Goal: Task Accomplishment & Management: Manage account settings

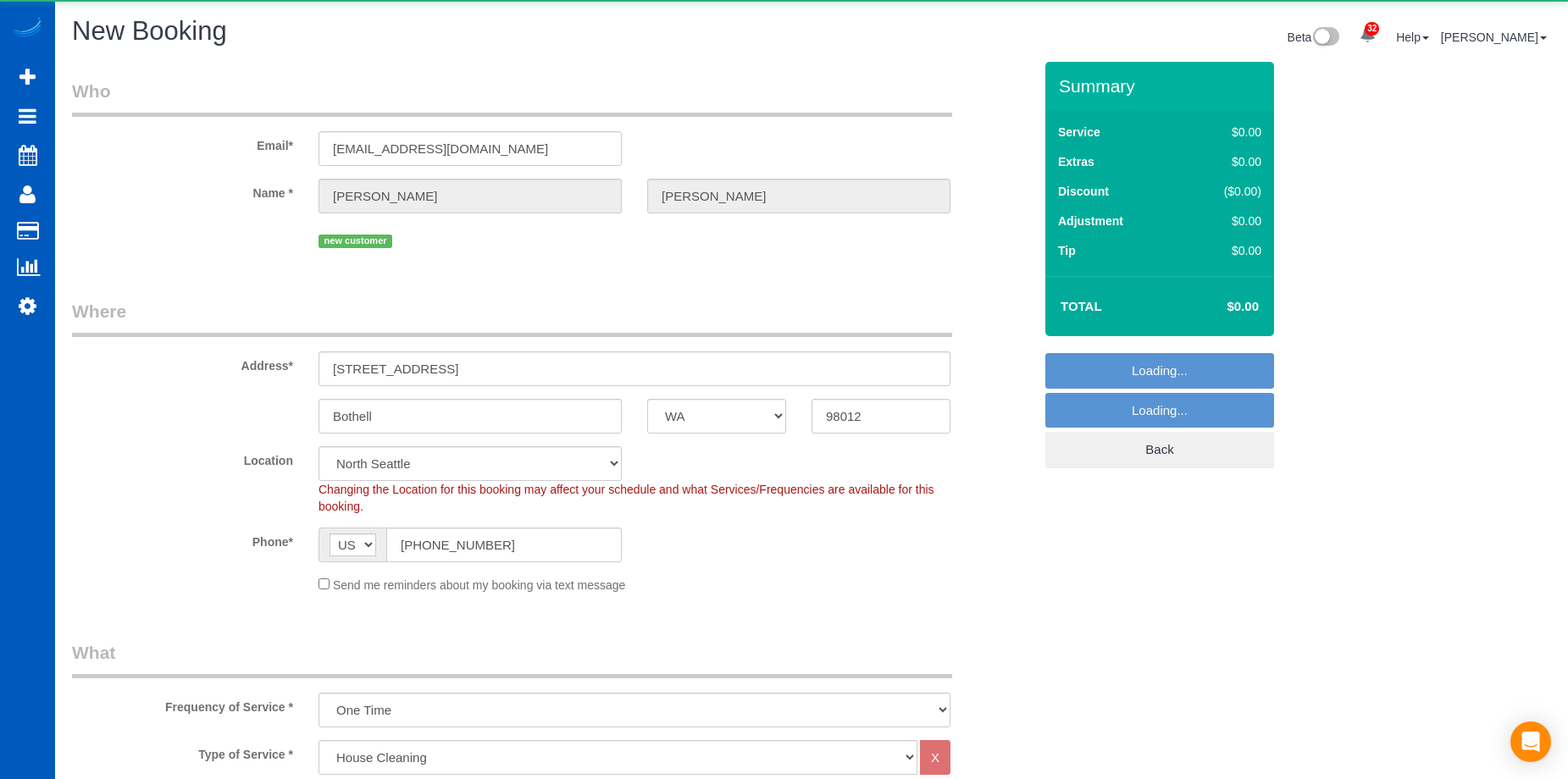
select select "WA"
select select "199"
select select "string:fspay-c6384079-3914-4ce2-9878-de60abc92e46"
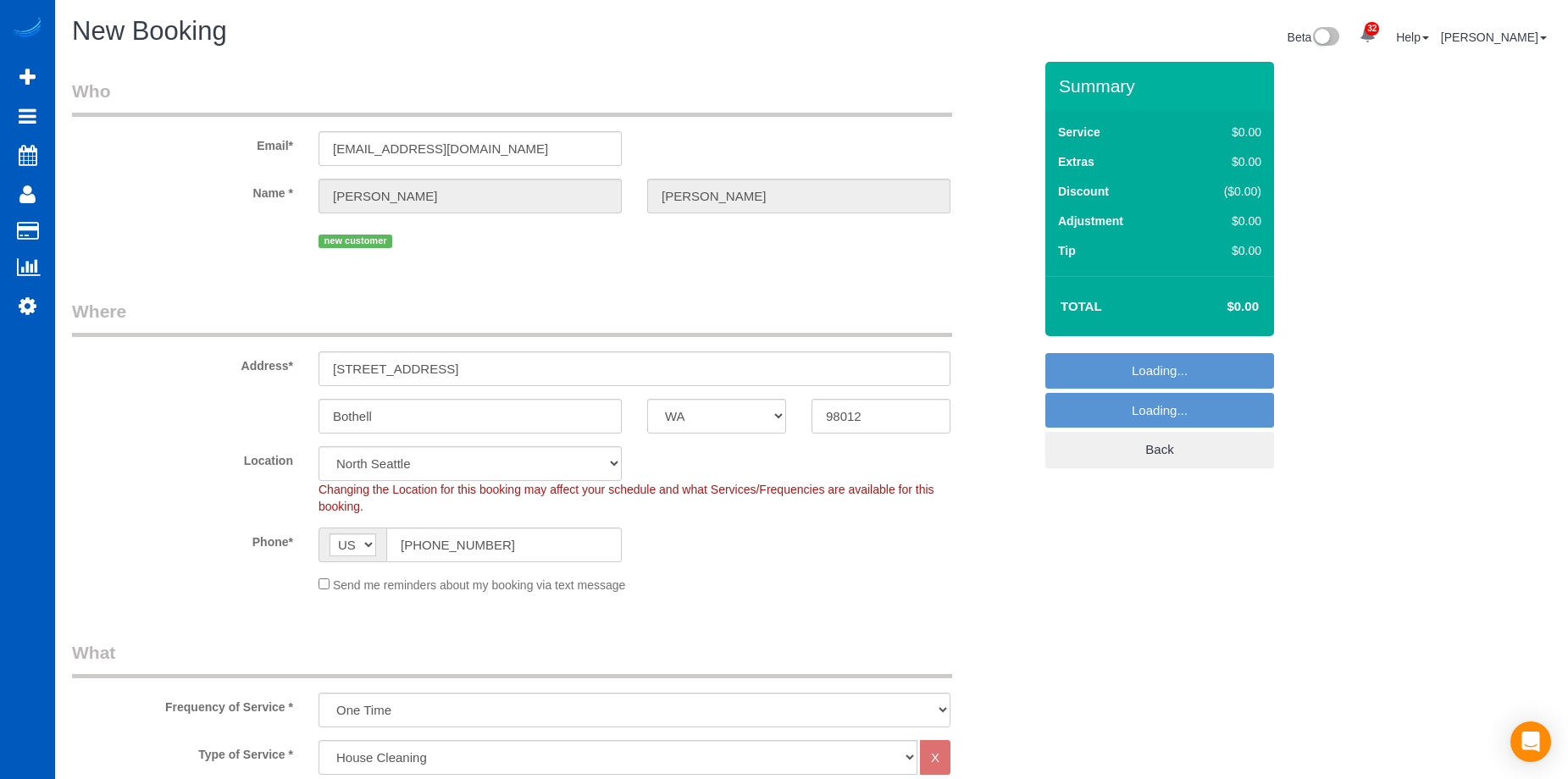
select select "object:34785"
select select "7"
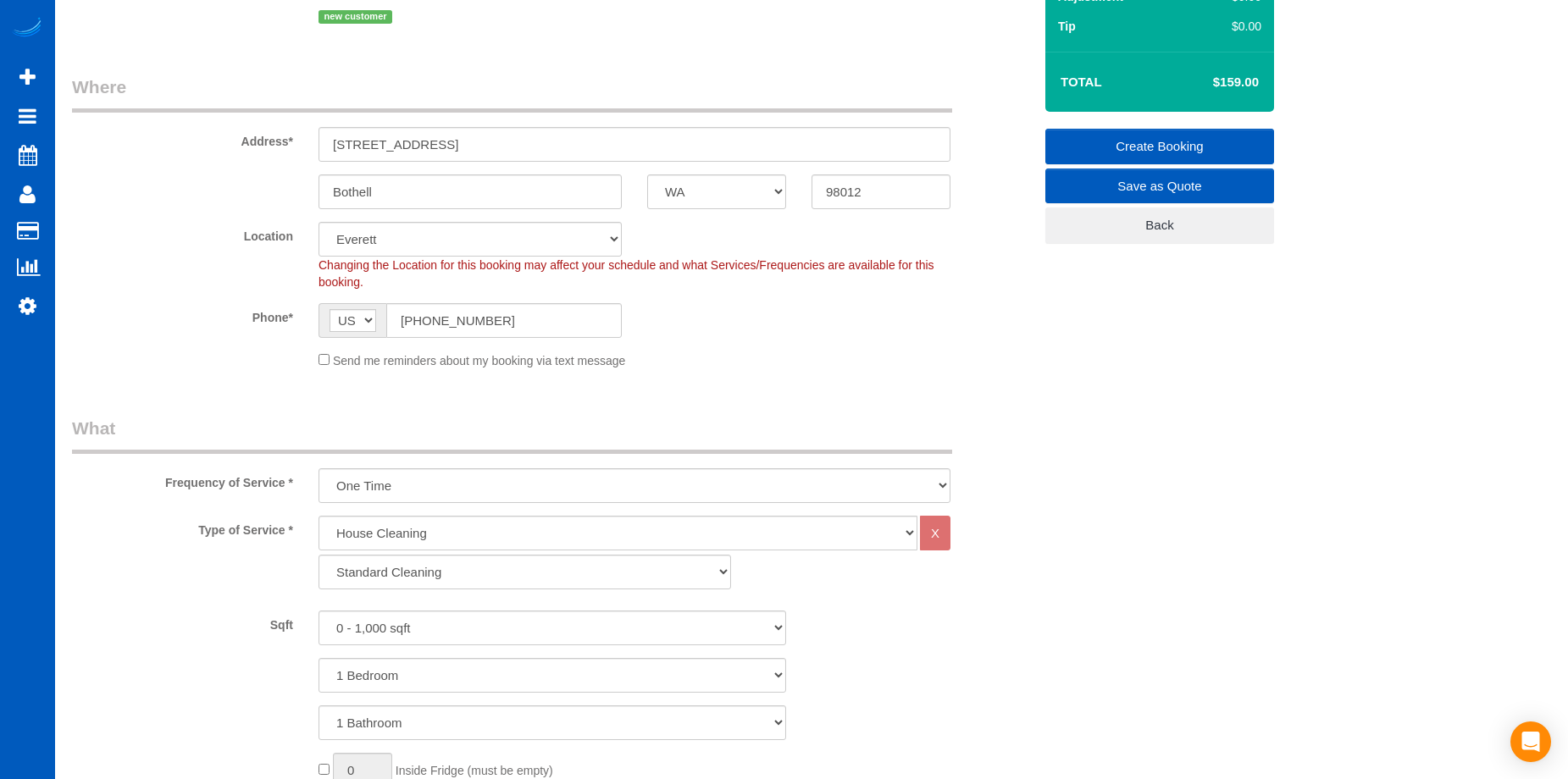
scroll to position [254, 0]
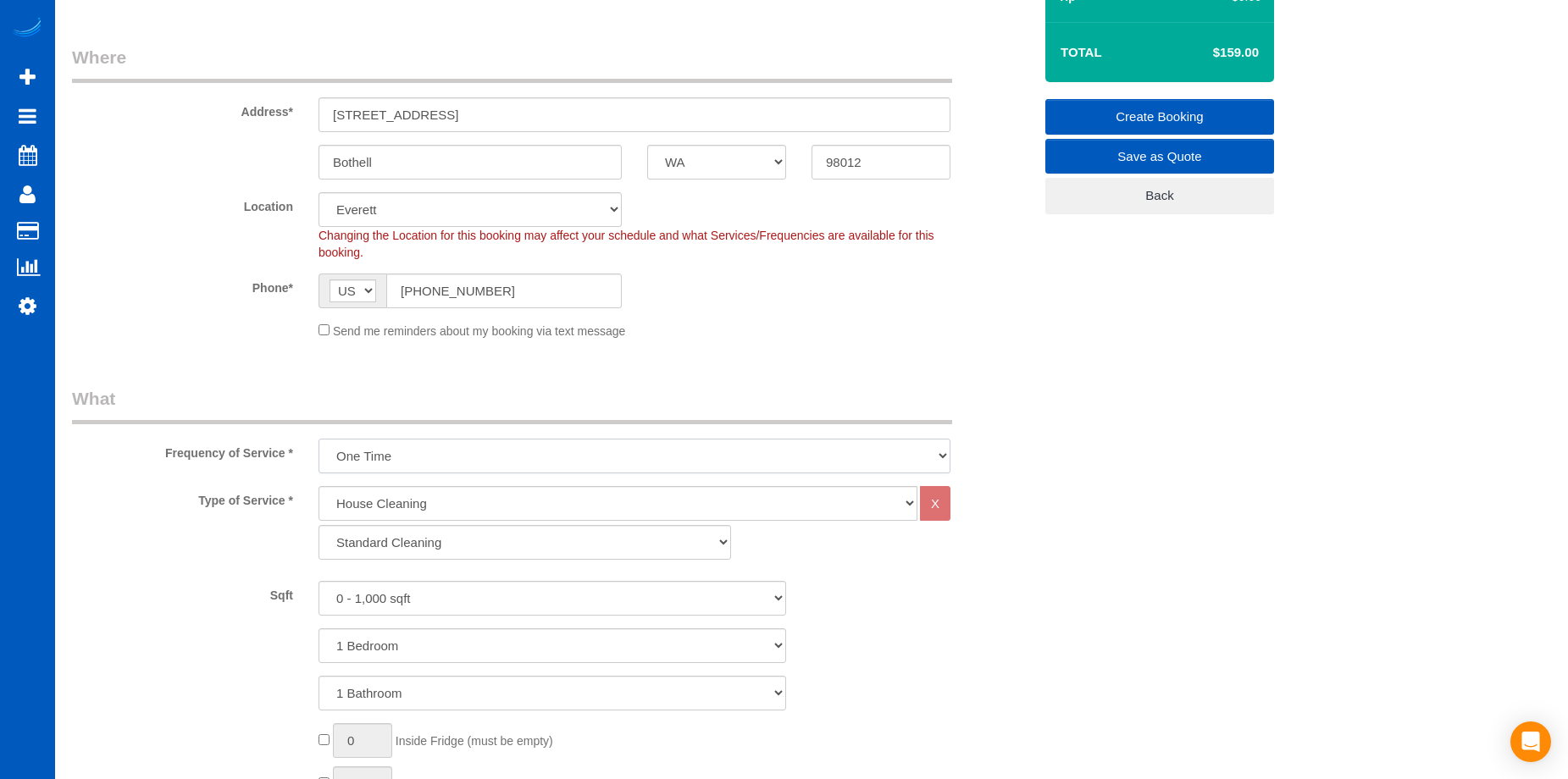
click at [609, 446] on select "One Time Weekly - 15.00% Every 2 Weeks - 10.00% Every 4 Weeks - 5.00% Every 2 M…" at bounding box center [635, 456] width 632 height 35
select select "object:34878"
click at [319, 438] on select "One Time Weekly - 15.00% Every 2 Weeks - 10.00% Every 4 Weeks - 5.00% Every 2 M…" at bounding box center [635, 456] width 632 height 35
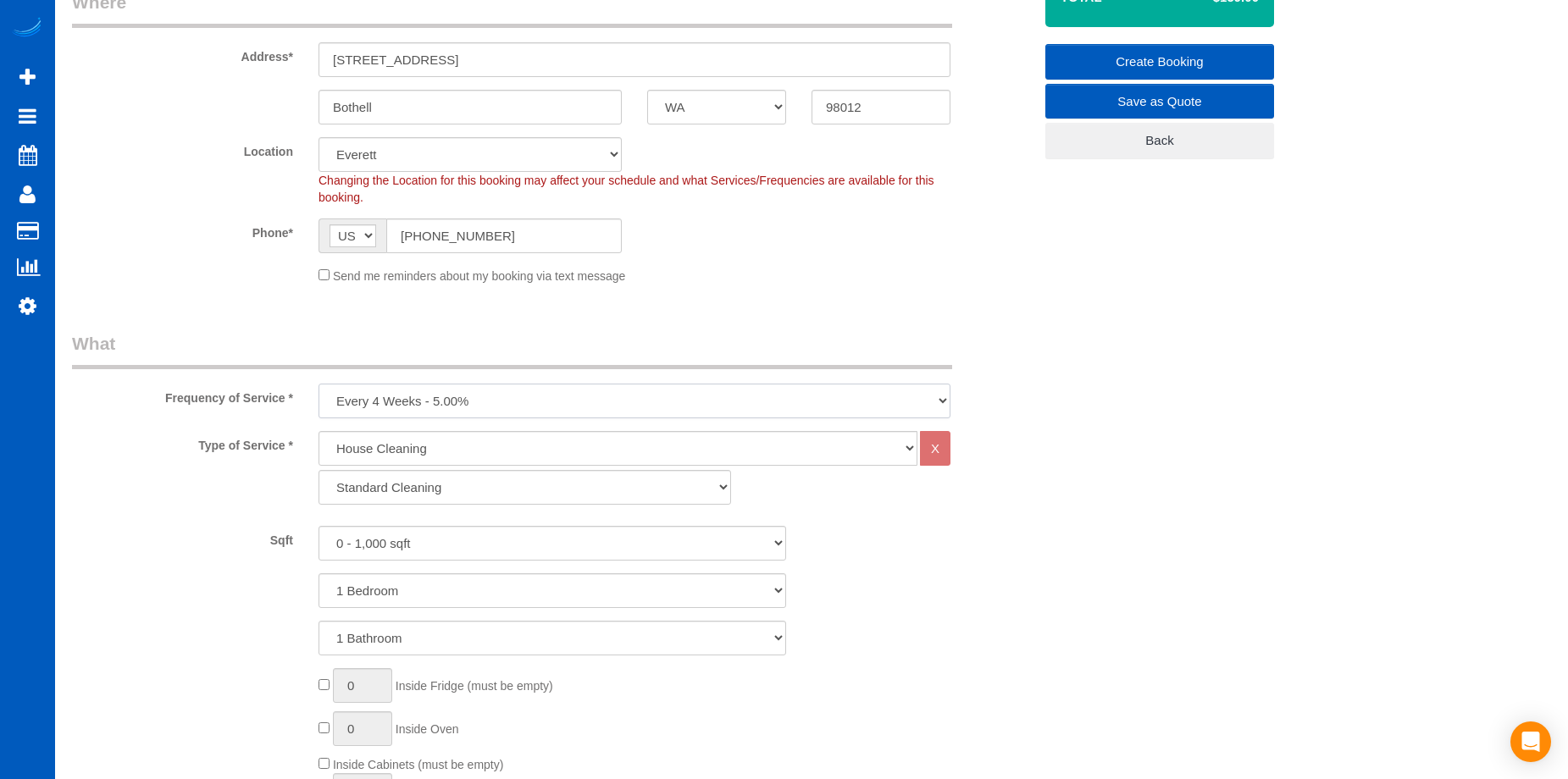
scroll to position [339, 0]
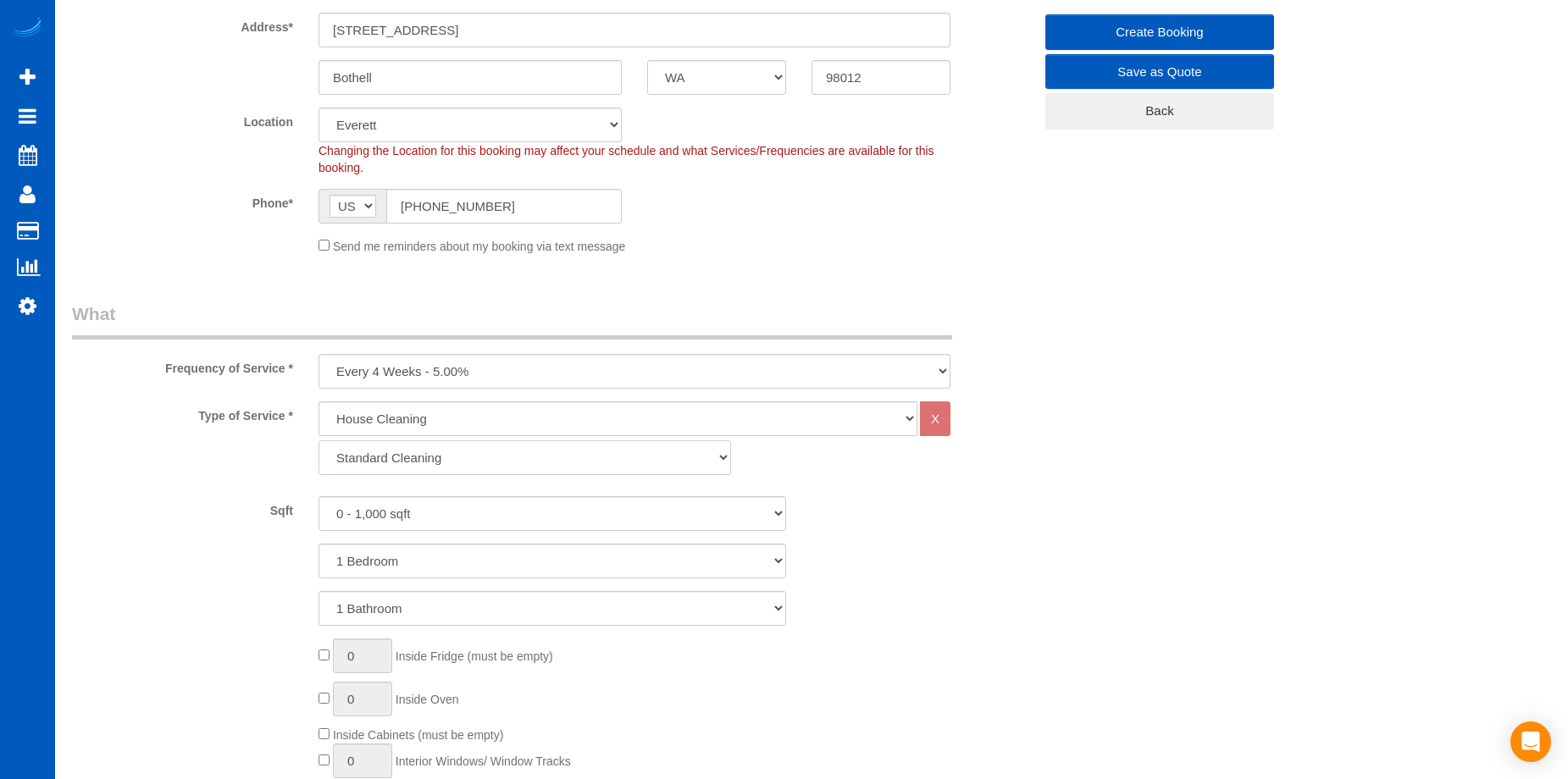
click at [597, 445] on select "Standard Cleaning Deep Cleaning Move In/ Out Cleaning" at bounding box center [525, 458] width 413 height 35
click at [594, 455] on select "Standard Cleaning Deep Cleaning Move In/ Out Cleaning" at bounding box center [525, 458] width 413 height 35
click at [593, 457] on select "Standard Cleaning Deep Cleaning Move In/ Out Cleaning" at bounding box center [525, 458] width 413 height 35
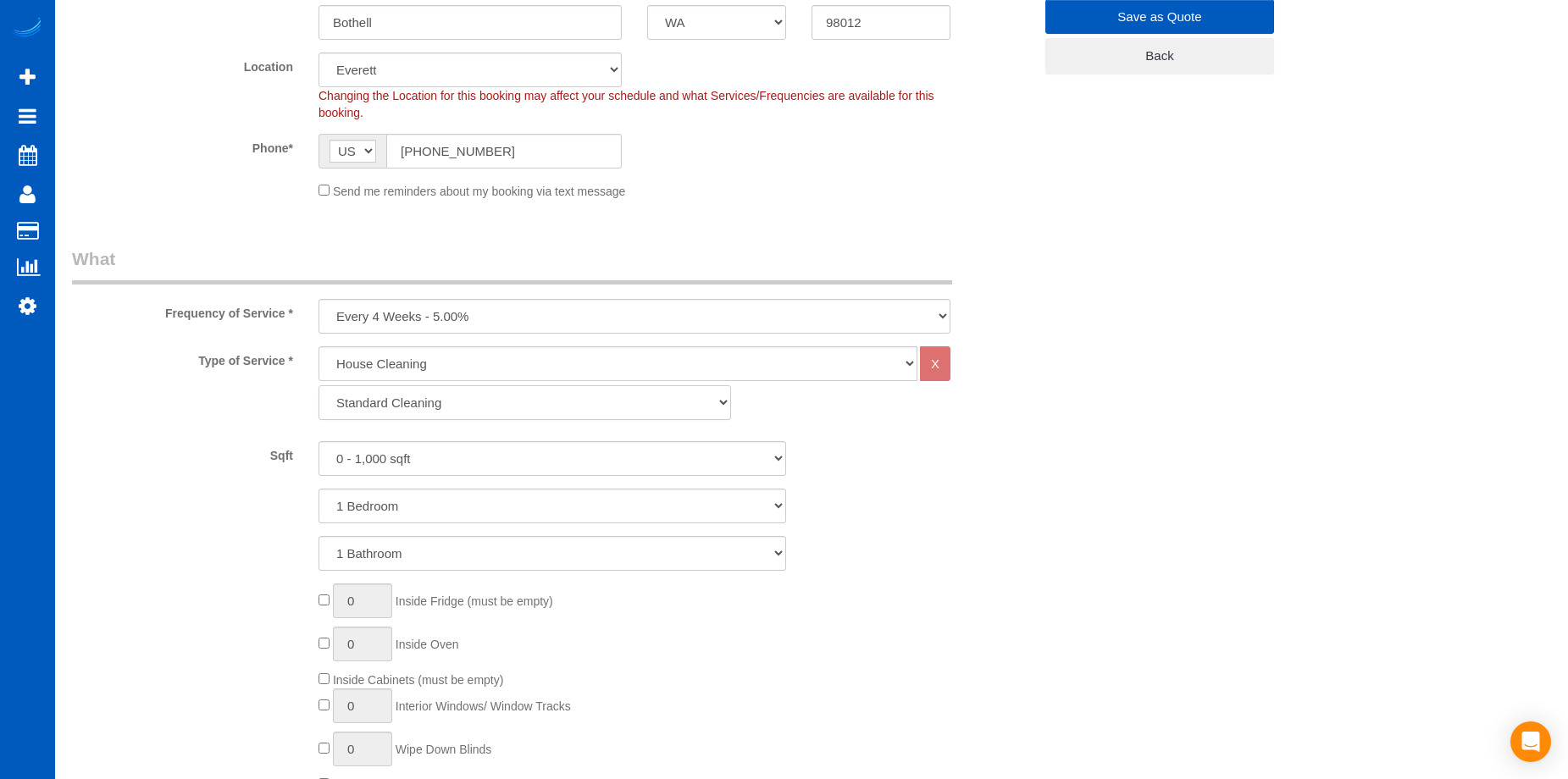
scroll to position [424, 0]
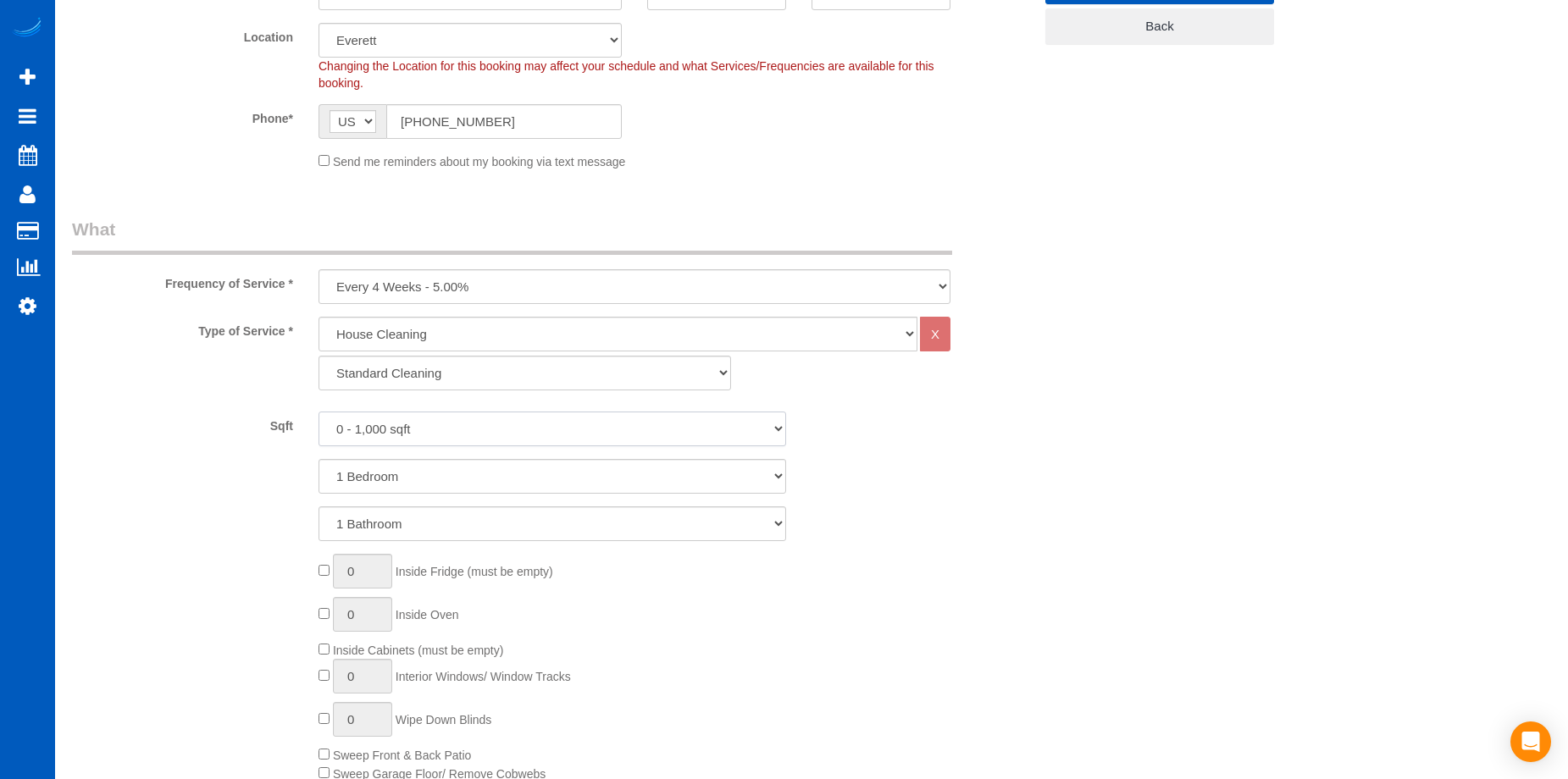
click at [591, 437] on select "0 - 1,000 sqft 1,001 - 1,500 sqft 1,501 - 2,000 sqft 2,001 - 2,500 sqft 2,501 -…" at bounding box center [552, 429] width 467 height 35
select select "2001"
click at [319, 412] on select "0 - 1,000 sqft 1,001 - 1,500 sqft 1,501 - 2,000 sqft 2,001 - 2,500 sqft 2,501 -…" at bounding box center [552, 429] width 467 height 35
click at [576, 473] on select "1 Bedroom 2 Bedrooms 3 Bedrooms 4 Bedrooms 5 Bedrooms 6 Bedrooms 7 Bedrooms" at bounding box center [552, 476] width 467 height 35
select select "3"
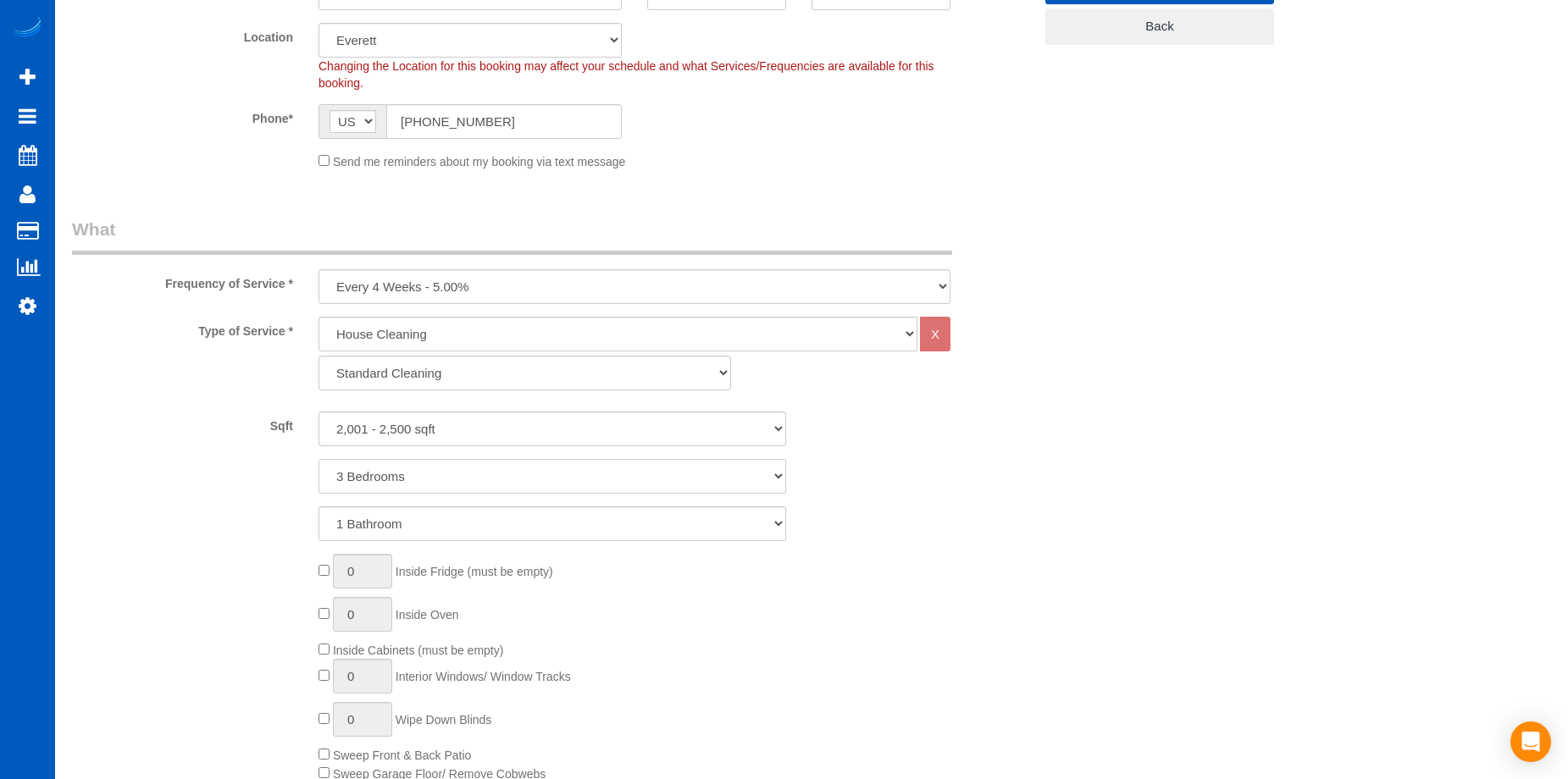
click at [319, 459] on select "1 Bedroom 2 Bedrooms 3 Bedrooms 4 Bedrooms 5 Bedrooms 6 Bedrooms 7 Bedrooms" at bounding box center [552, 476] width 467 height 35
click at [573, 513] on select "1 Bathroom 2 Bathrooms 3 Bathrooms 4 Bathrooms 5 Bathrooms 6 Bathrooms 7 Bathro…" at bounding box center [552, 524] width 467 height 35
select select "2"
click at [319, 506] on select "1 Bathroom 2 Bathrooms 3 Bathrooms 4 Bathrooms 5 Bathrooms 6 Bathrooms 7 Bathro…" at bounding box center [552, 524] width 467 height 35
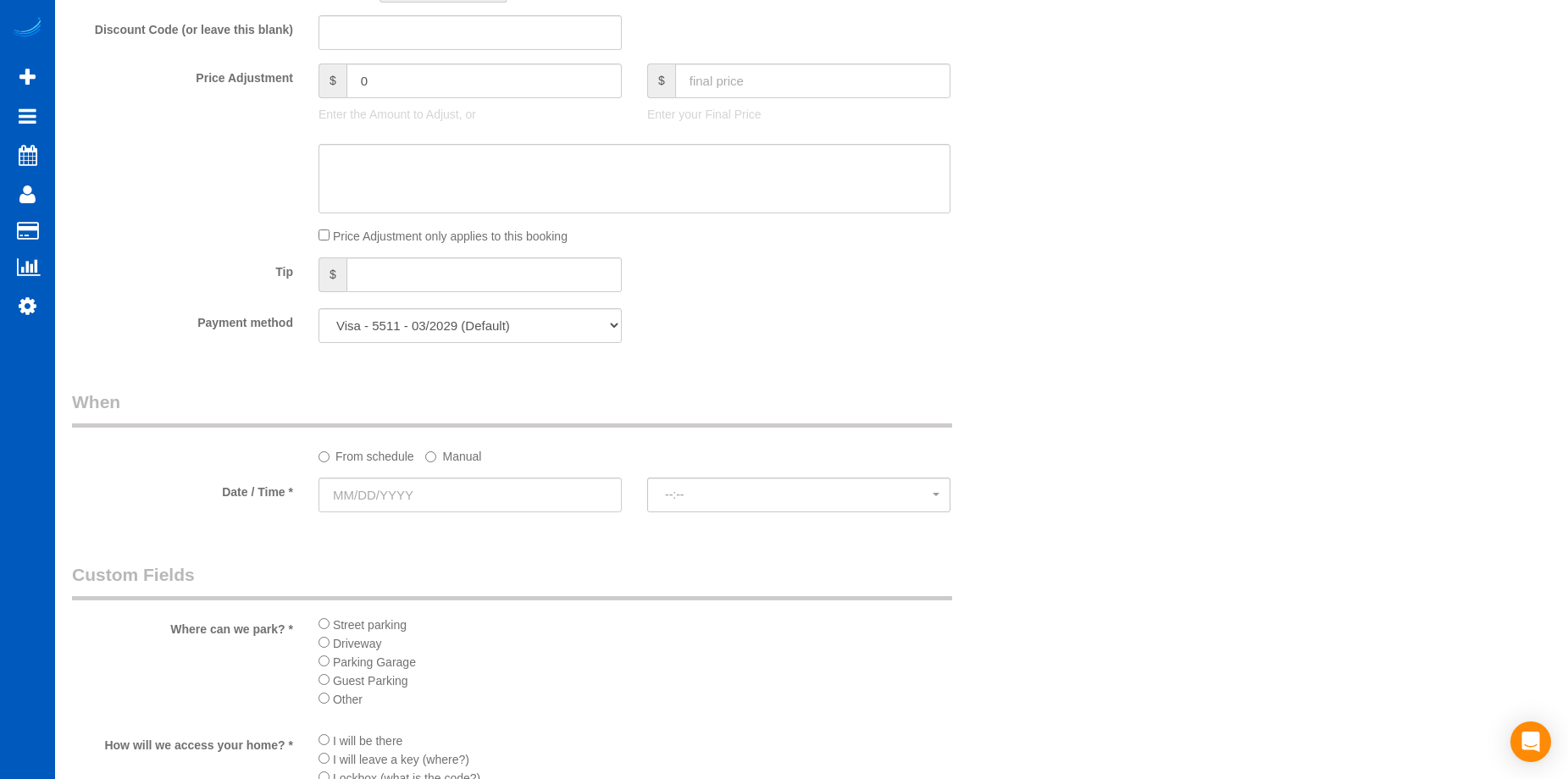
scroll to position [1355, 0]
click at [512, 494] on input "text" at bounding box center [470, 494] width 303 height 35
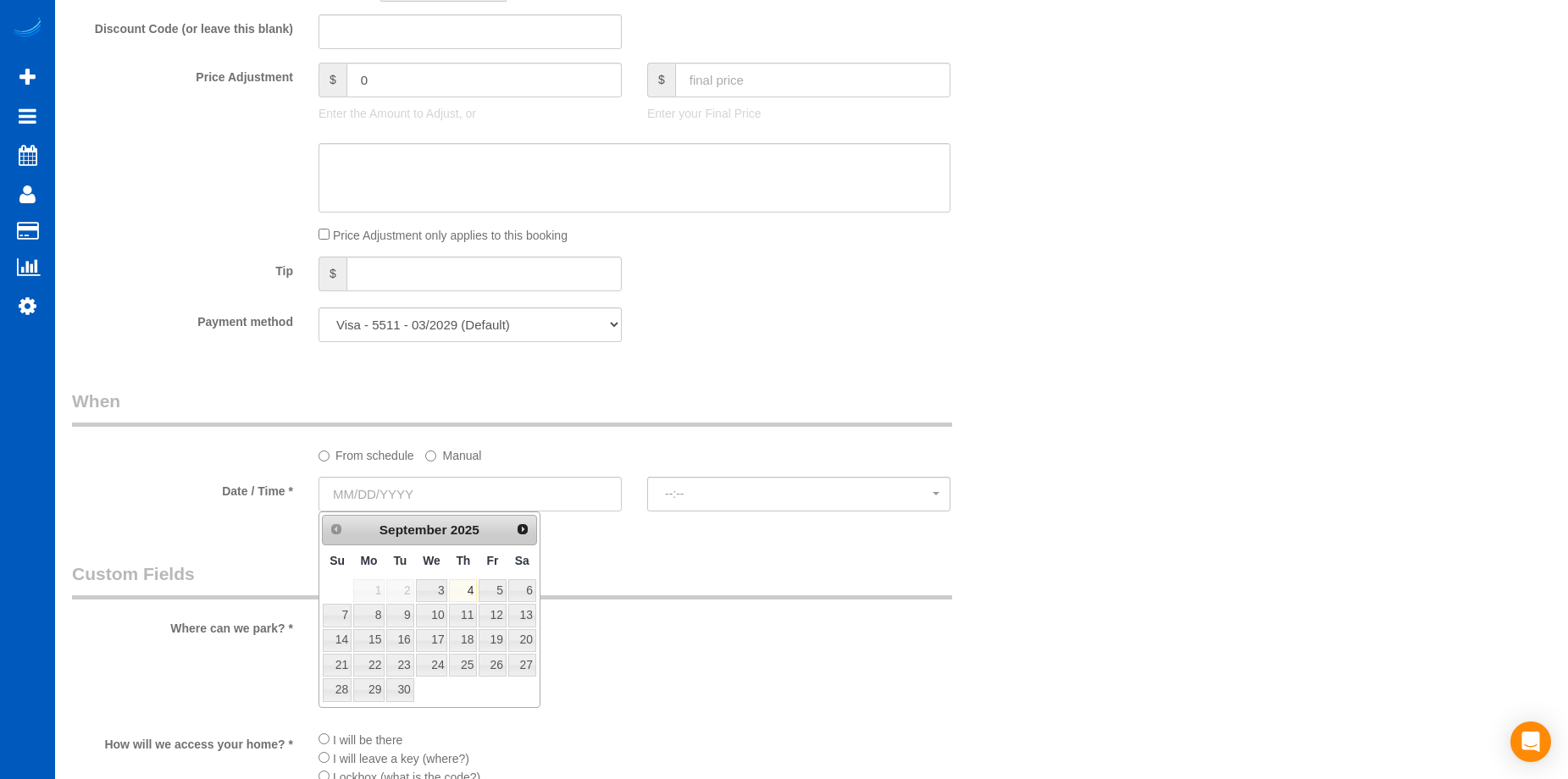
click at [536, 520] on div "Prev Next September 2025" at bounding box center [428, 529] width 215 height 30
click at [526, 529] on span "Next" at bounding box center [523, 528] width 14 height 14
click at [372, 622] on link "6" at bounding box center [369, 614] width 31 height 23
type input "10/06/2025"
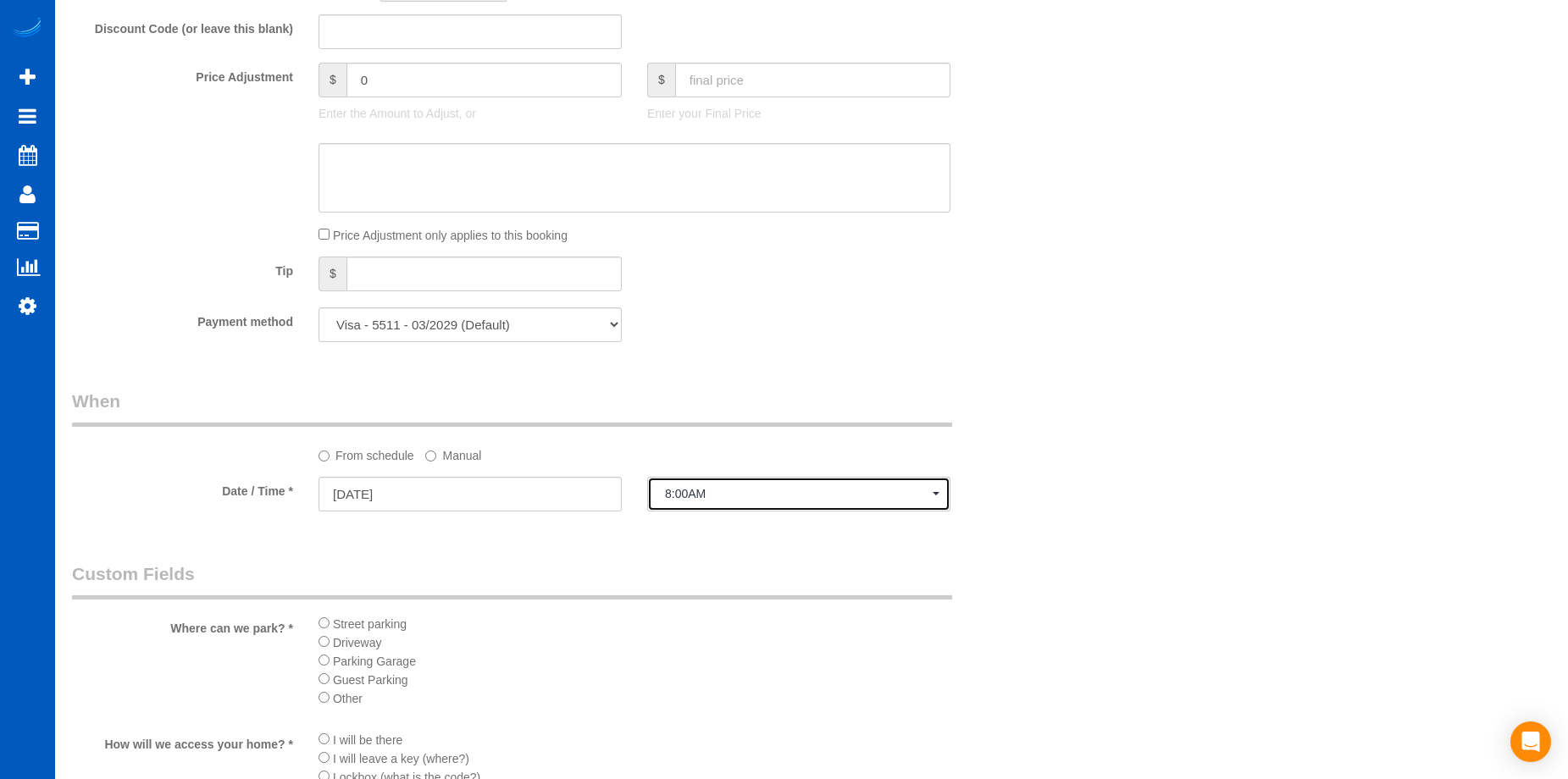
click at [680, 497] on span "8:00AM" at bounding box center [799, 494] width 267 height 14
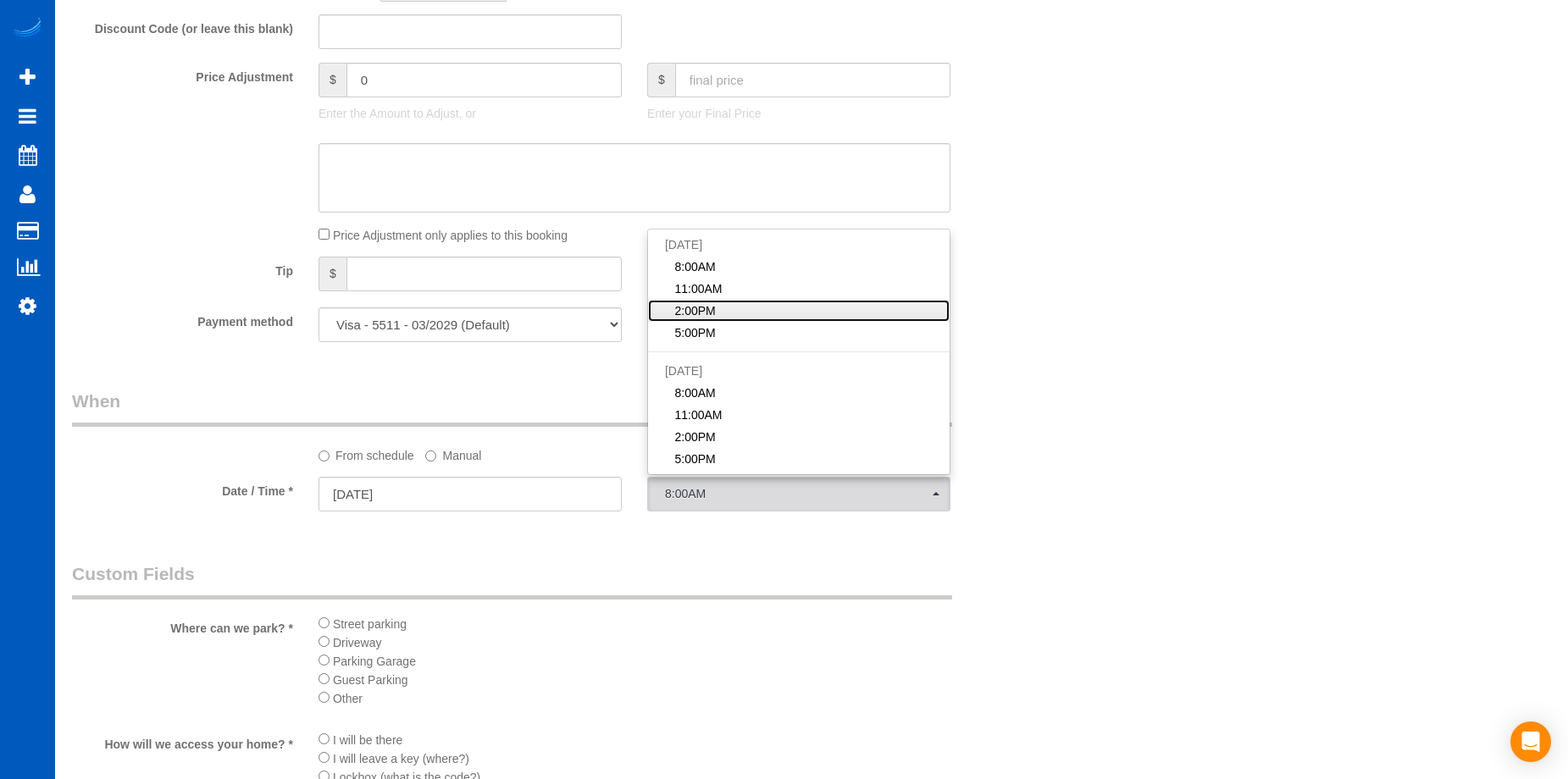
click at [697, 316] on span "2:00PM" at bounding box center [695, 310] width 41 height 17
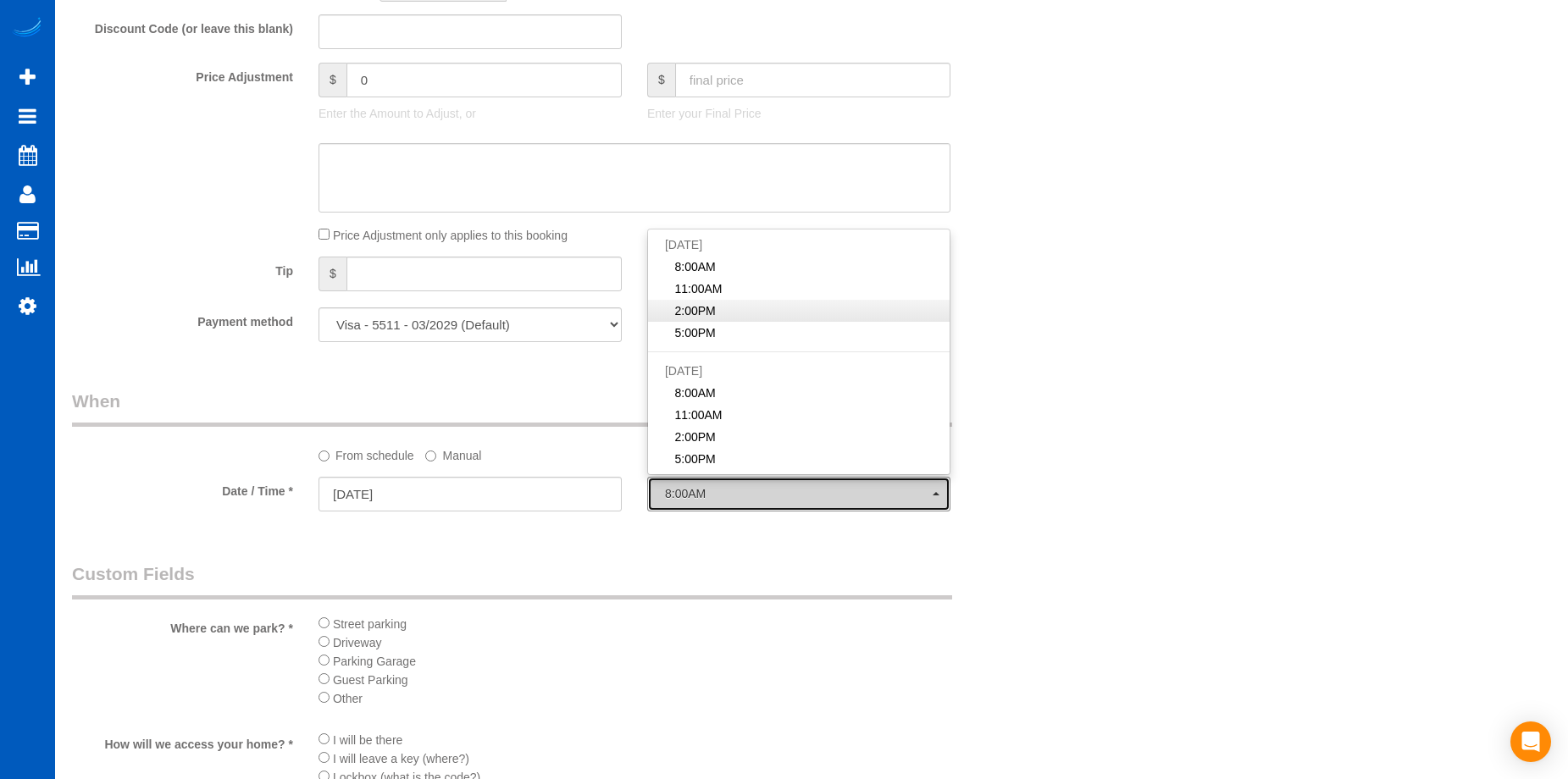
select select "spot38"
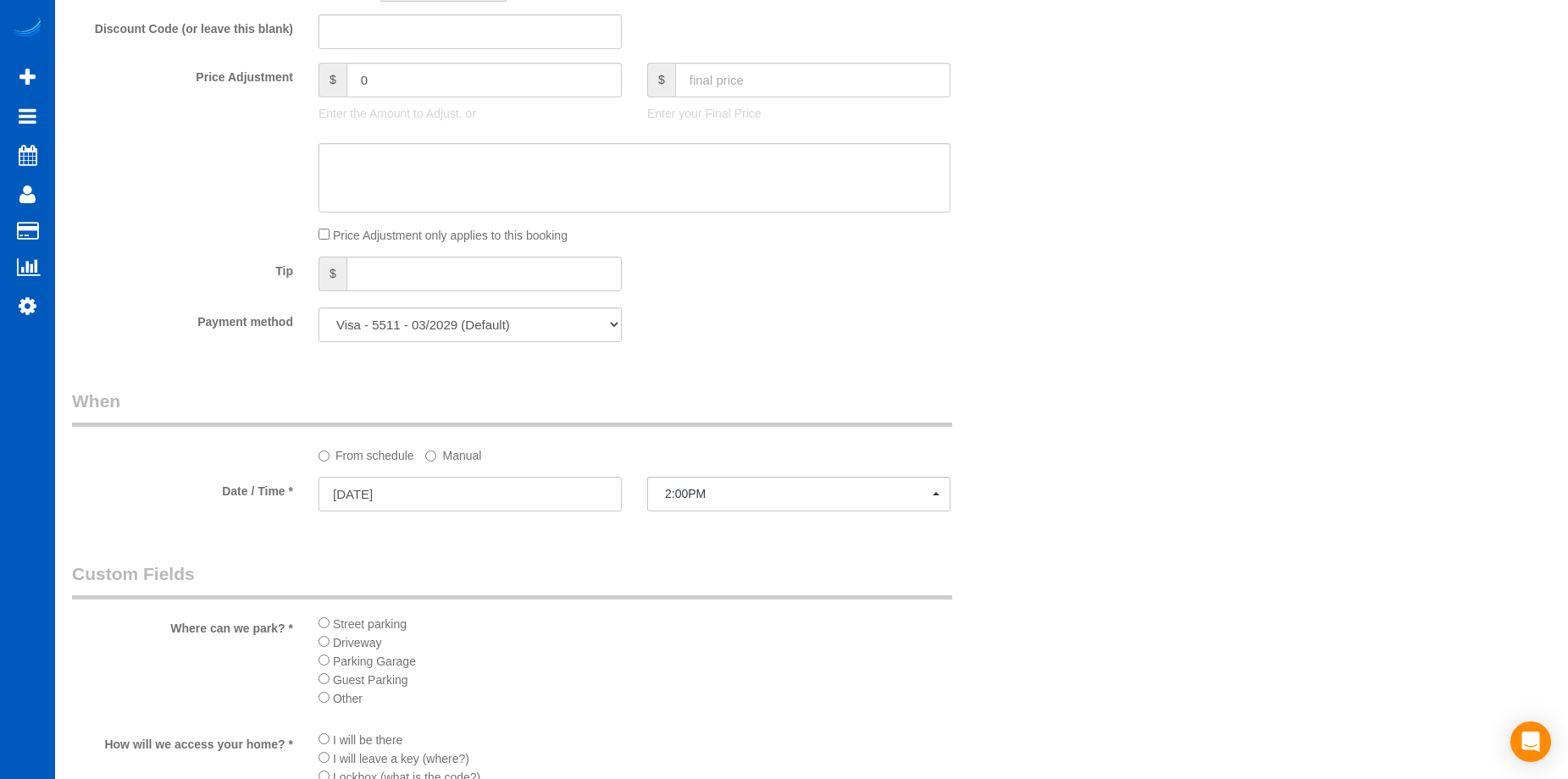
click at [464, 452] on label "Manual" at bounding box center [452, 452] width 56 height 23
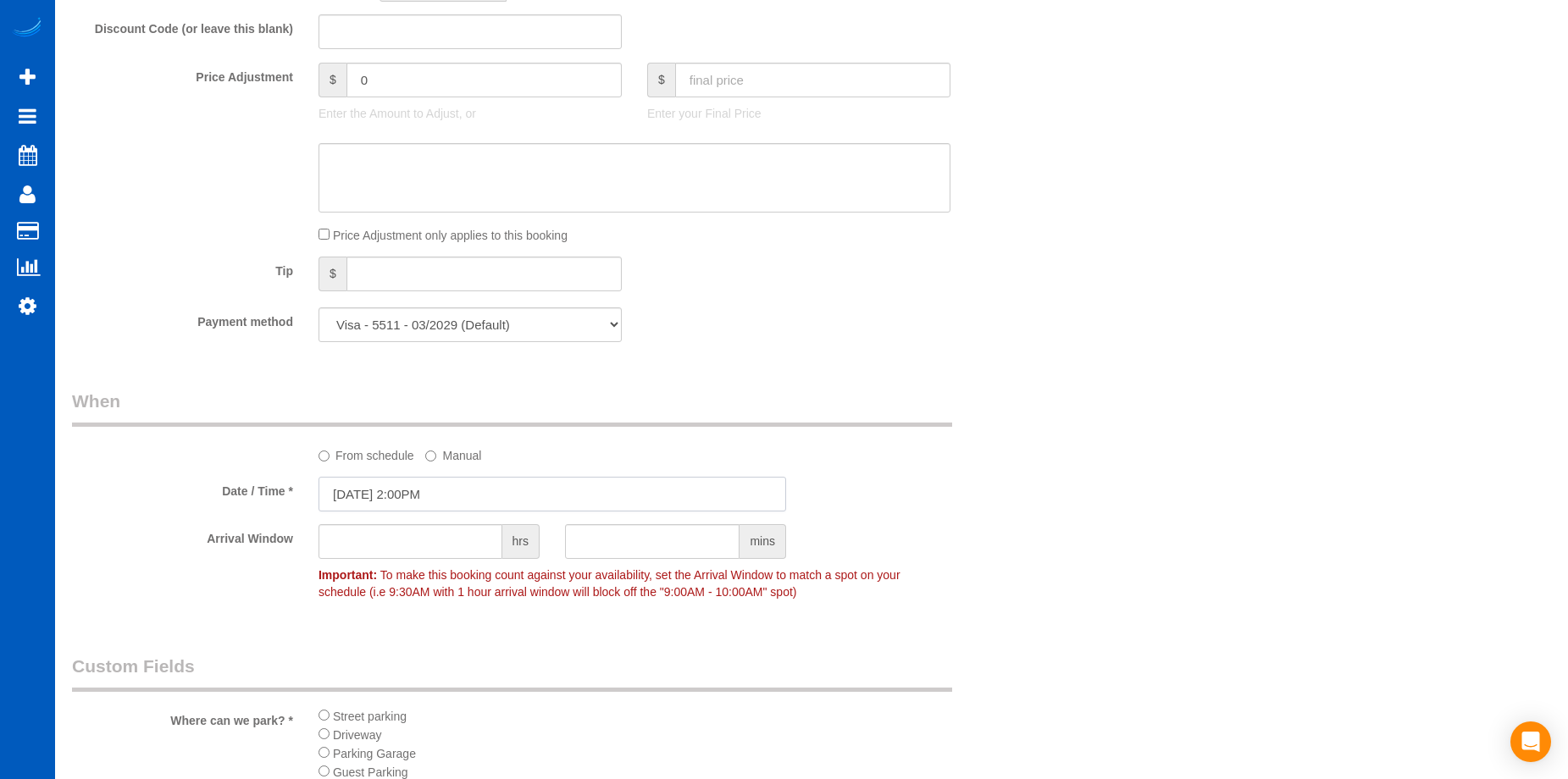
click at [481, 483] on input "10/06/2025 2:00PM" at bounding box center [552, 494] width 467 height 35
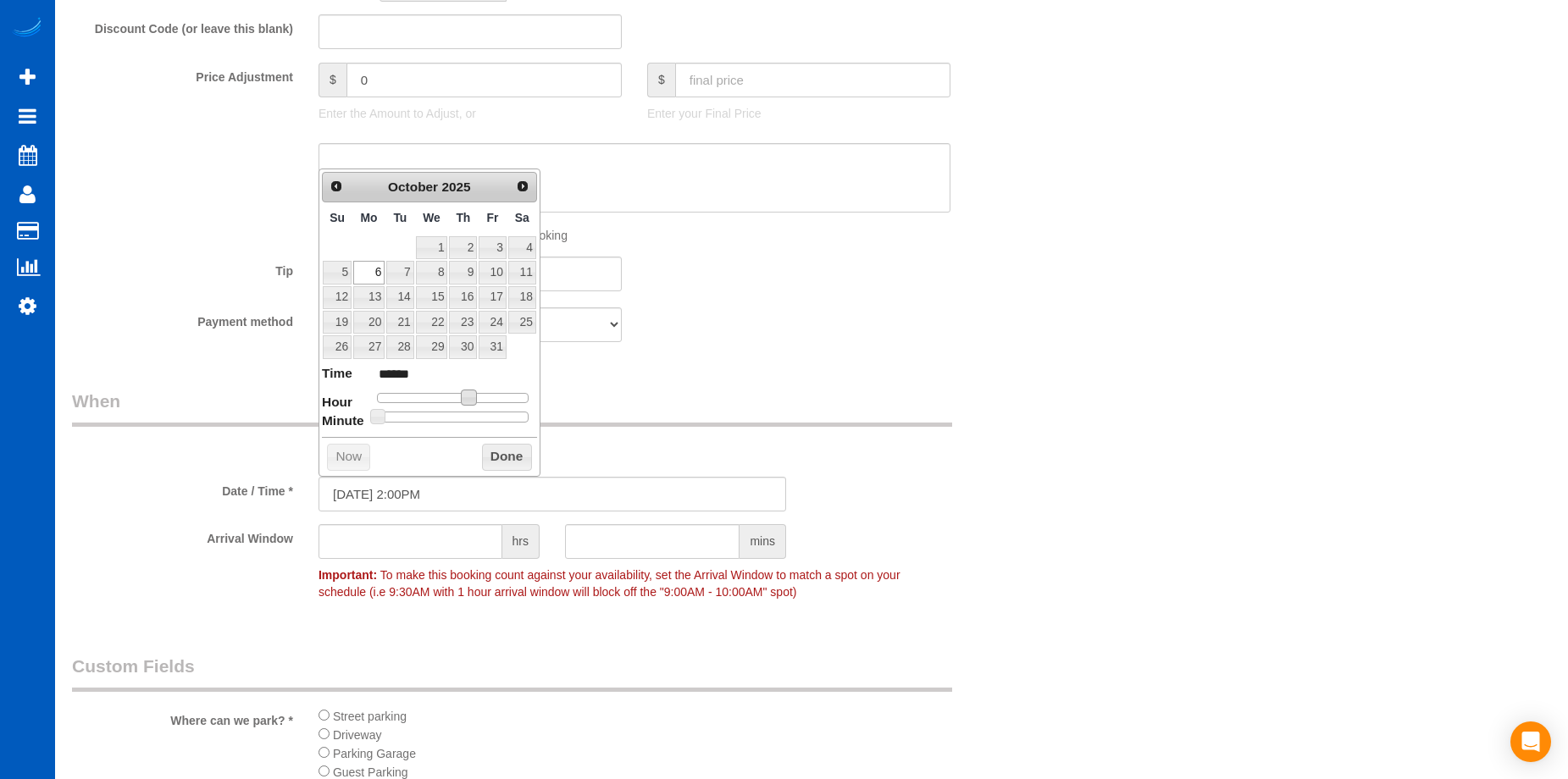
type input "10/06/2025 1:00PM"
type input "******"
click at [467, 396] on span at bounding box center [462, 397] width 16 height 16
click at [508, 451] on button "Done" at bounding box center [507, 457] width 50 height 27
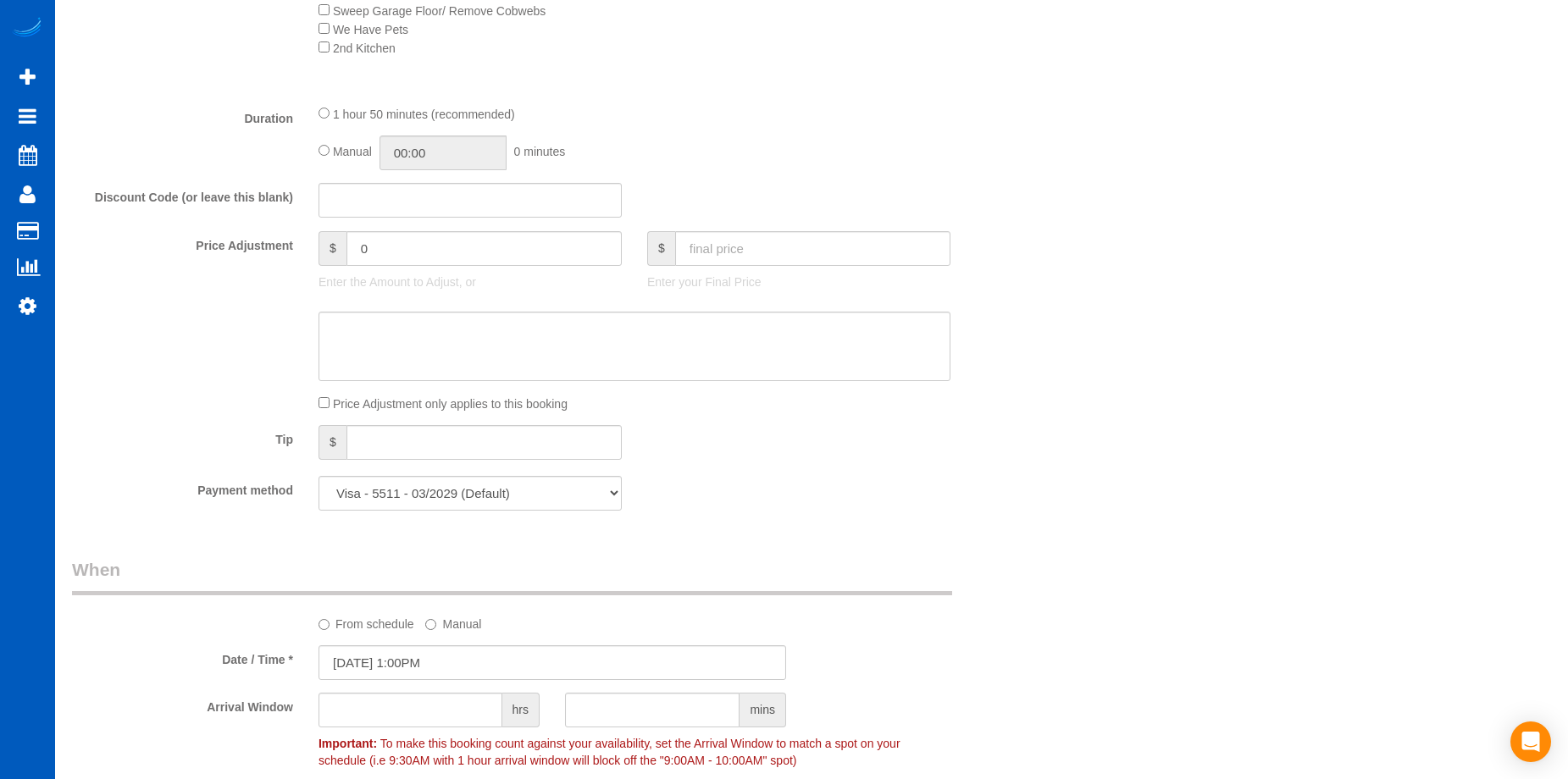
scroll to position [1185, 0]
click at [656, 326] on textarea at bounding box center [635, 346] width 632 height 69
paste textarea "First recurring booking, then 246 USD monthly"
type textarea "First recurring booking, then 246 USD monthly"
click at [775, 242] on input "text" at bounding box center [813, 250] width 275 height 35
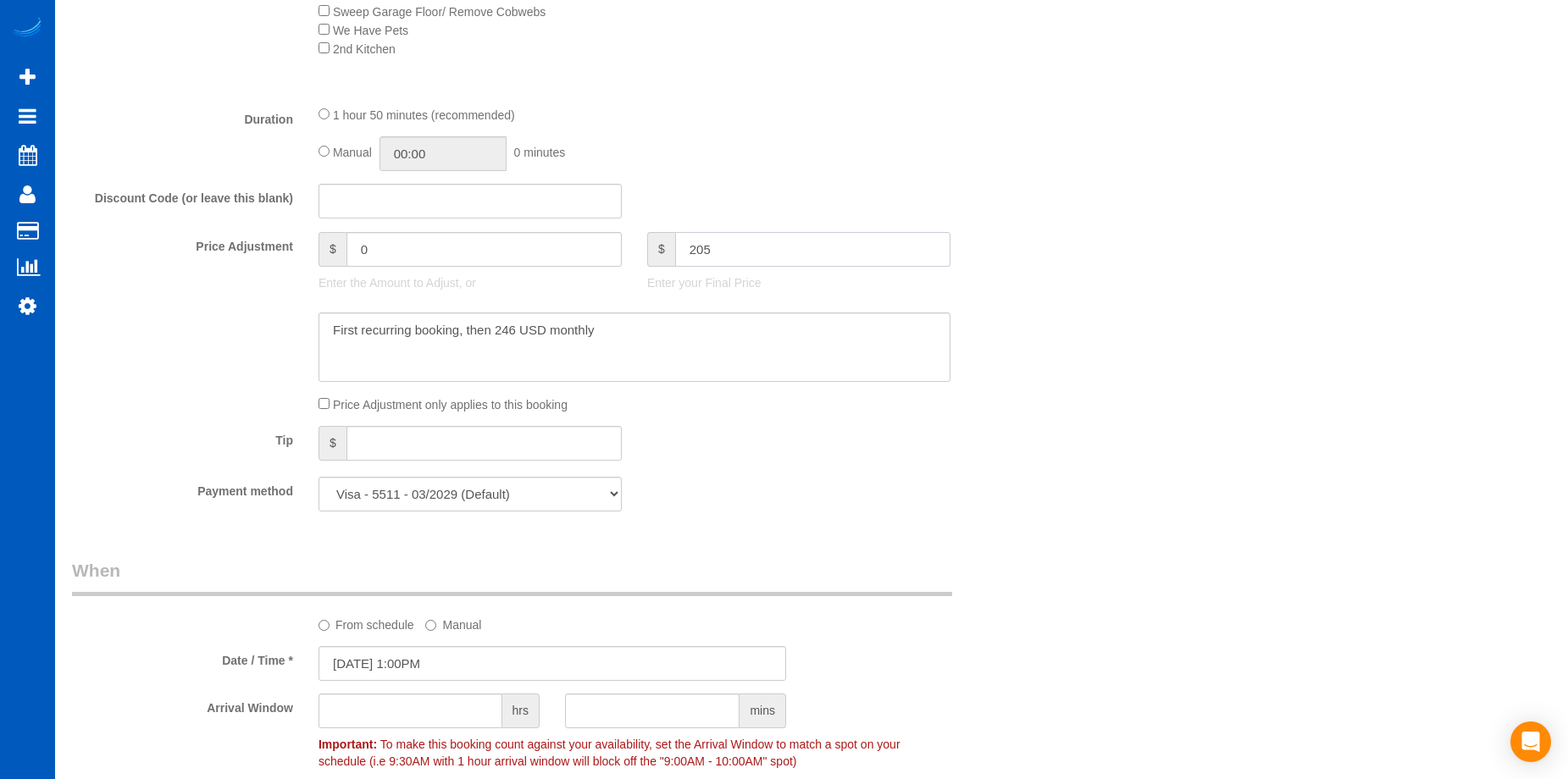
type input "205"
click at [1088, 348] on div "Who Email* beeslegacyash@gmail.com Name * Ryan Florez new customer Where Addres…" at bounding box center [811, 284] width 1479 height 2814
type input "-41.05"
click at [664, 336] on textarea at bounding box center [635, 346] width 632 height 69
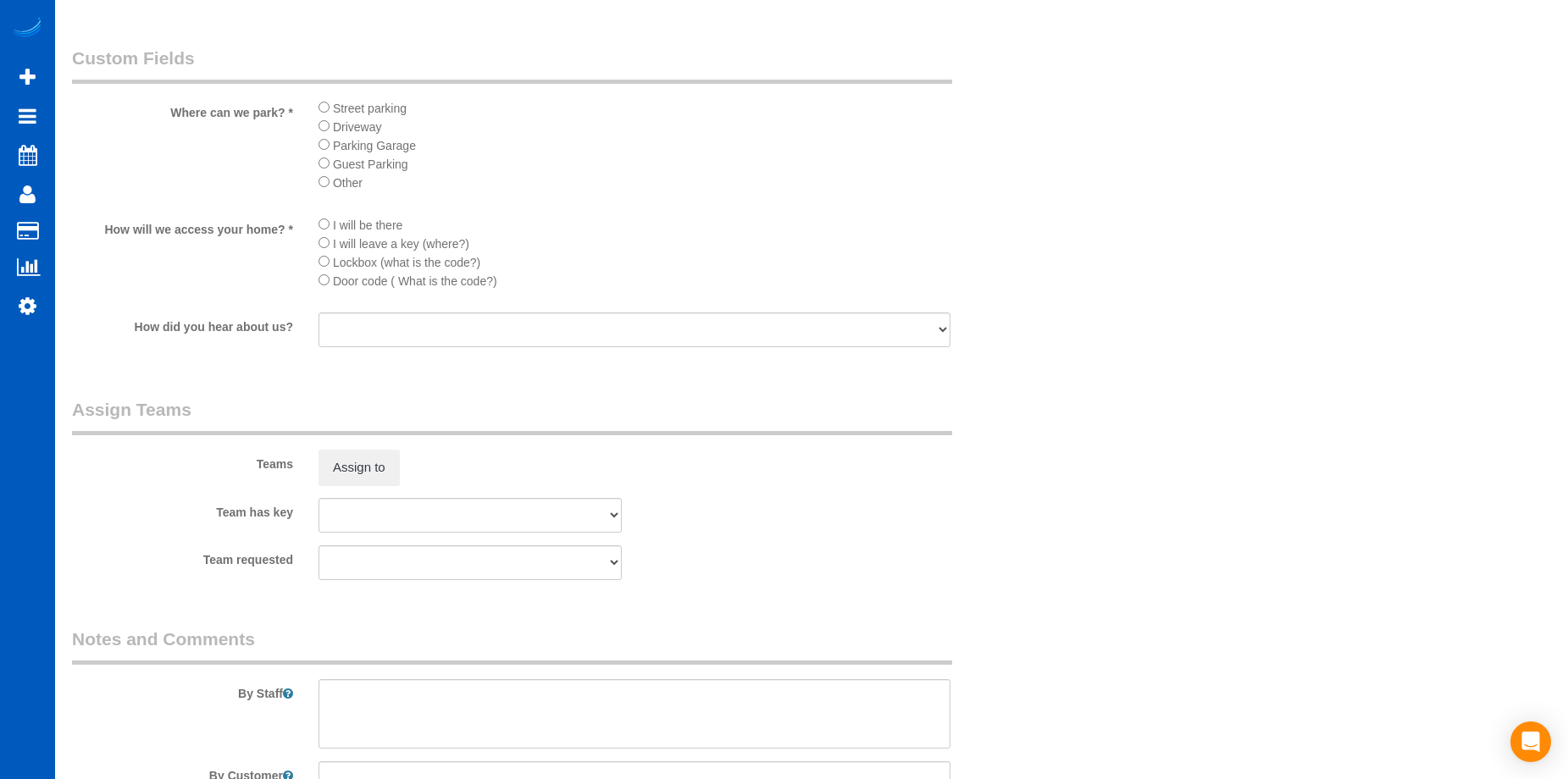
scroll to position [2156, 0]
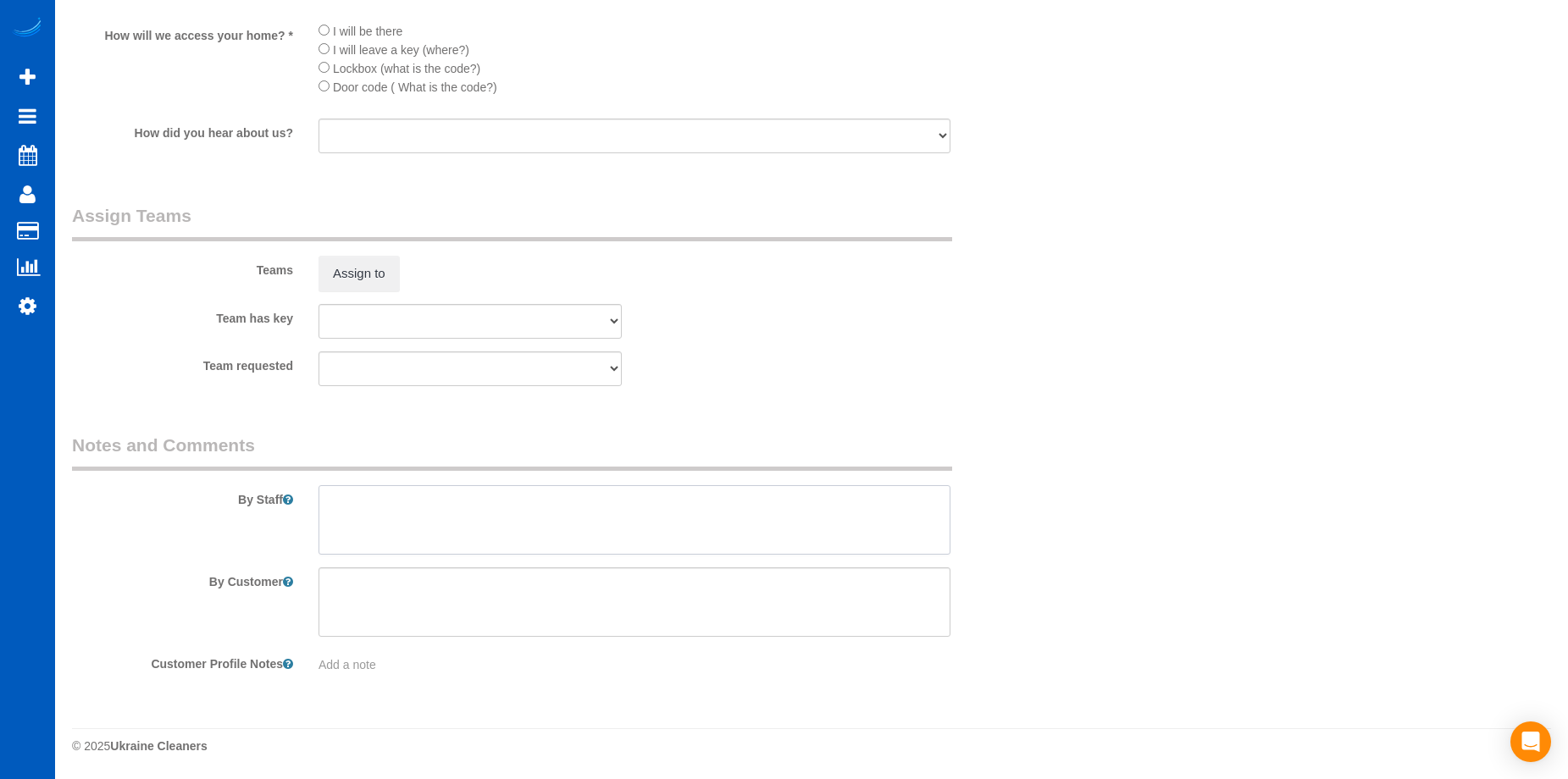
click at [557, 507] on textarea at bounding box center [635, 519] width 632 height 69
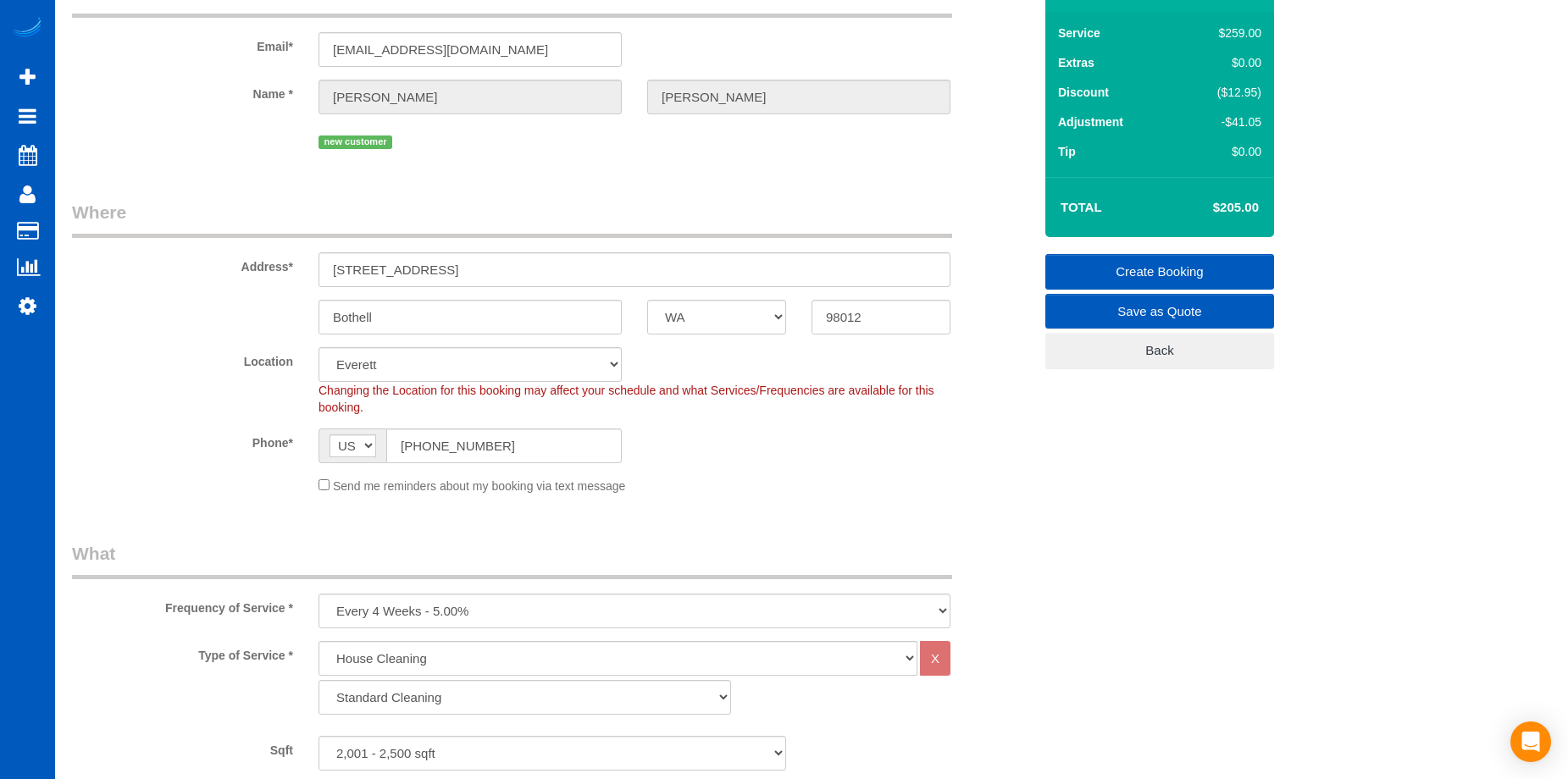
scroll to position [0, 0]
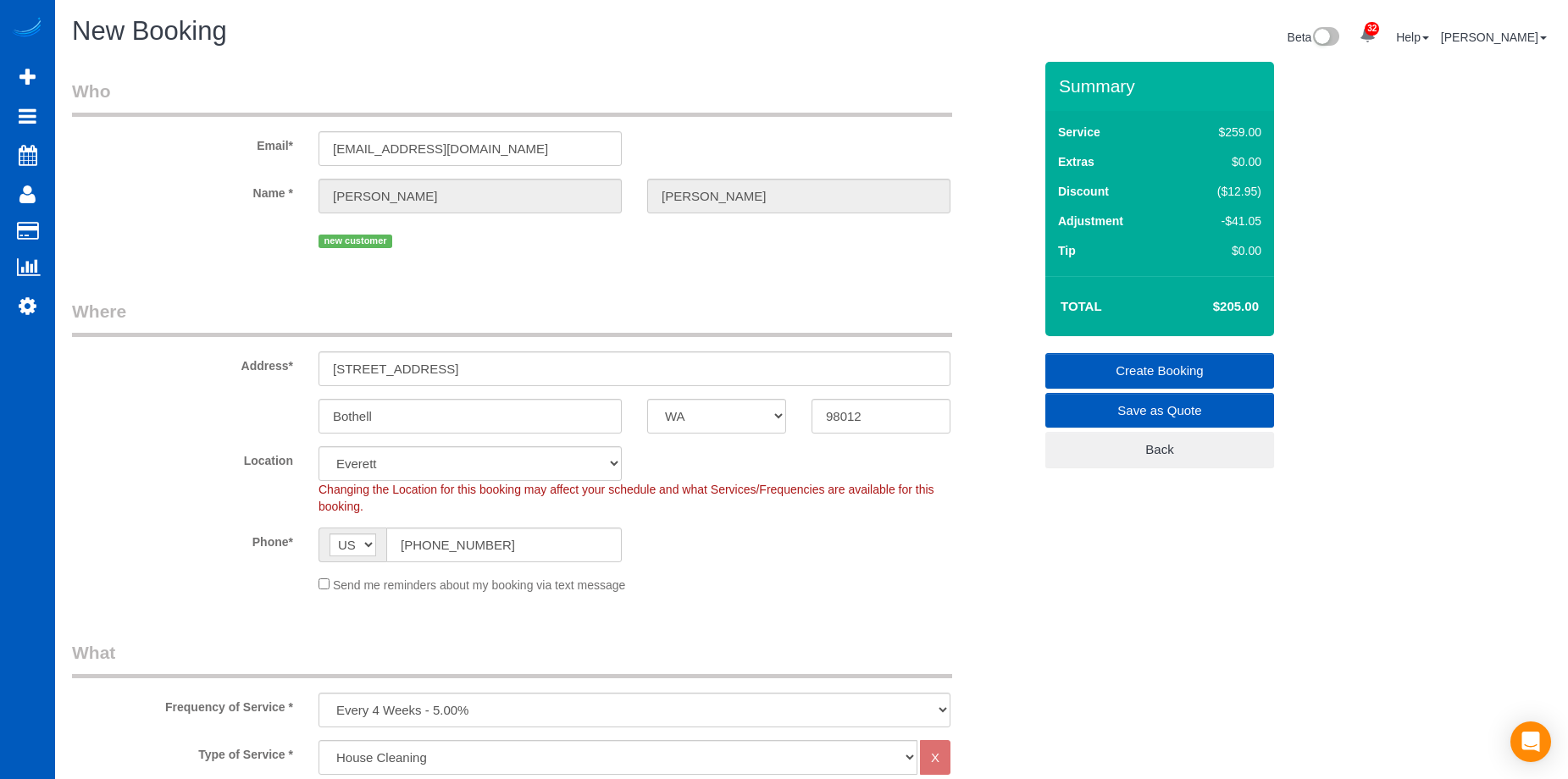
type textarea "Booked by [PERSON_NAME]."
click at [1139, 363] on link "Create Booking" at bounding box center [1159, 370] width 228 height 36
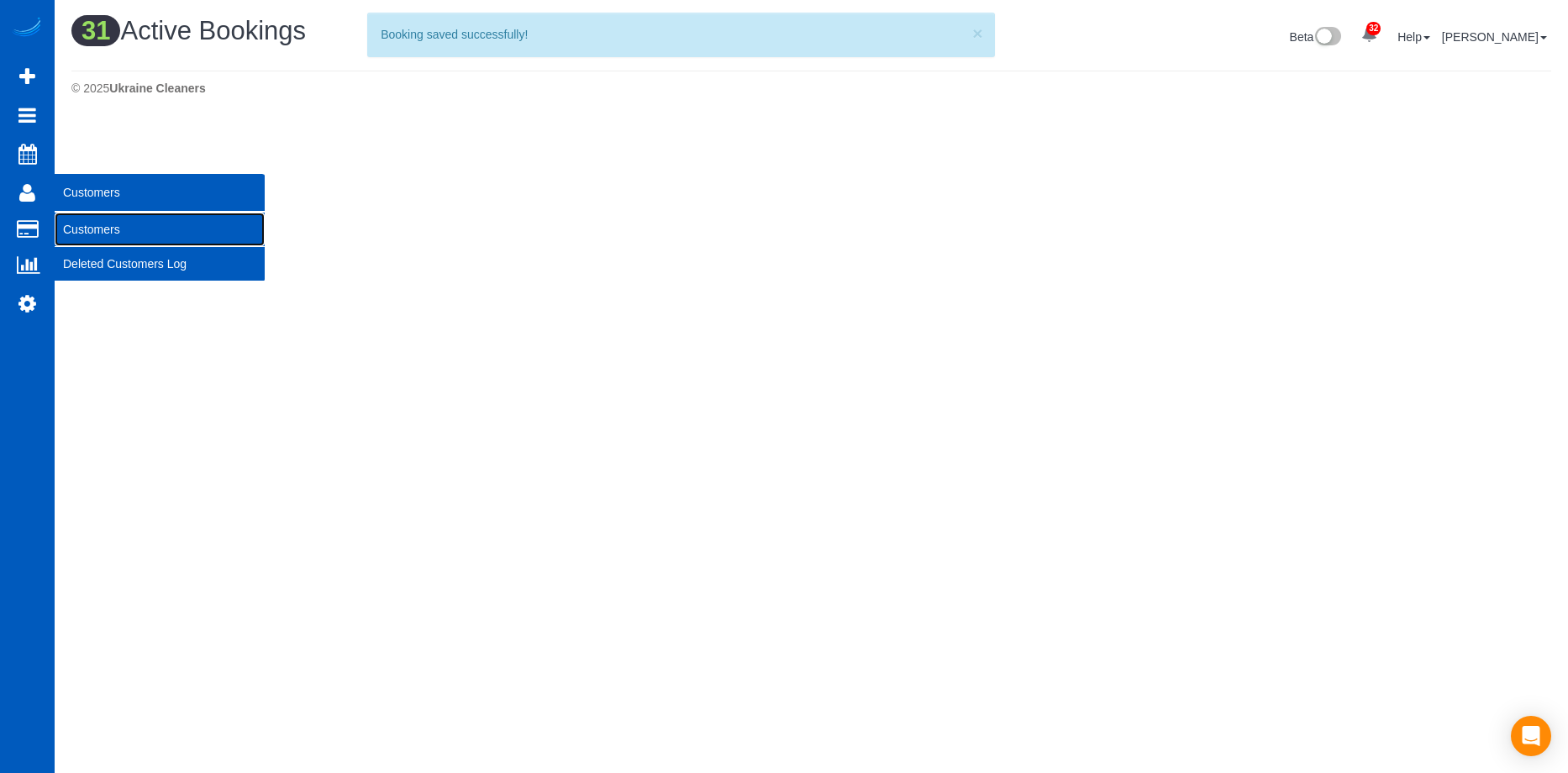
click at [106, 227] on link "Customers" at bounding box center [160, 229] width 210 height 34
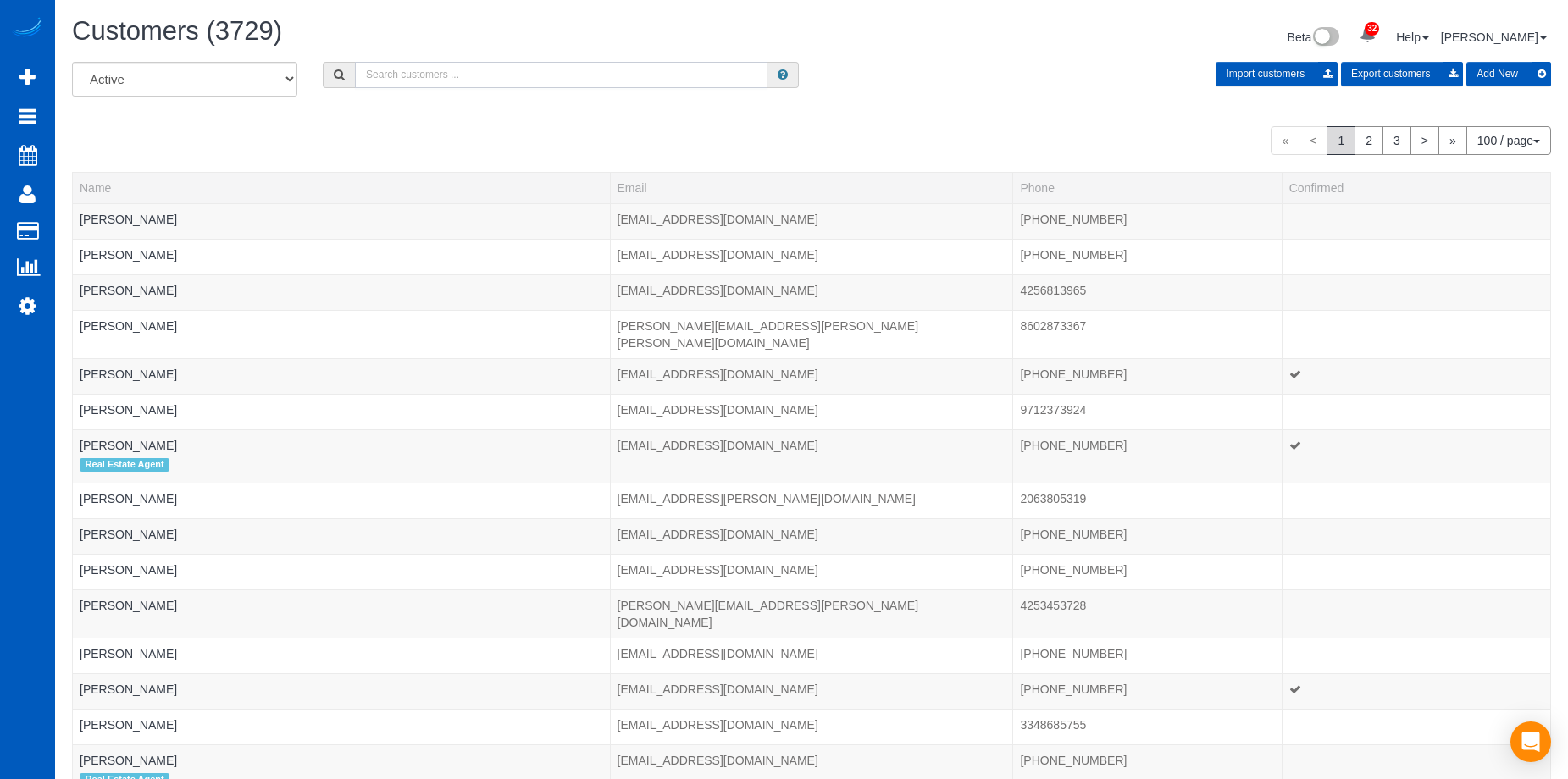
click at [500, 80] on input "text" at bounding box center [561, 75] width 413 height 26
paste input "[EMAIL_ADDRESS][DOMAIN_NAME]"
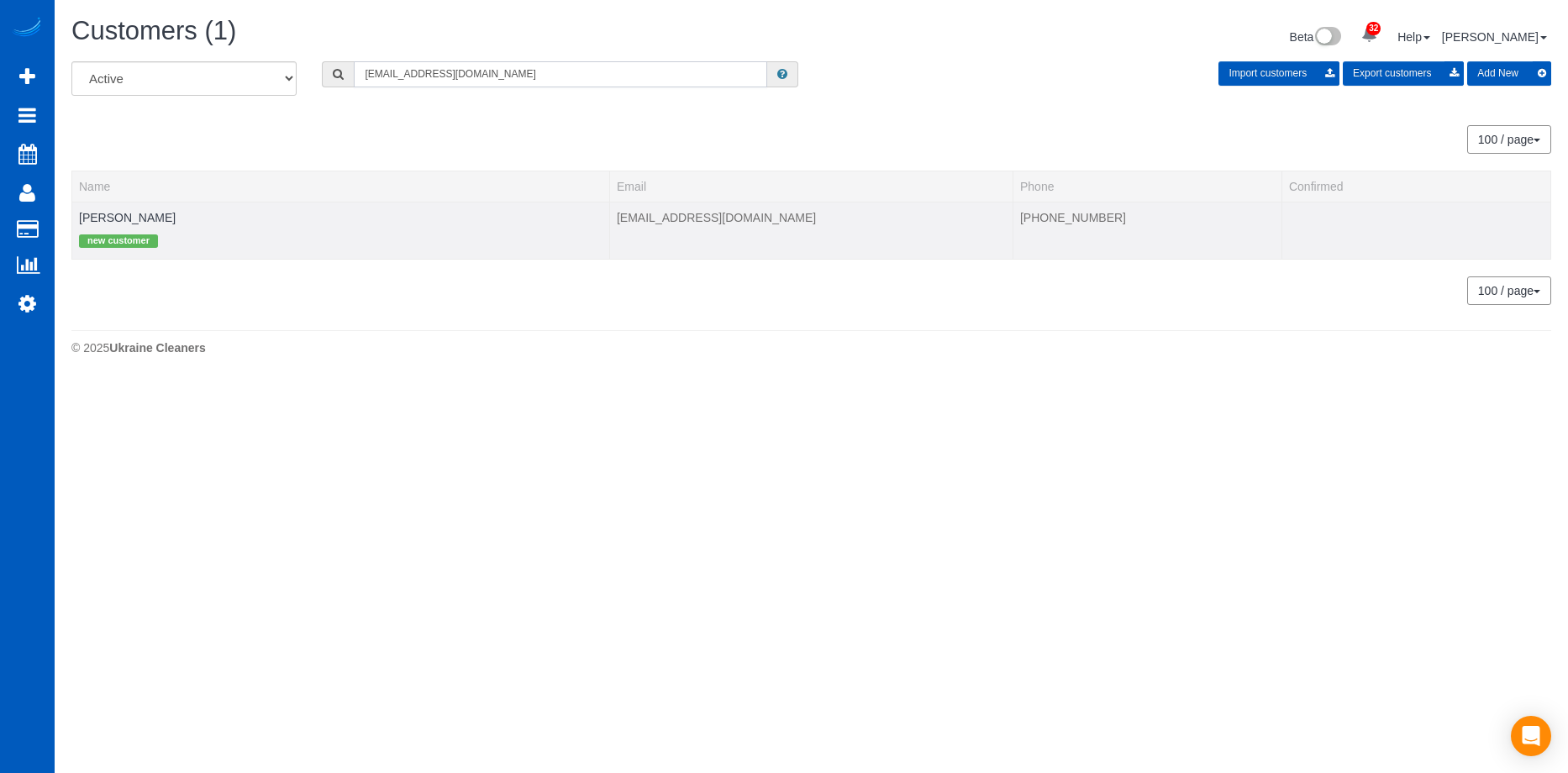
type input "[EMAIL_ADDRESS][DOMAIN_NAME]"
click at [130, 229] on div "new customer" at bounding box center [340, 238] width 524 height 26
click at [133, 220] on link "[PERSON_NAME]" at bounding box center [127, 217] width 97 height 14
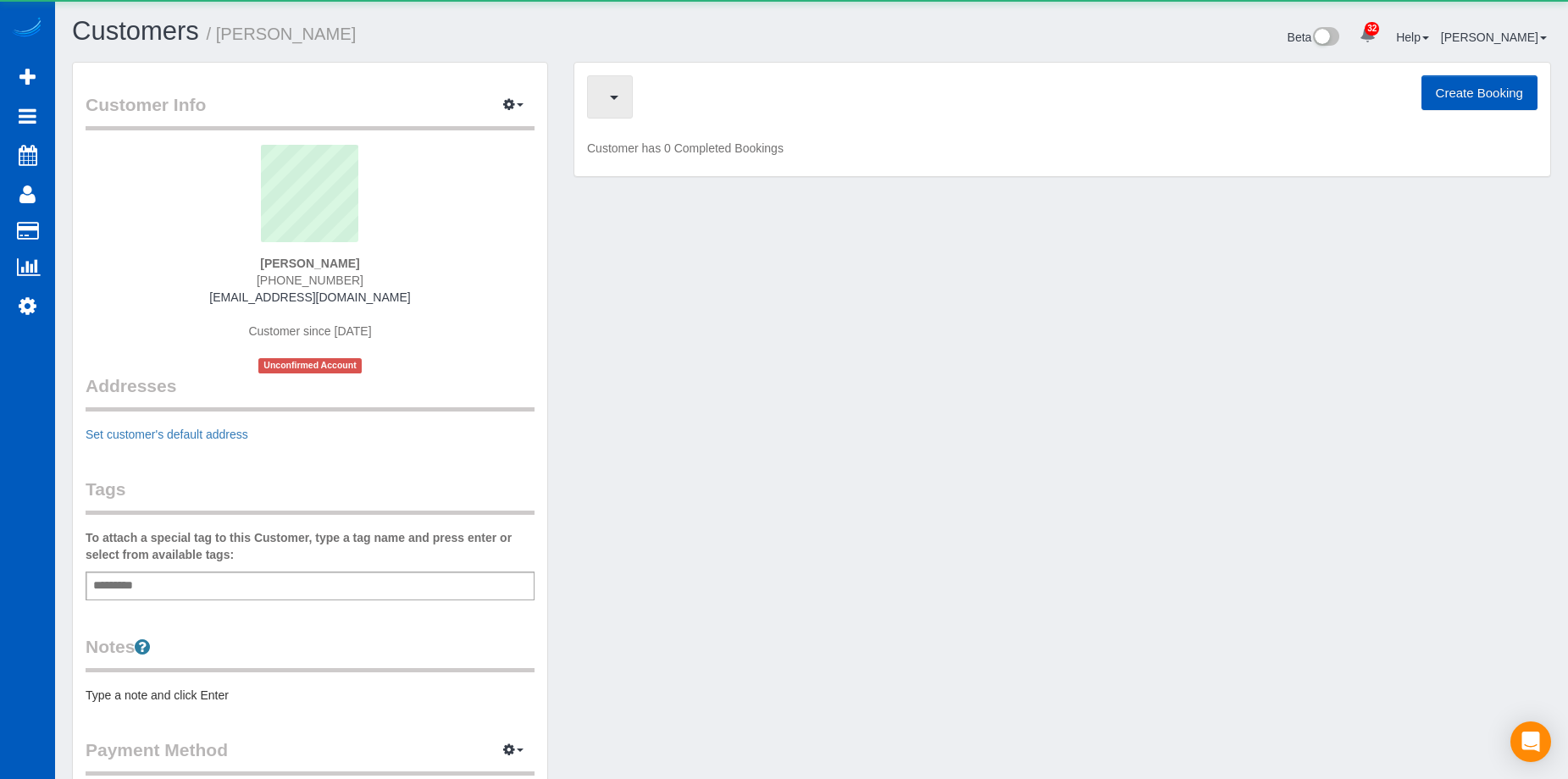
click at [633, 79] on button "button" at bounding box center [610, 97] width 46 height 43
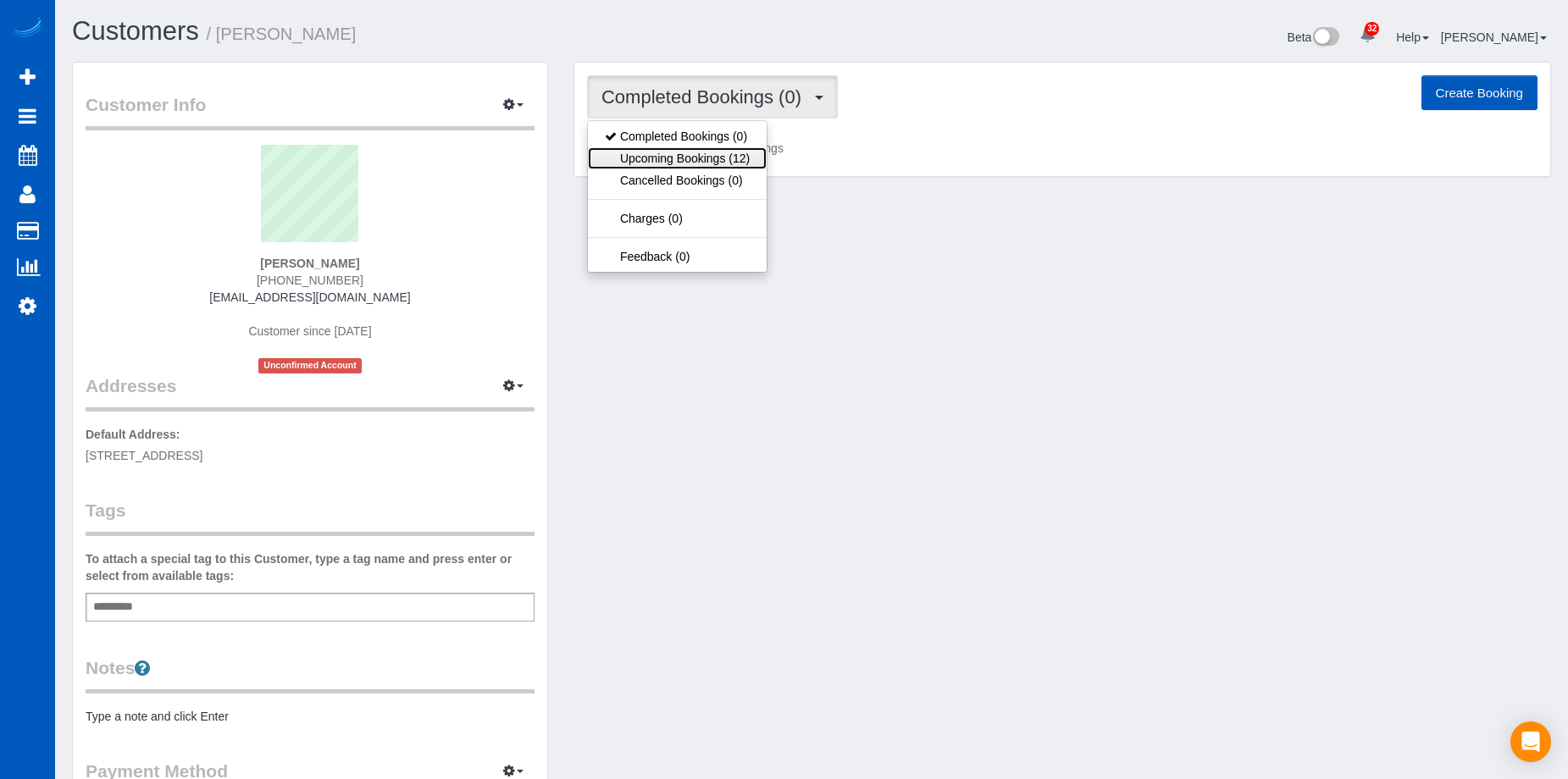
click at [719, 152] on link "Upcoming Bookings (12)" at bounding box center [677, 158] width 179 height 22
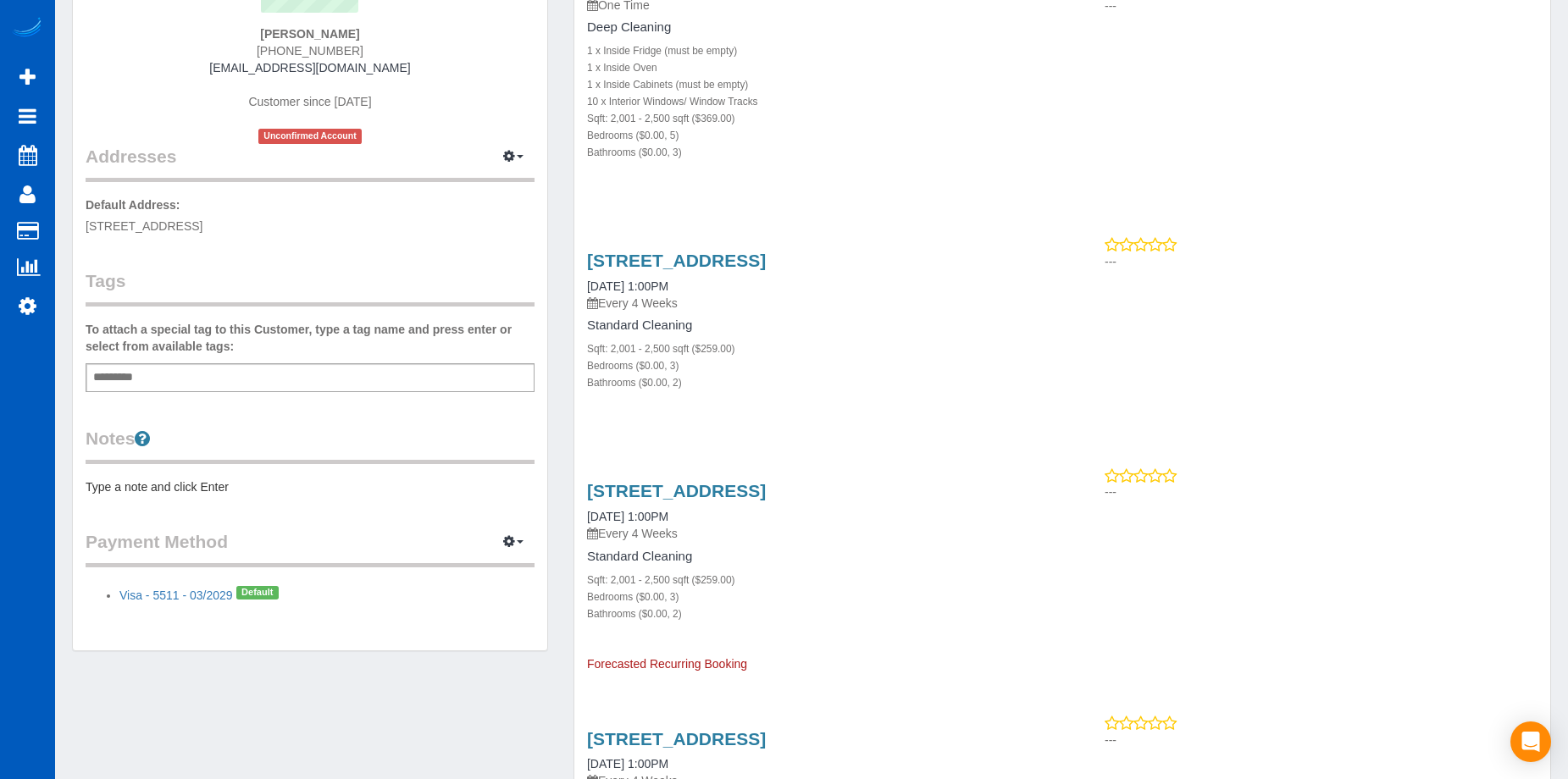
scroll to position [254, 0]
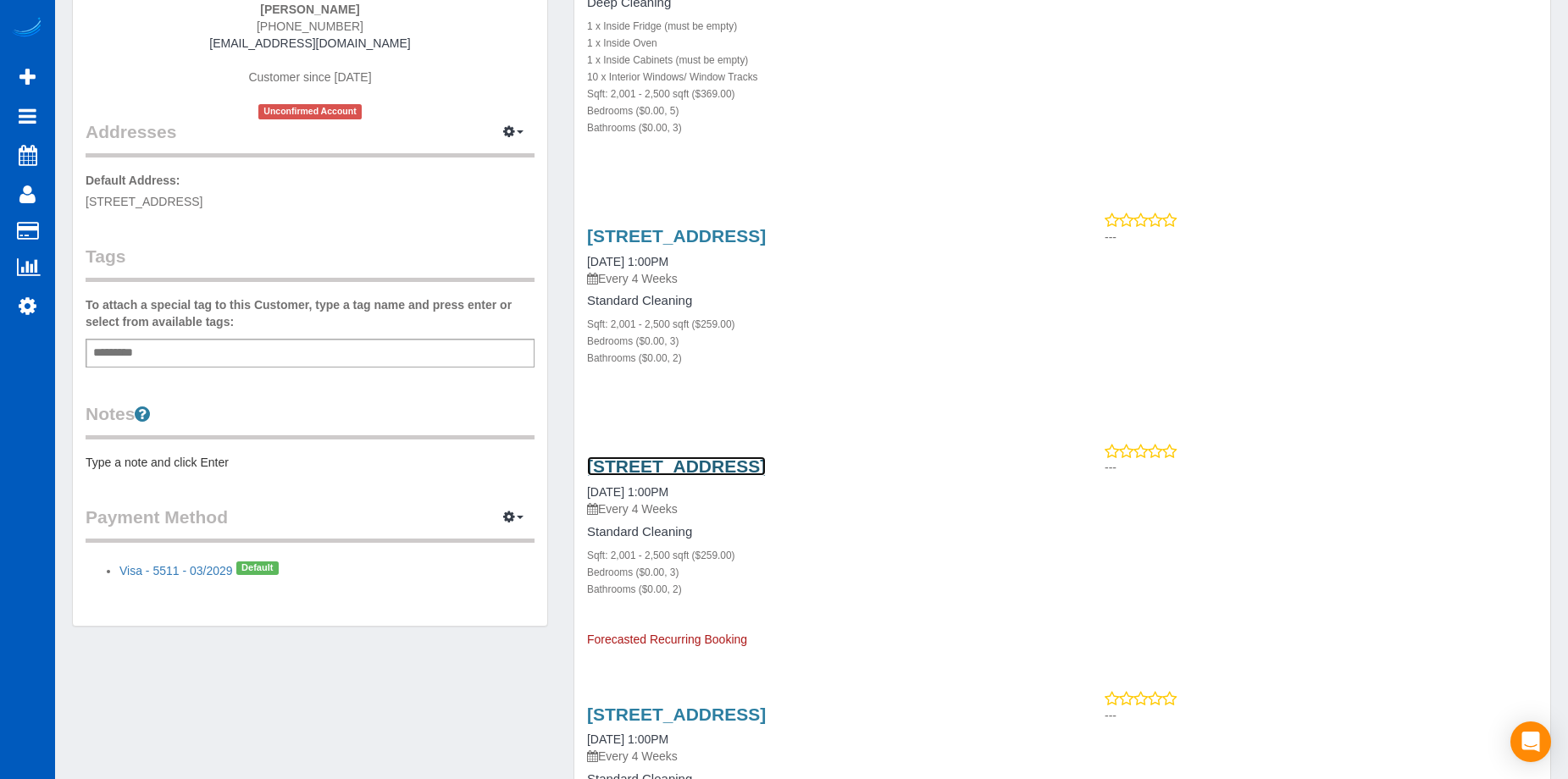
click at [766, 466] on link "[STREET_ADDRESS]" at bounding box center [676, 465] width 179 height 19
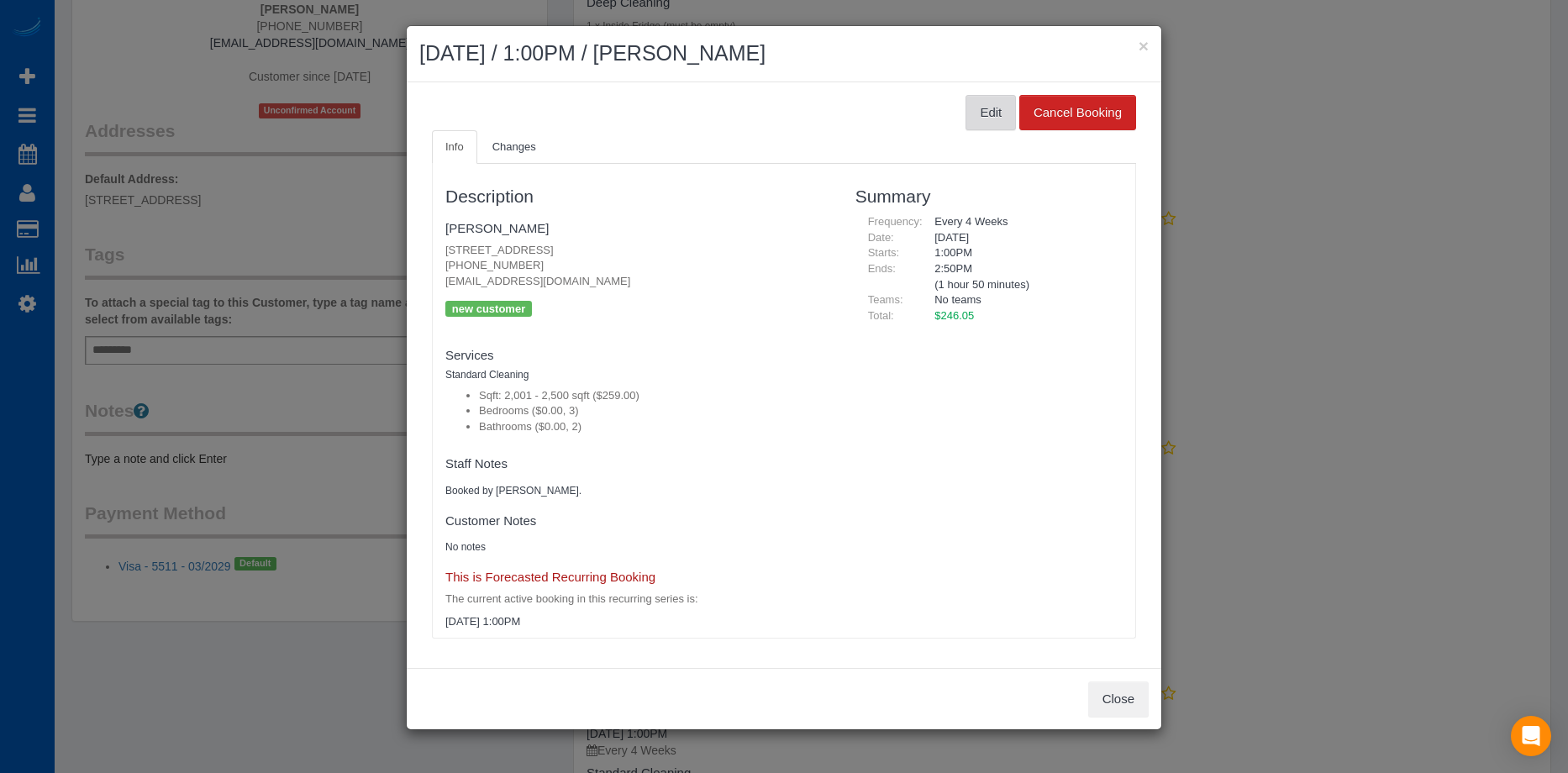
click at [965, 119] on button "Edit" at bounding box center [990, 112] width 50 height 36
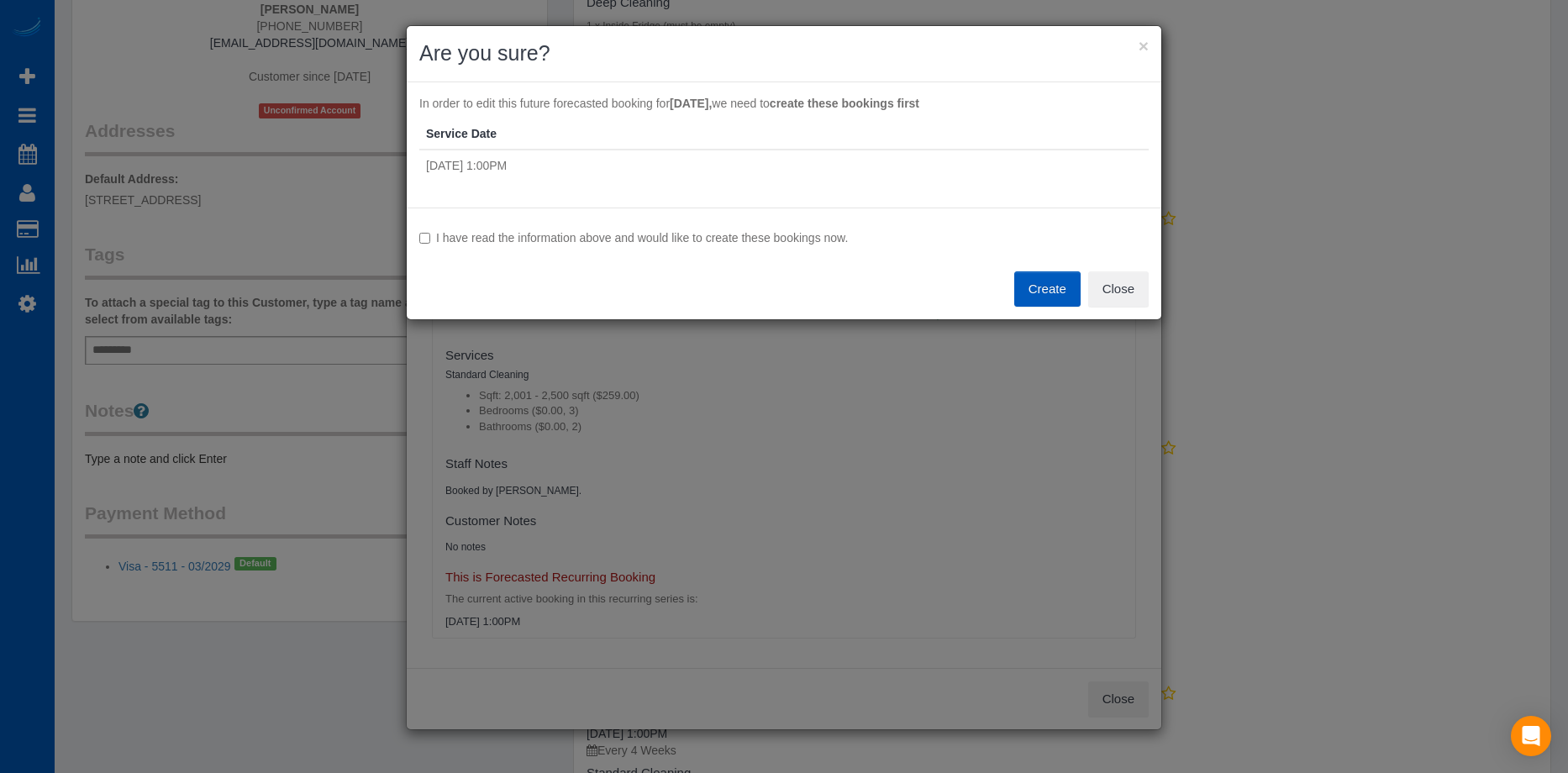
click at [487, 234] on label "I have read the information above and would like to create these bookings now." at bounding box center [784, 238] width 730 height 16
click at [1034, 286] on button "Create" at bounding box center [1048, 289] width 67 height 36
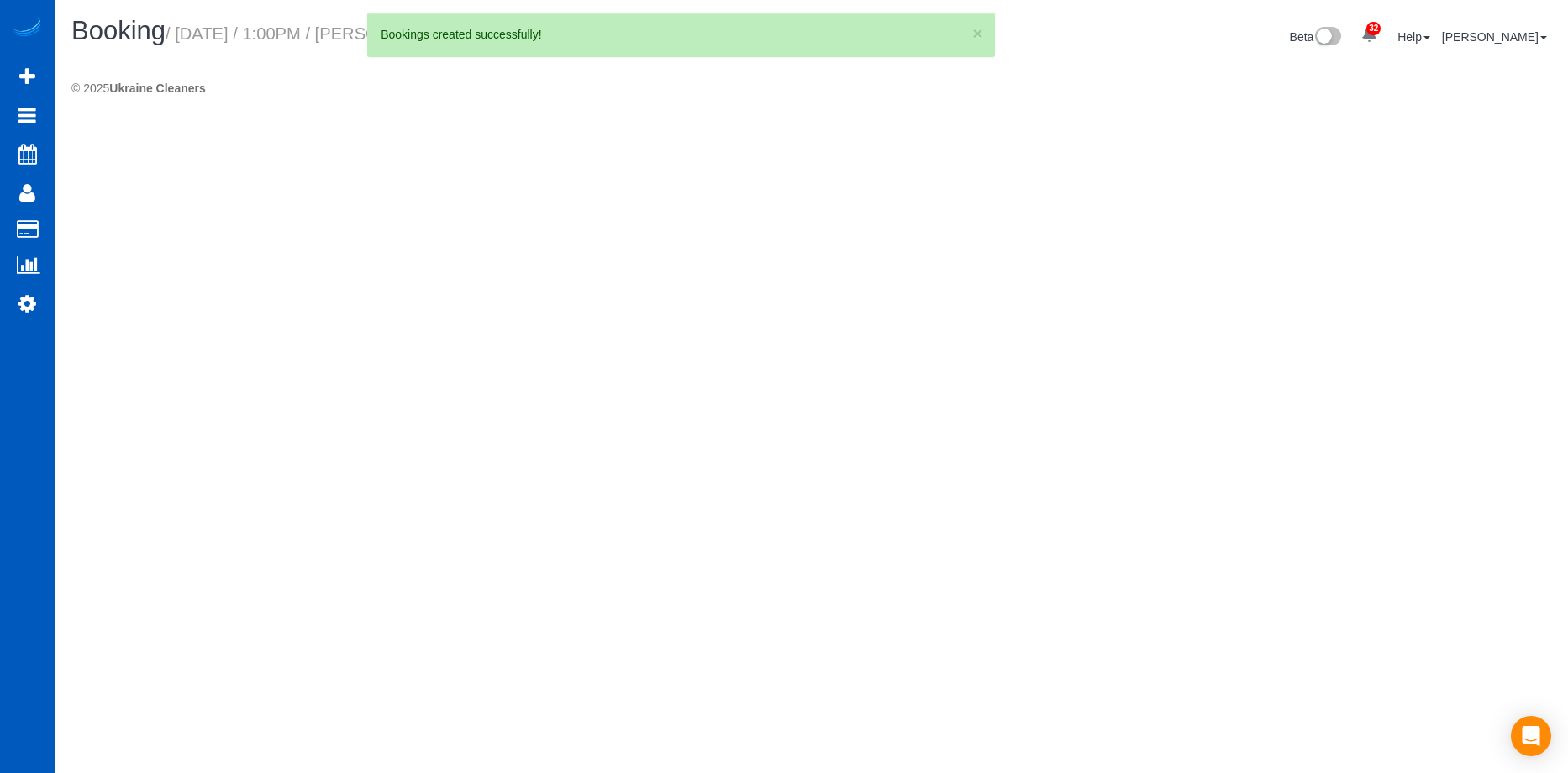
select select "WA"
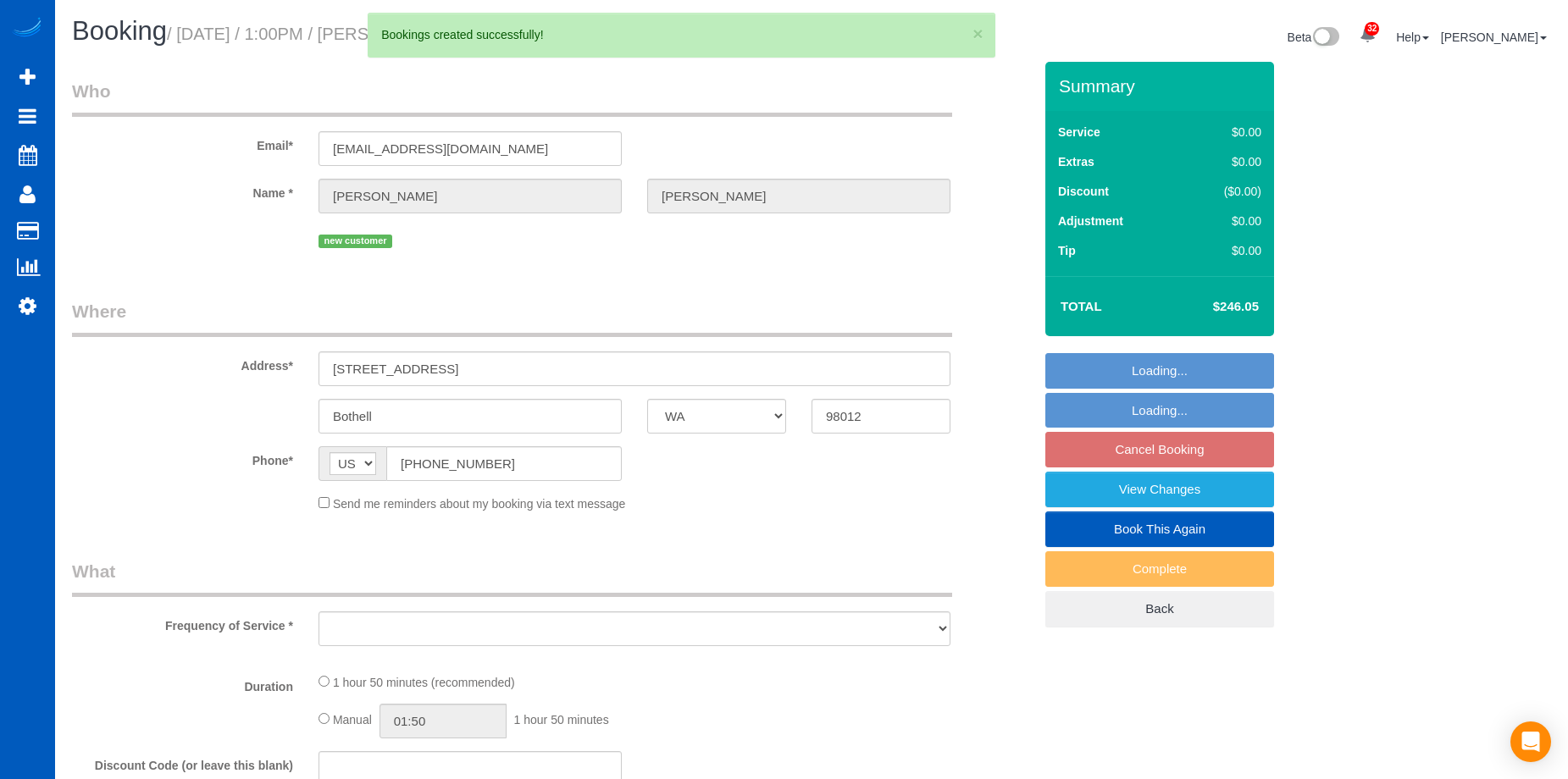
select select "string:fspay-c6384079-3914-4ce2-9878-de60abc92e46"
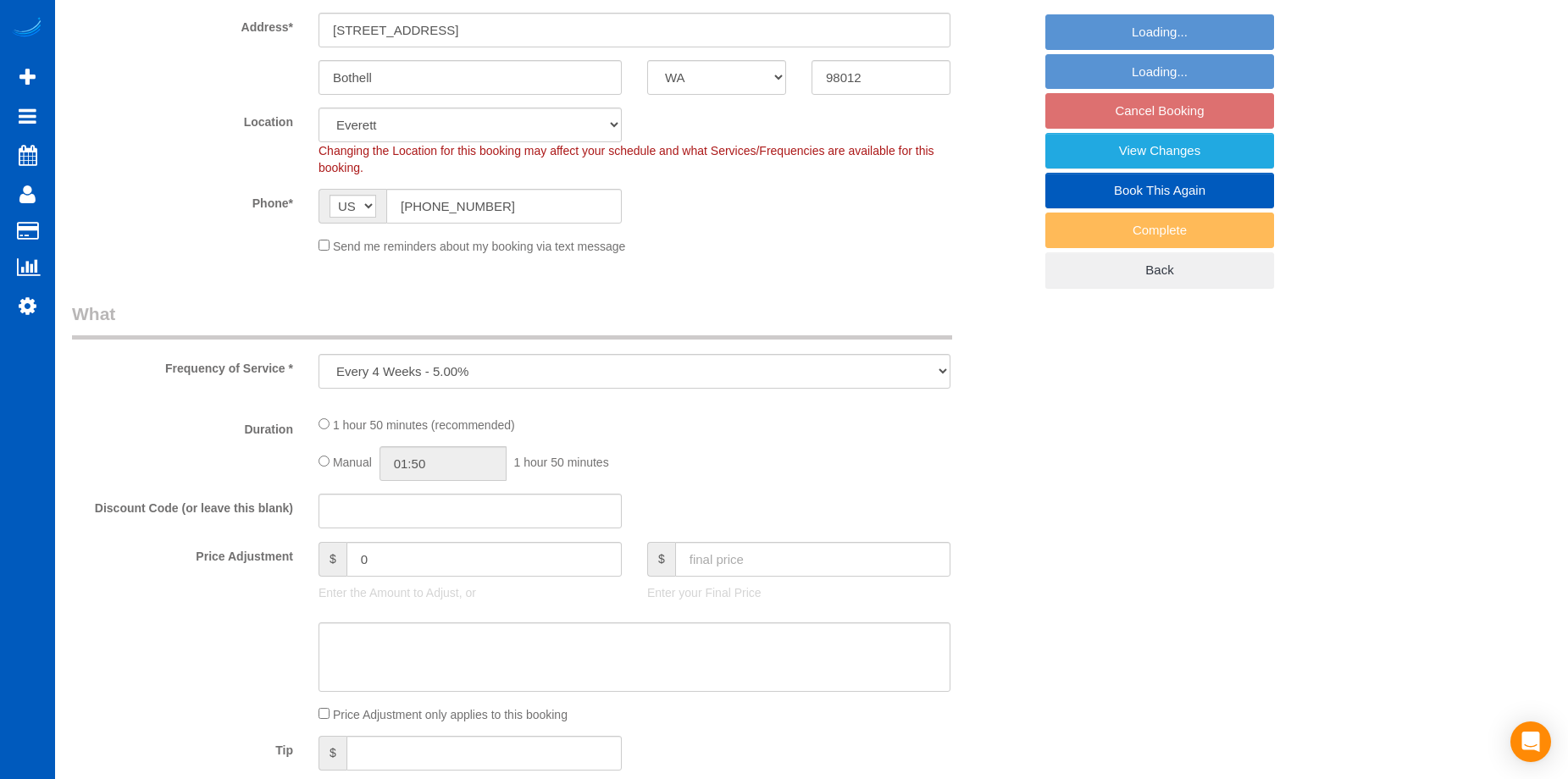
select select "object:37408"
select select "199"
select select "2001"
select select "3"
select select "2"
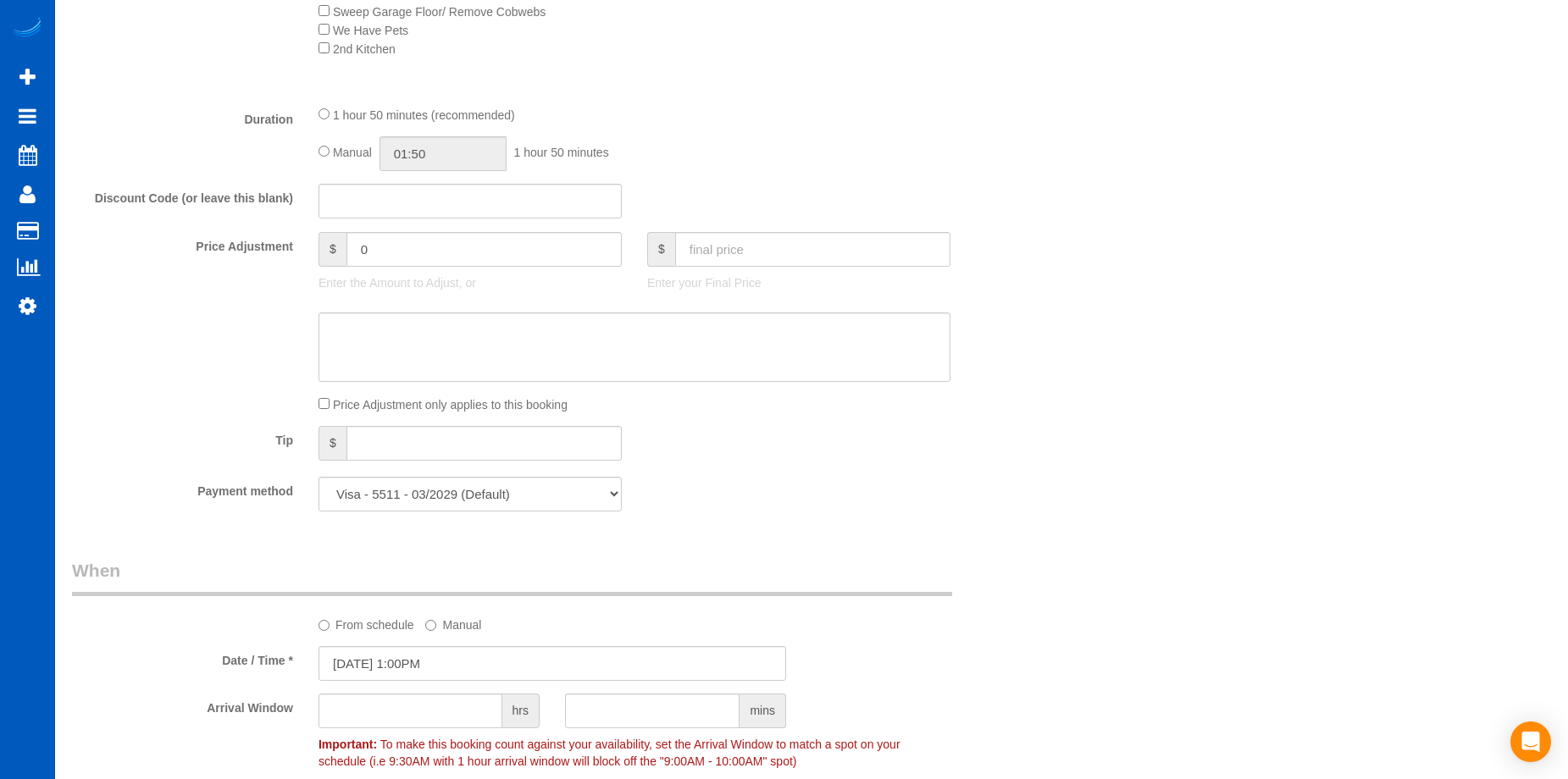
select select "2001"
select select "3"
select select "2"
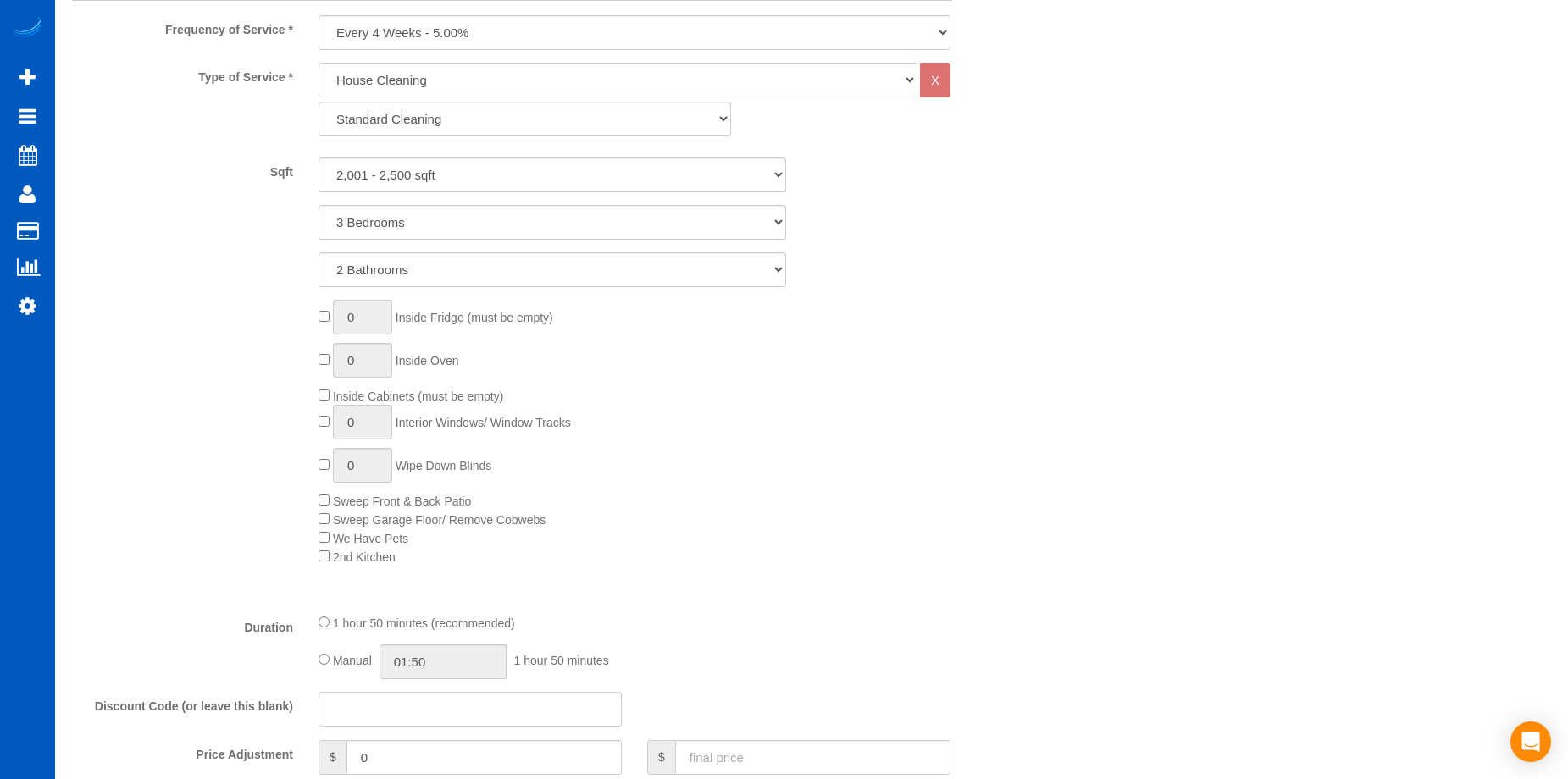
scroll to position [1016, 0]
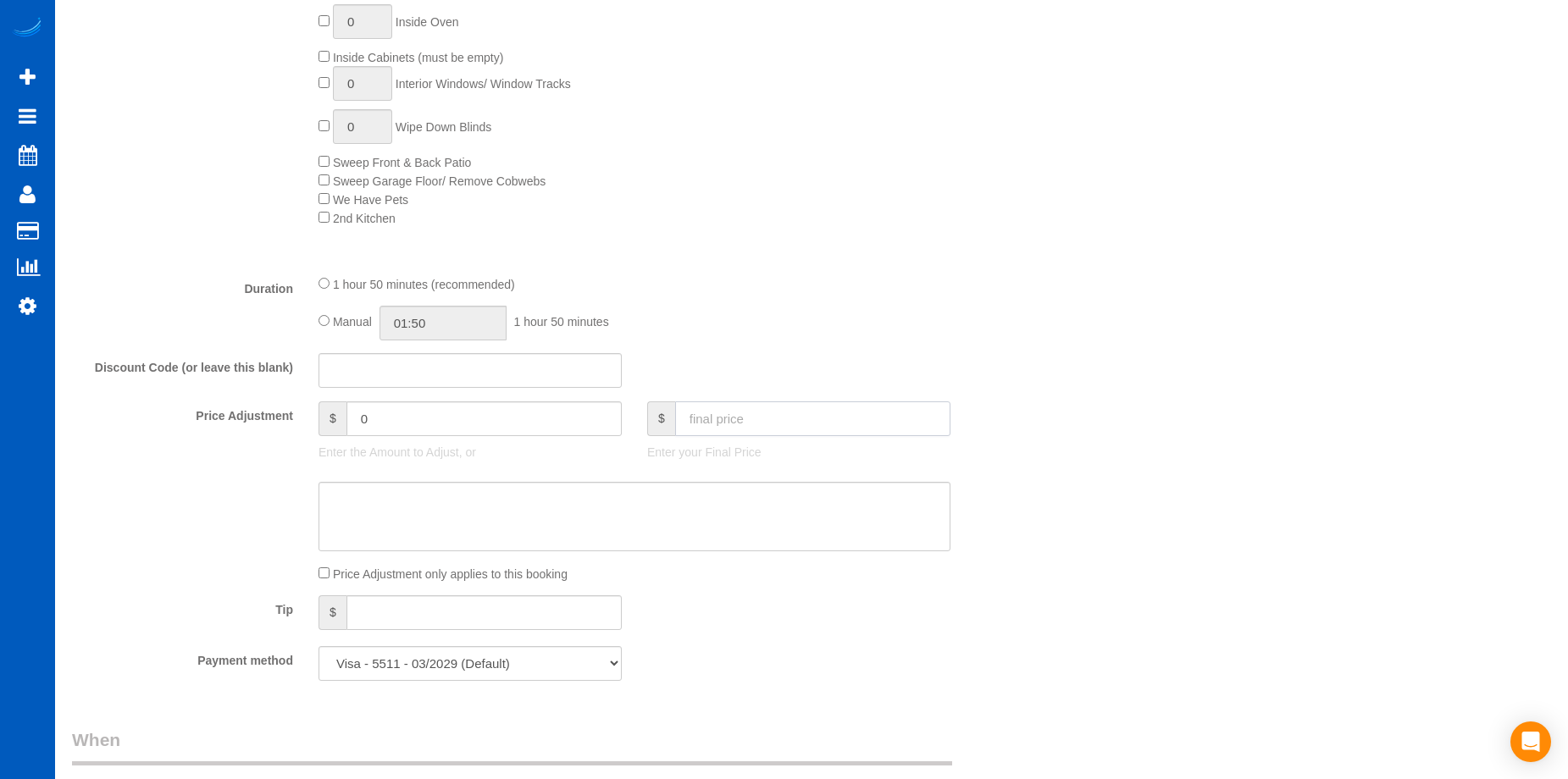
click at [895, 420] on input "text" at bounding box center [813, 419] width 275 height 35
type input "246"
click at [1099, 445] on div "Who Email* beeslegacyash@gmail.com Name * Ryan Florez new customer Where Addres…" at bounding box center [811, 507] width 1479 height 2923
click at [854, 516] on textarea at bounding box center [635, 516] width 632 height 69
type input "-0.05"
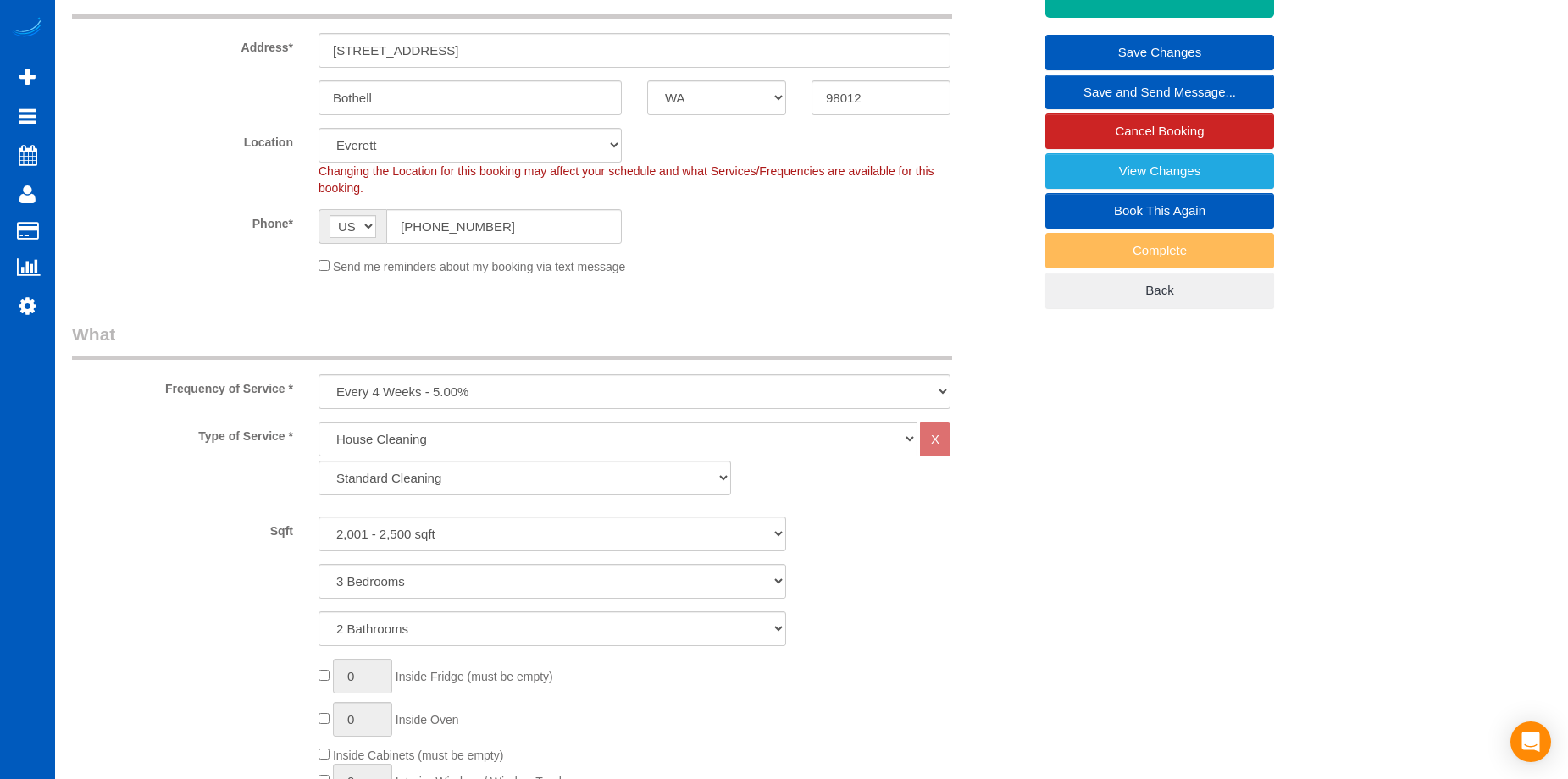
scroll to position [169, 0]
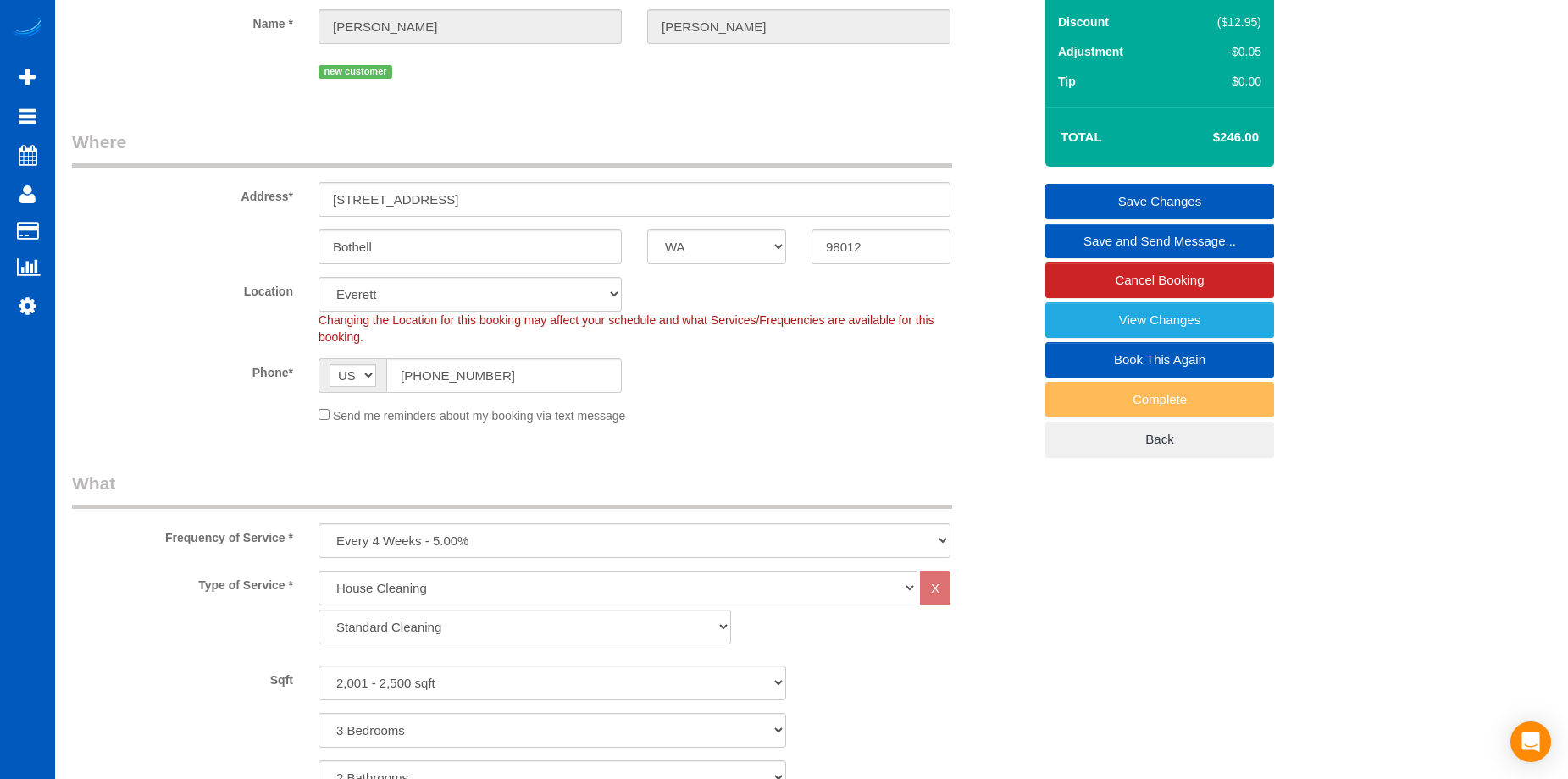
click at [1108, 196] on link "Save Changes" at bounding box center [1159, 201] width 228 height 36
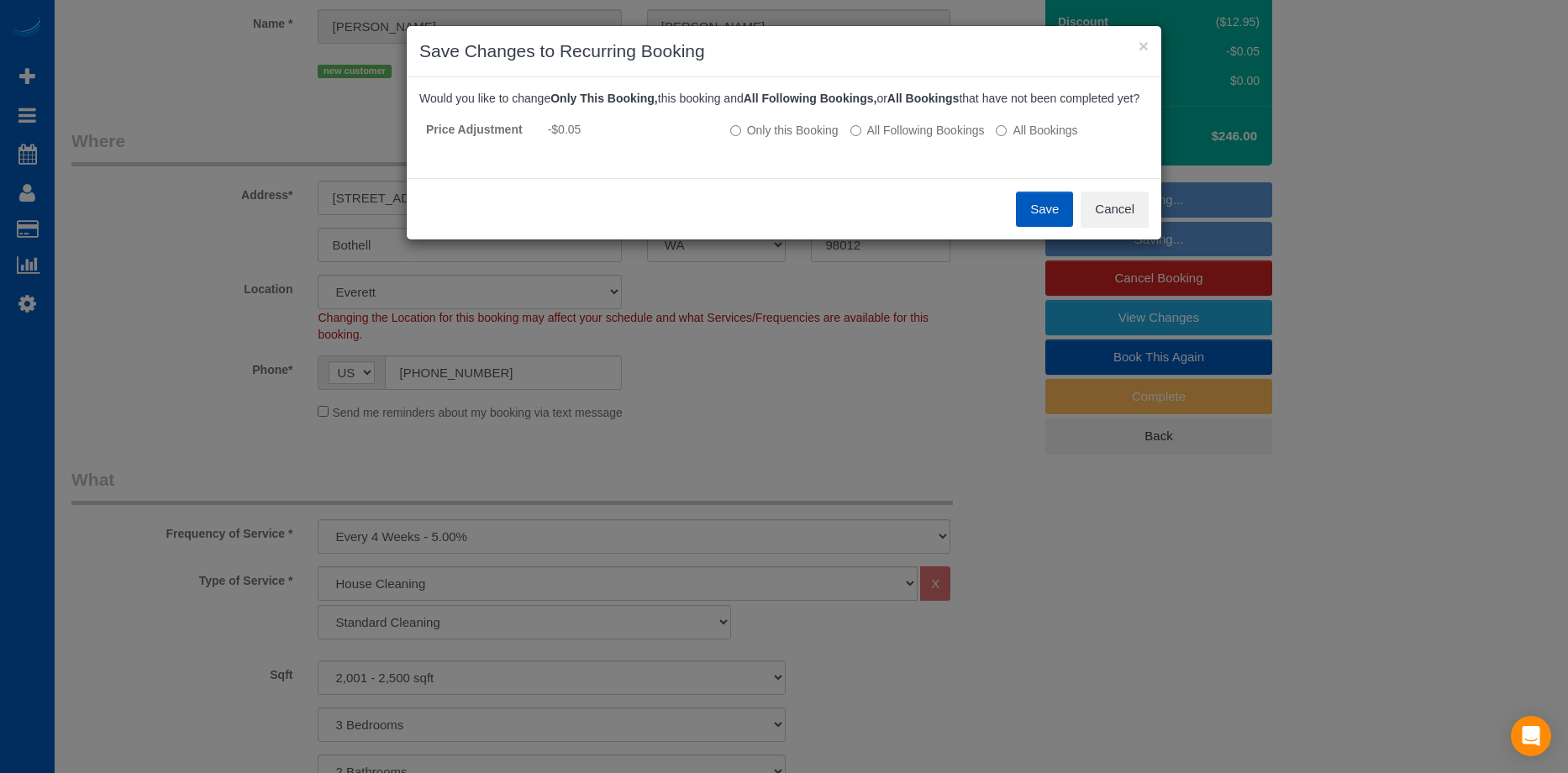
drag, startPoint x: 920, startPoint y: 151, endPoint x: 963, endPoint y: 187, distance: 56.1
click at [921, 139] on label "All Following Bookings" at bounding box center [917, 130] width 134 height 16
click at [1035, 224] on button "Save" at bounding box center [1044, 209] width 58 height 36
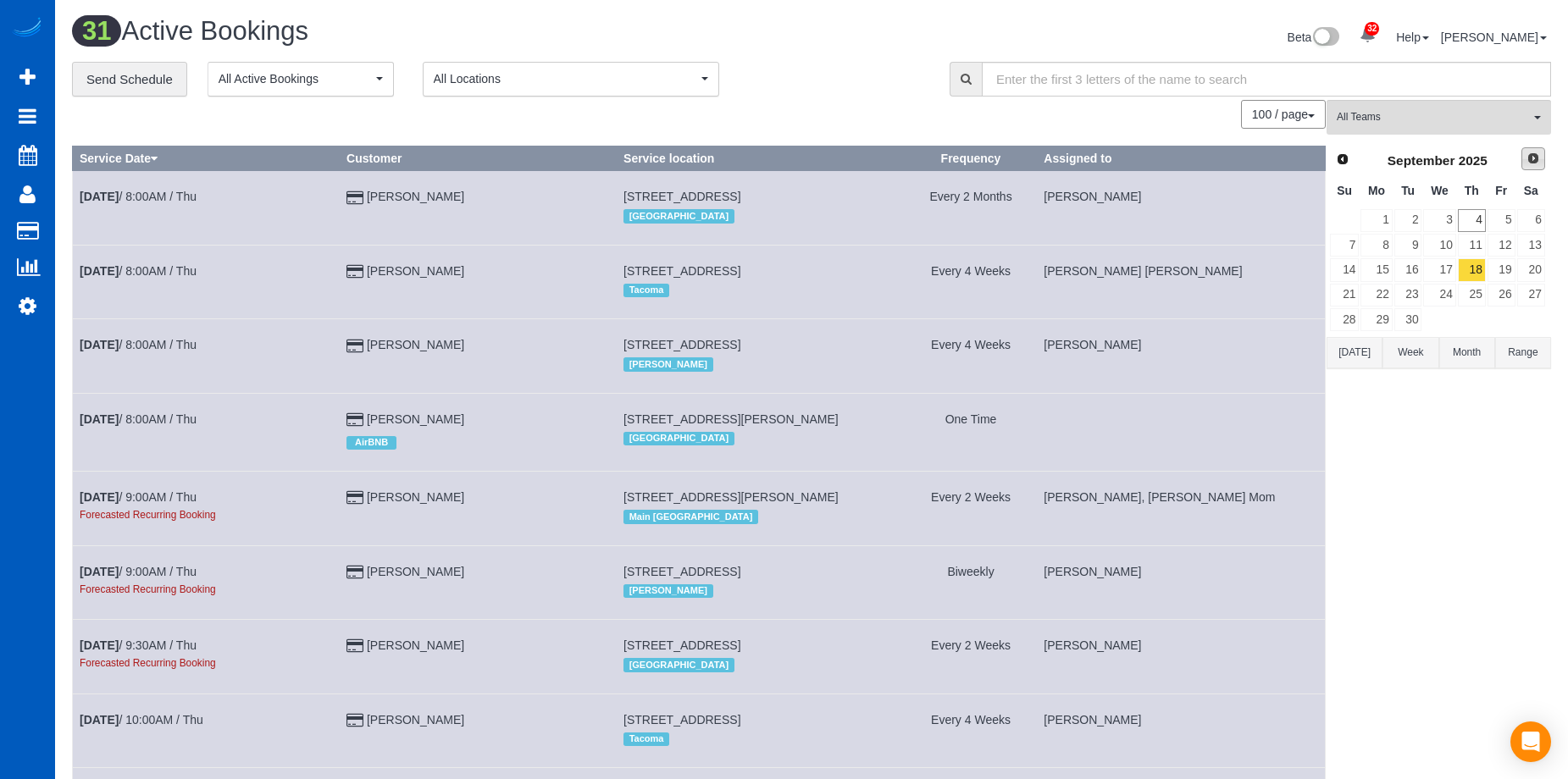
click at [1527, 157] on span "Next" at bounding box center [1533, 158] width 14 height 14
click at [1378, 239] on link "6" at bounding box center [1375, 245] width 31 height 23
click at [1443, 105] on button "All Teams" at bounding box center [1439, 117] width 225 height 35
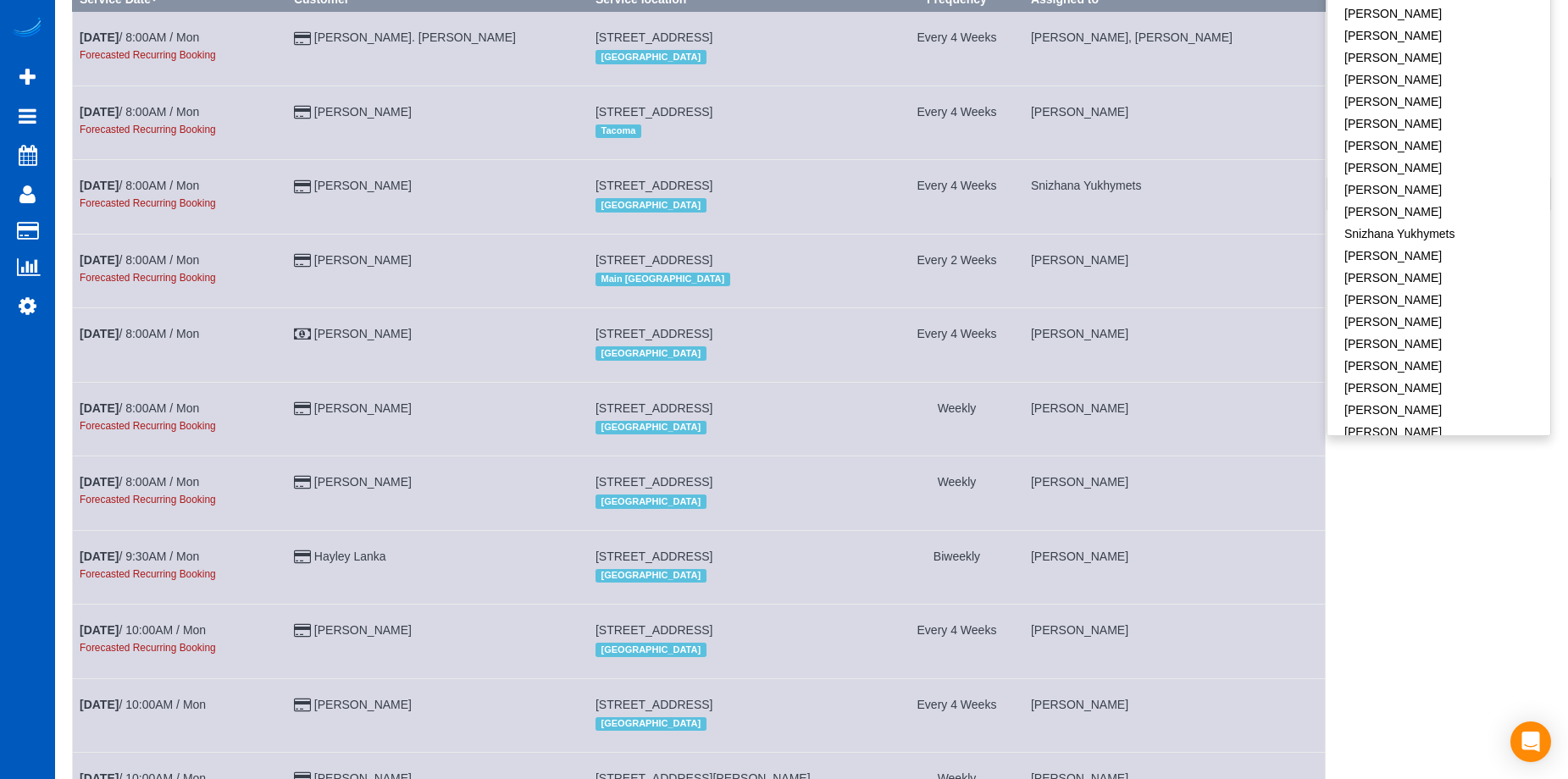
scroll to position [254, 0]
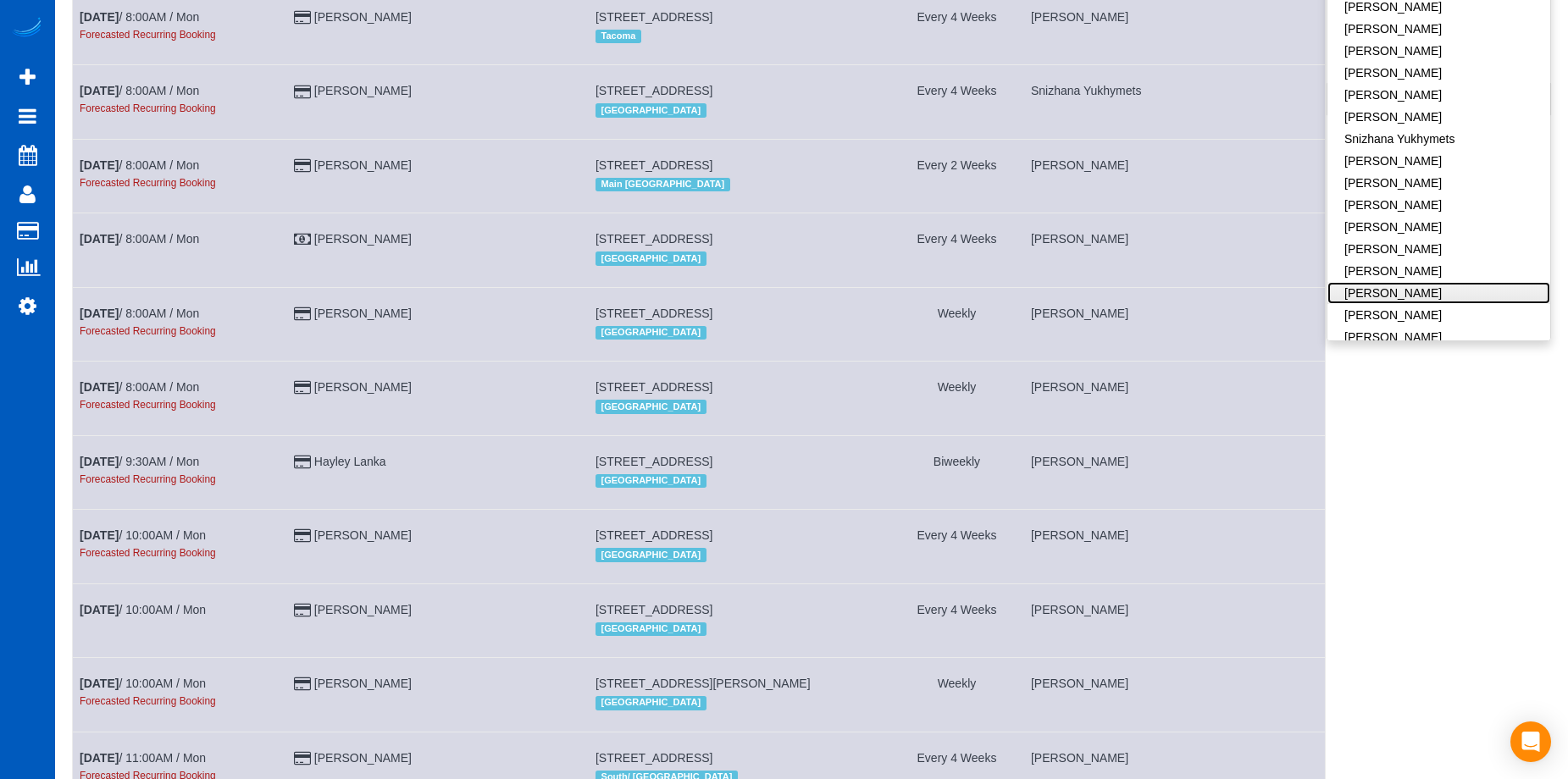
click at [1433, 282] on link "[PERSON_NAME]" at bounding box center [1439, 293] width 223 height 22
click at [1412, 304] on link "[PERSON_NAME]" at bounding box center [1439, 315] width 223 height 22
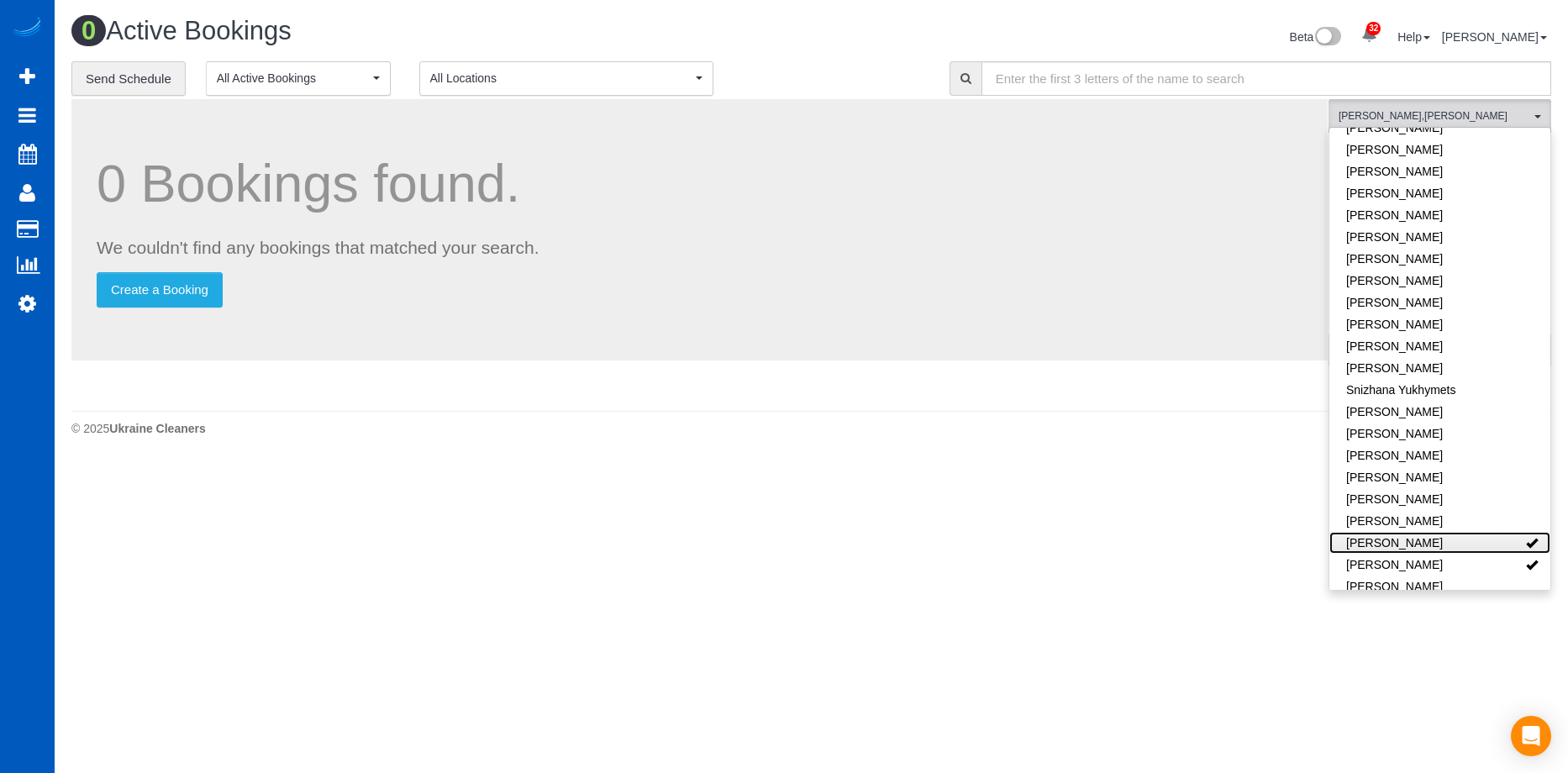
click at [1471, 532] on link "[PERSON_NAME]" at bounding box center [1440, 543] width 221 height 22
click at [1458, 554] on link "[PERSON_NAME]" at bounding box center [1440, 565] width 221 height 22
click at [822, 47] on div "Beta 32 Your Notifications You have 0 alerts × You have 1 to charge for 09/01/2…" at bounding box center [1189, 38] width 753 height 45
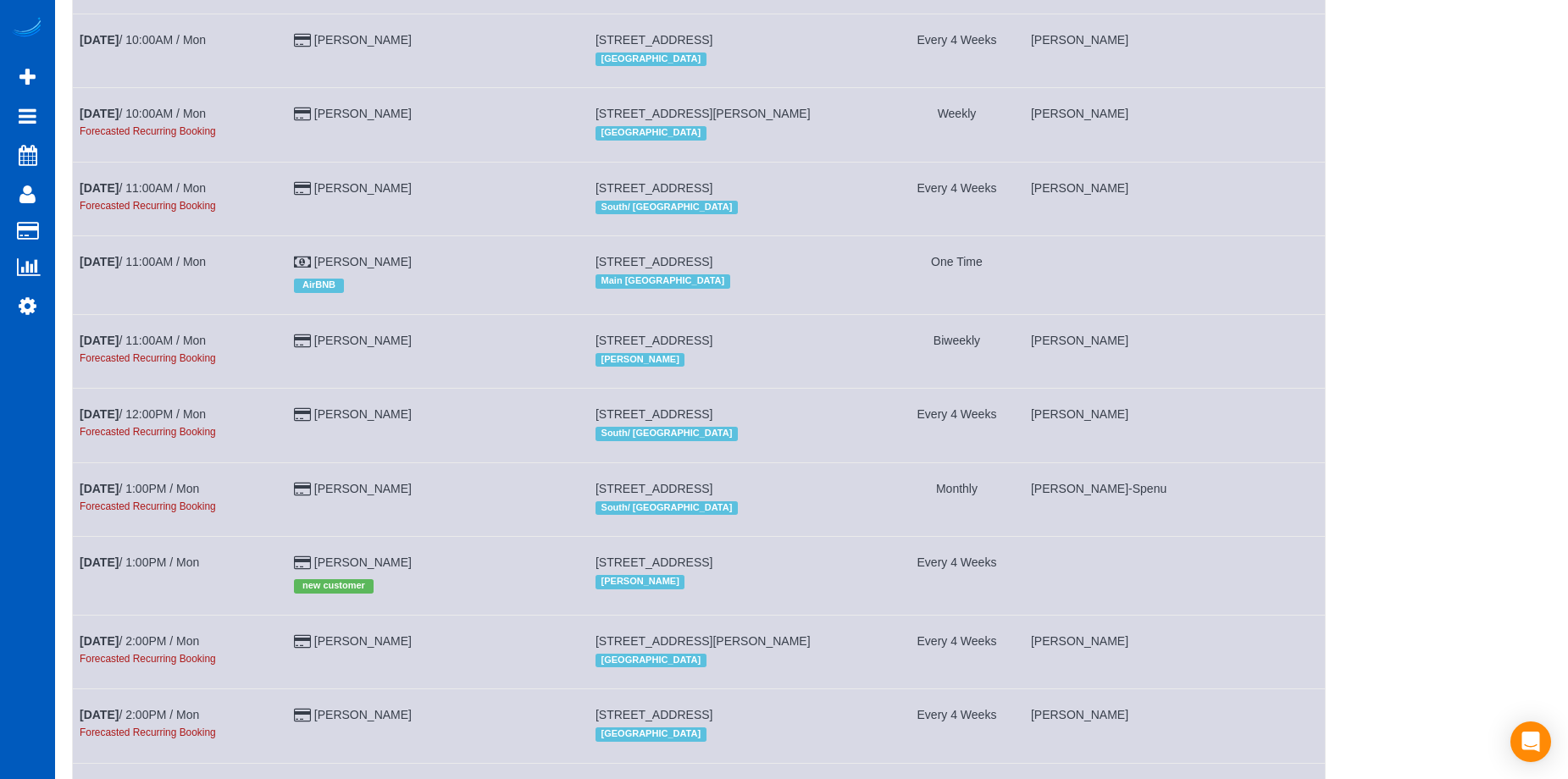
scroll to position [931, 0]
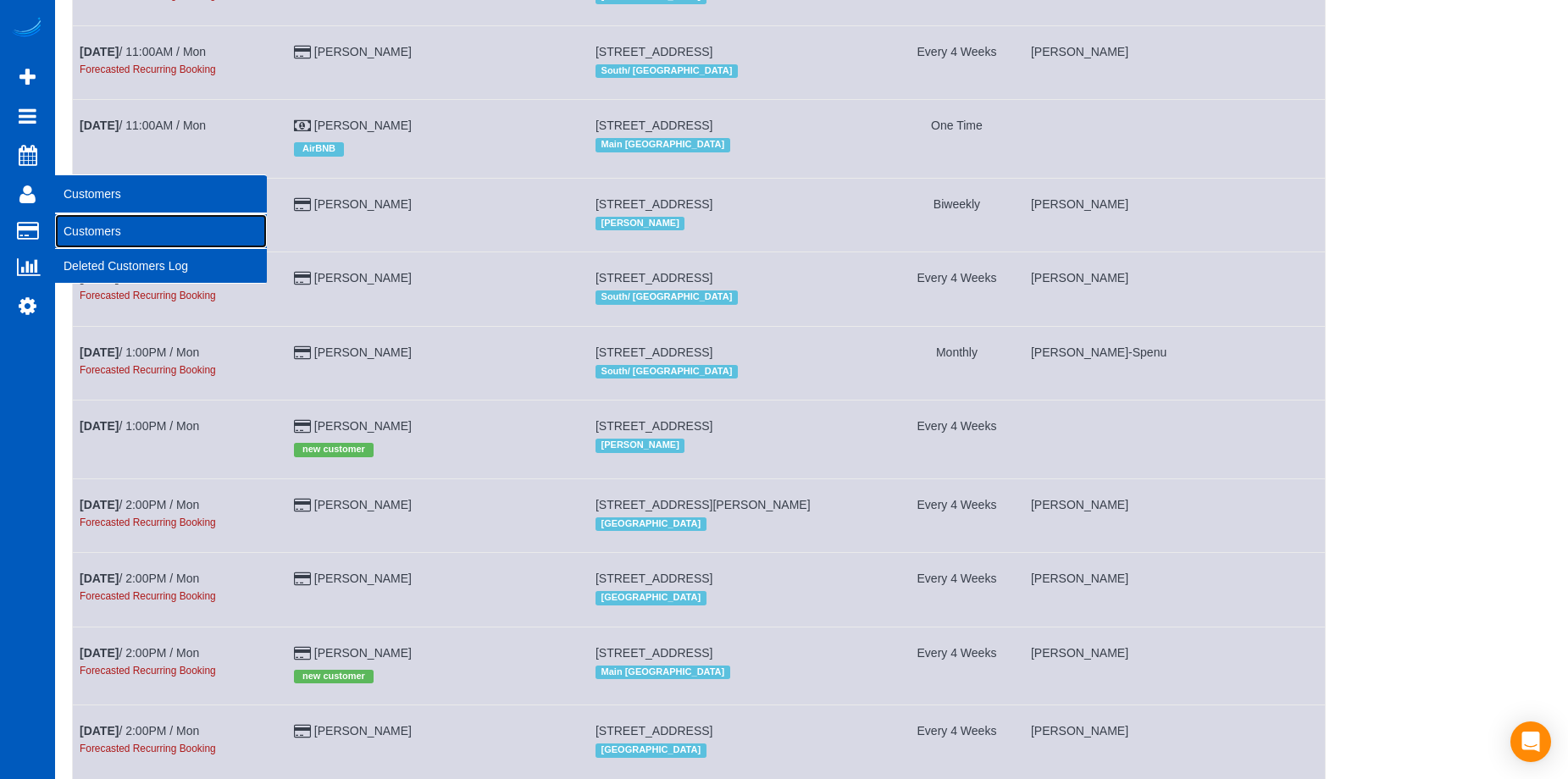
click at [84, 221] on link "Customers" at bounding box center [161, 231] width 212 height 34
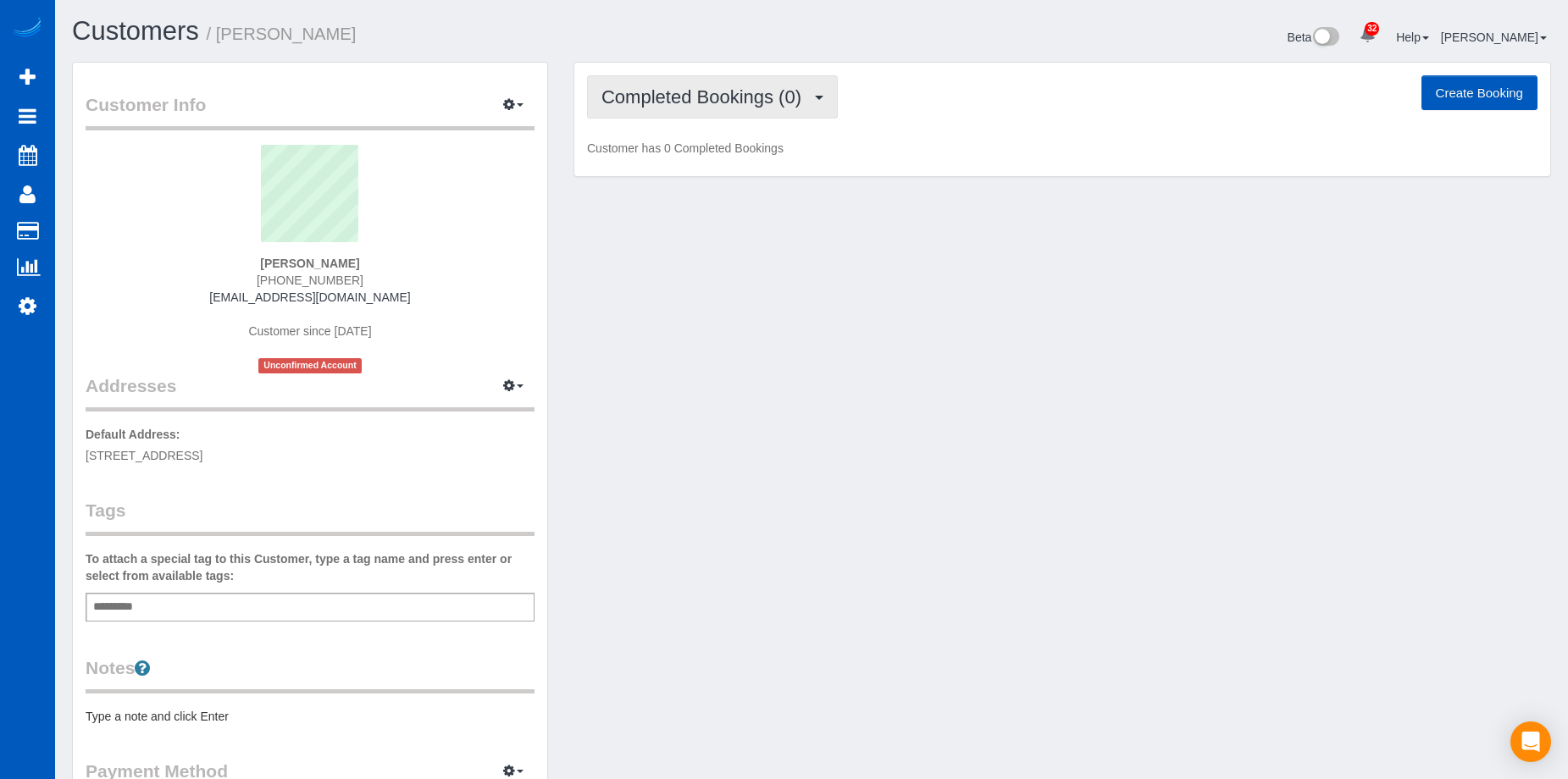
click at [702, 98] on span "Completed Bookings (0)" at bounding box center [706, 97] width 208 height 21
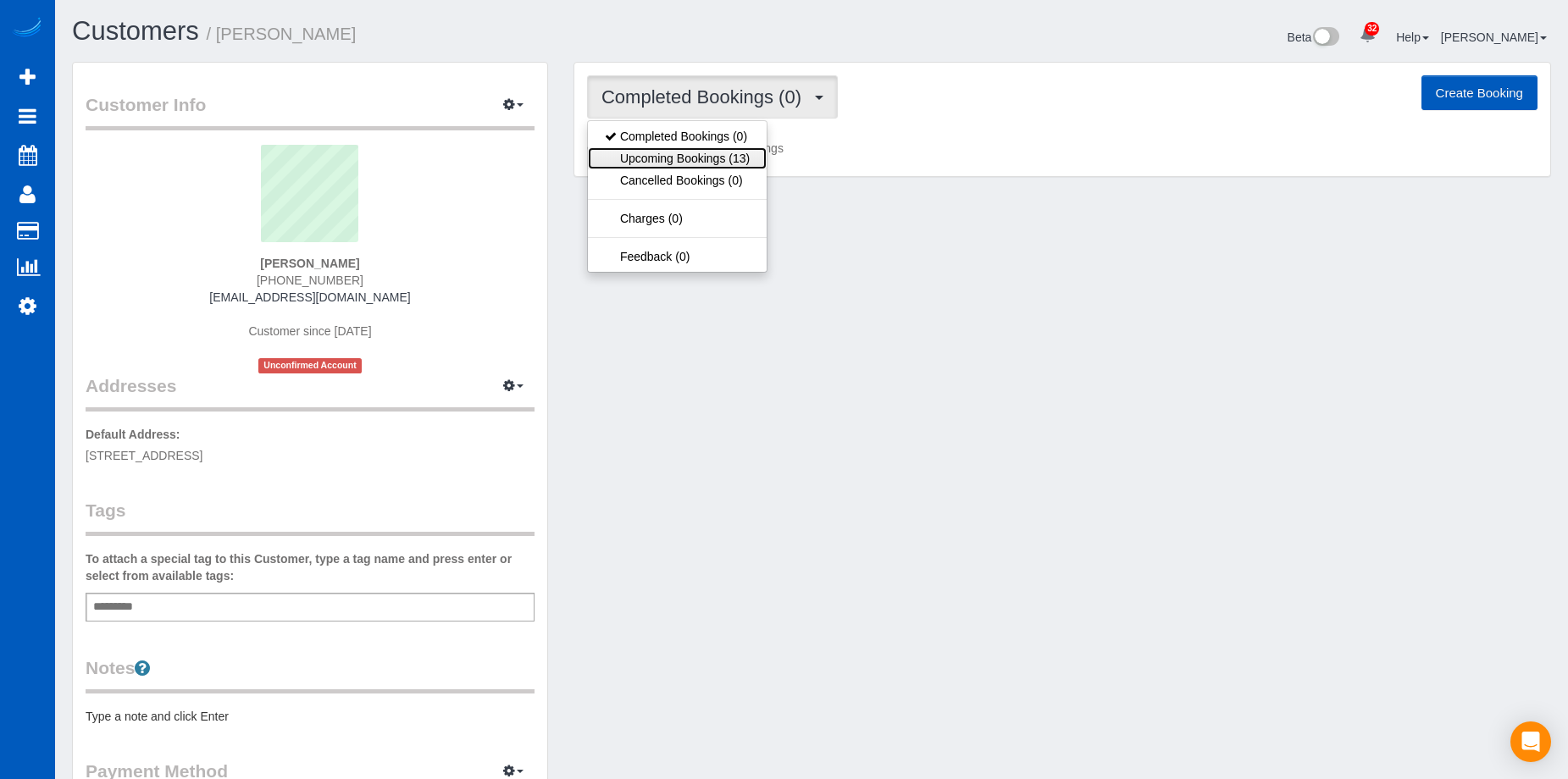
drag, startPoint x: 685, startPoint y: 149, endPoint x: 672, endPoint y: 126, distance: 26.4
click at [684, 149] on link "Upcoming Bookings (13)" at bounding box center [677, 158] width 179 height 22
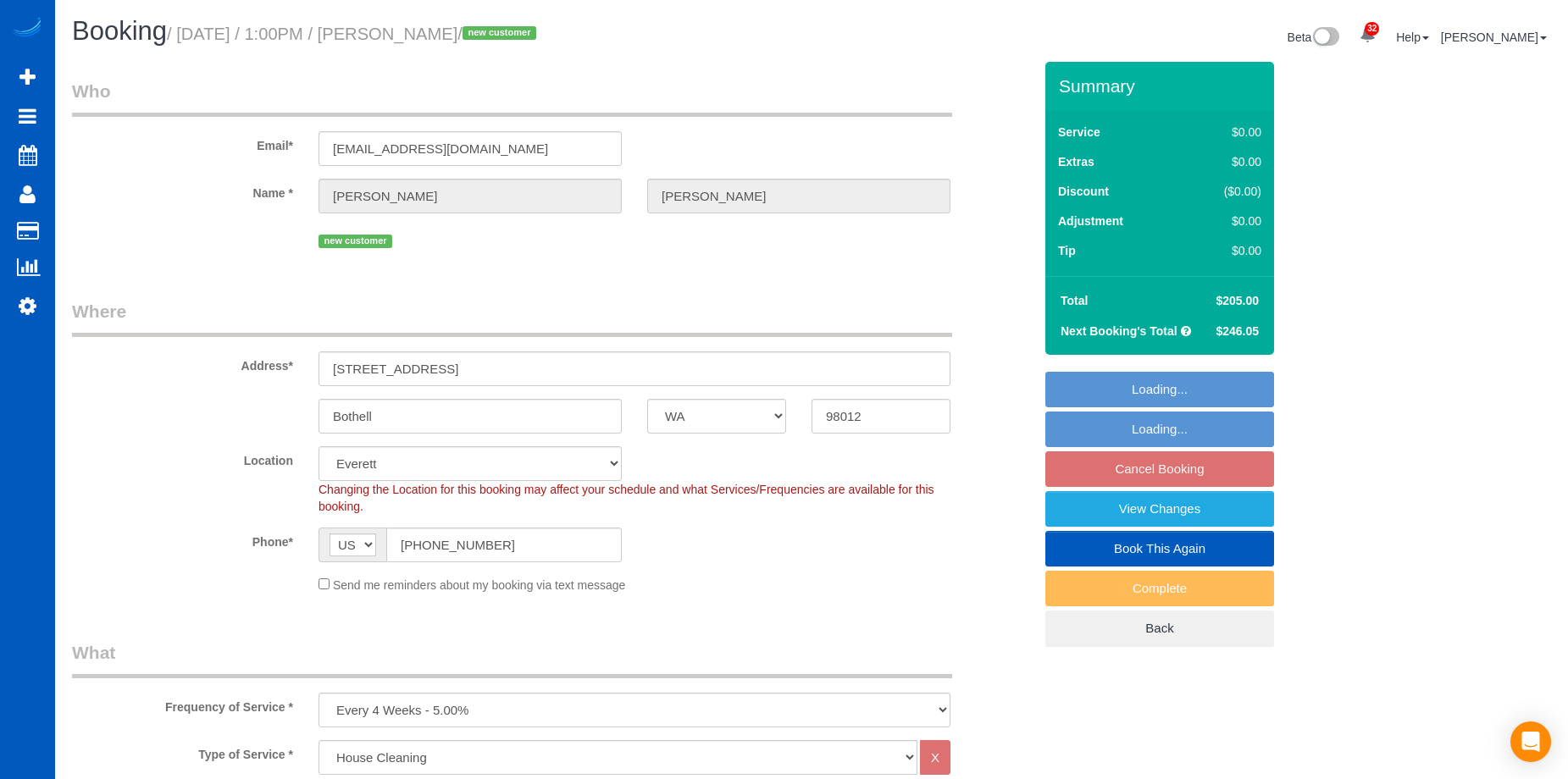
select select "WA"
select select "199"
select select "2001"
select select "3"
select select "2"
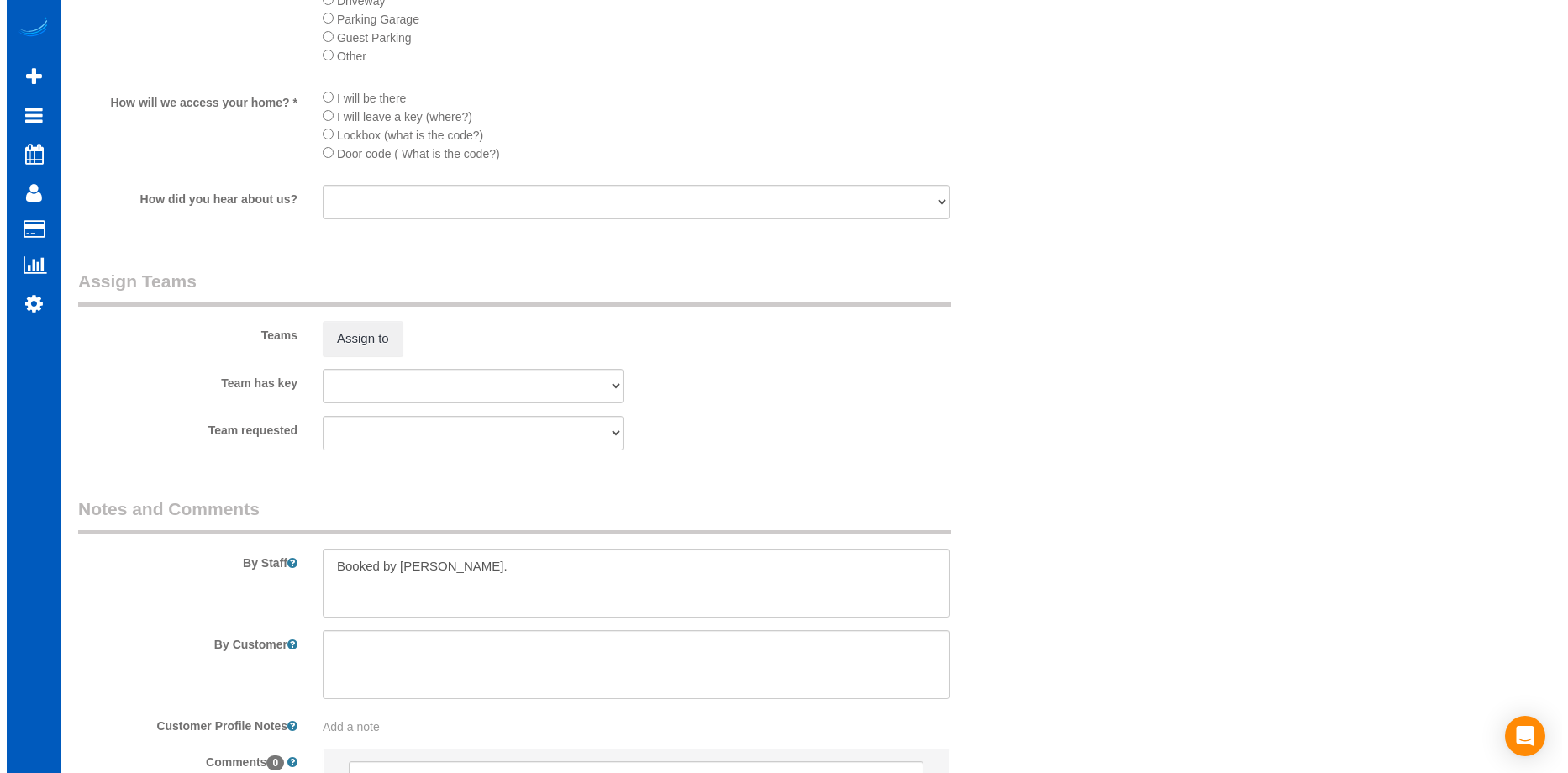
scroll to position [2184, 0]
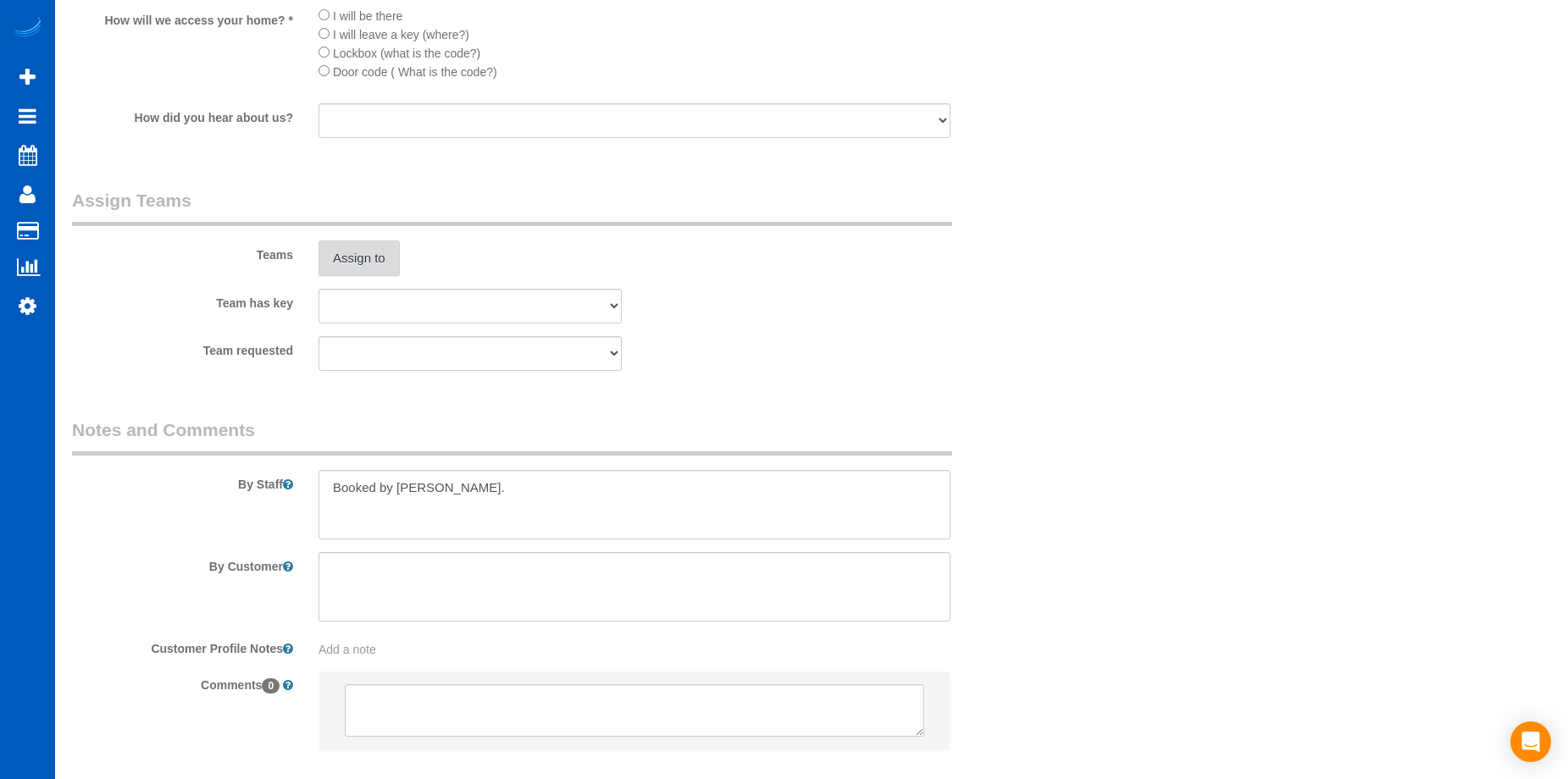
click at [375, 254] on button "Assign to" at bounding box center [359, 258] width 81 height 36
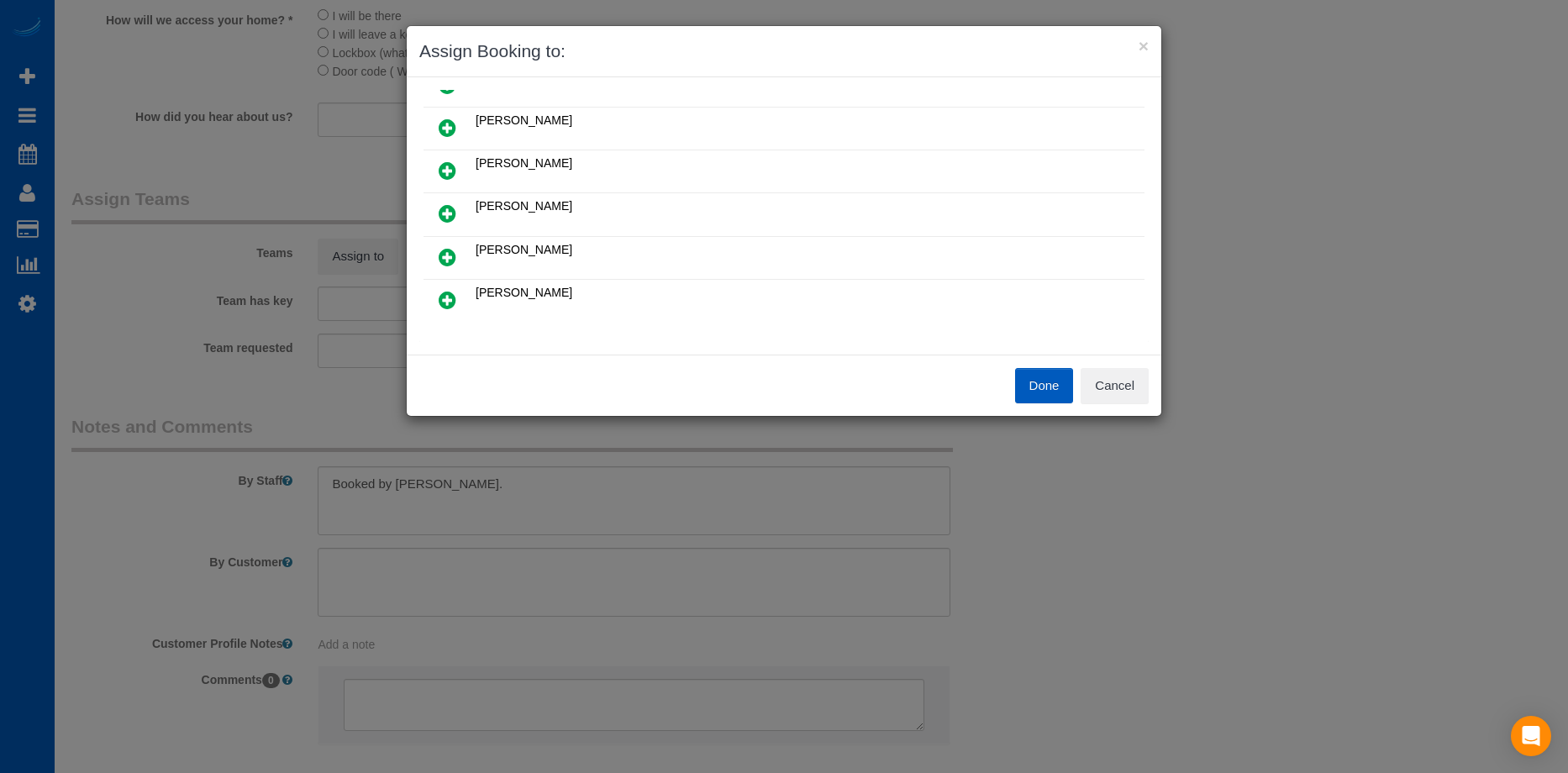
scroll to position [420, 0]
click at [446, 212] on icon at bounding box center [447, 213] width 17 height 20
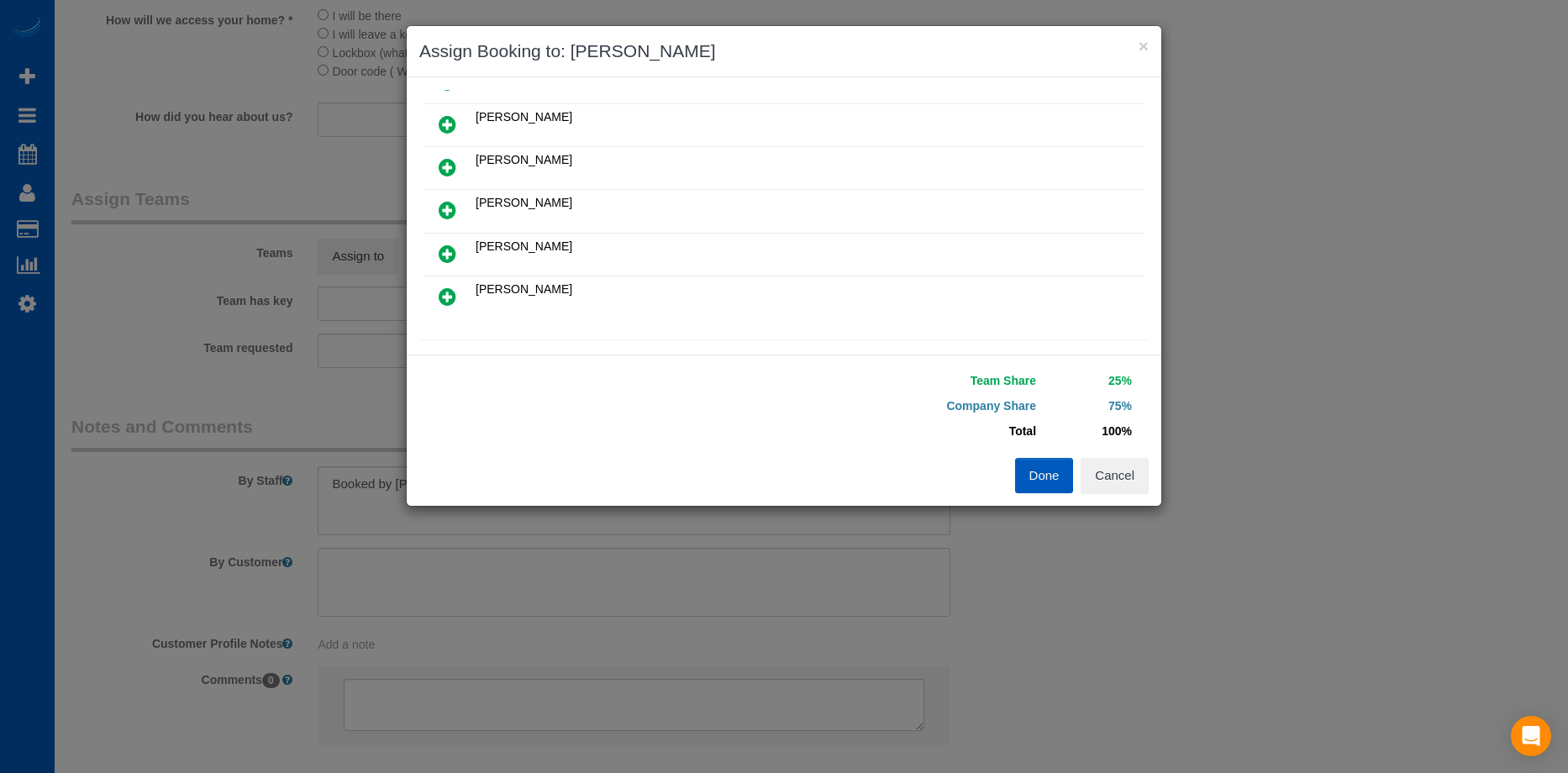
scroll to position [461, 0]
click at [446, 213] on icon at bounding box center [447, 213] width 17 height 20
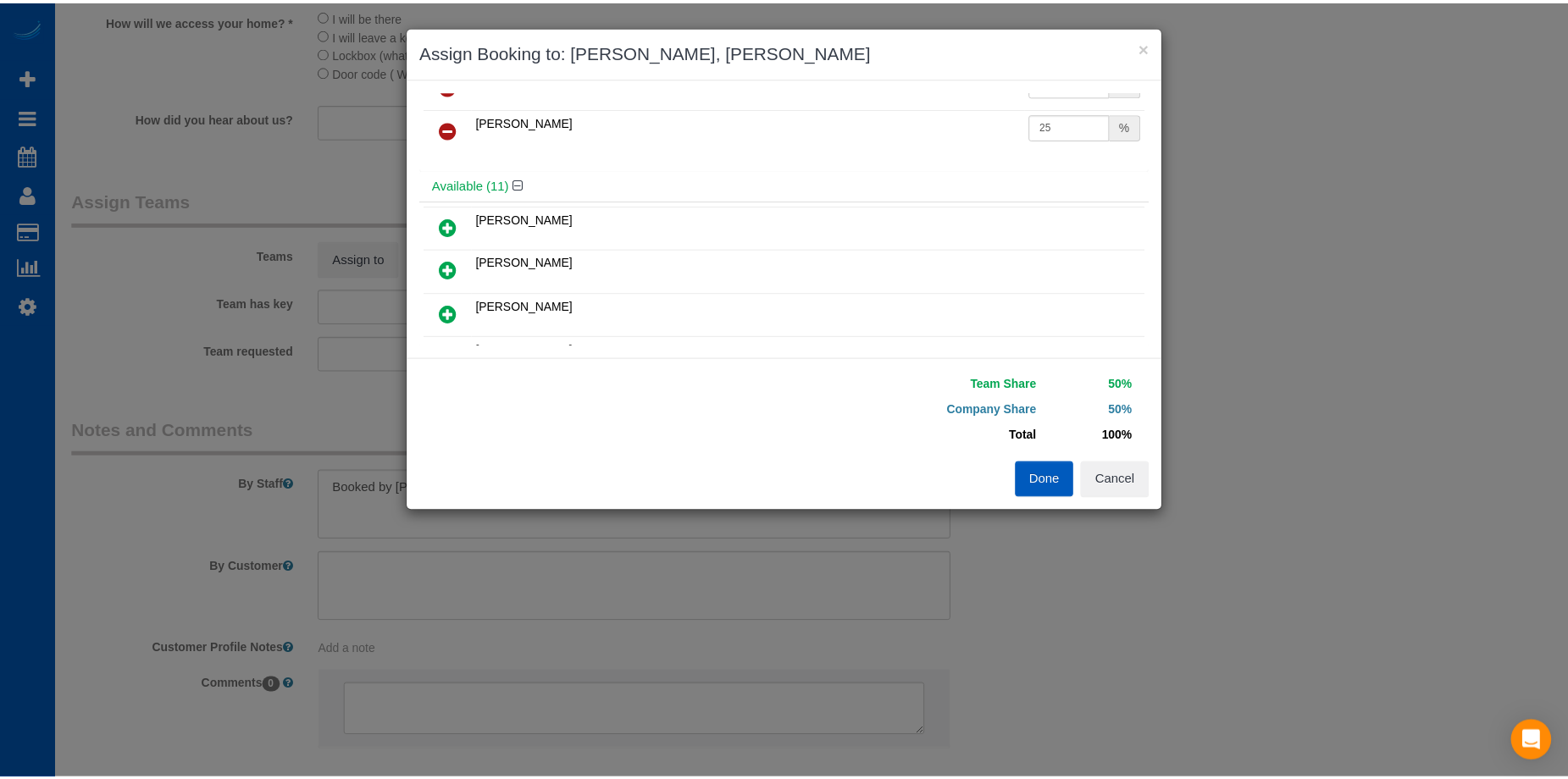
scroll to position [0, 0]
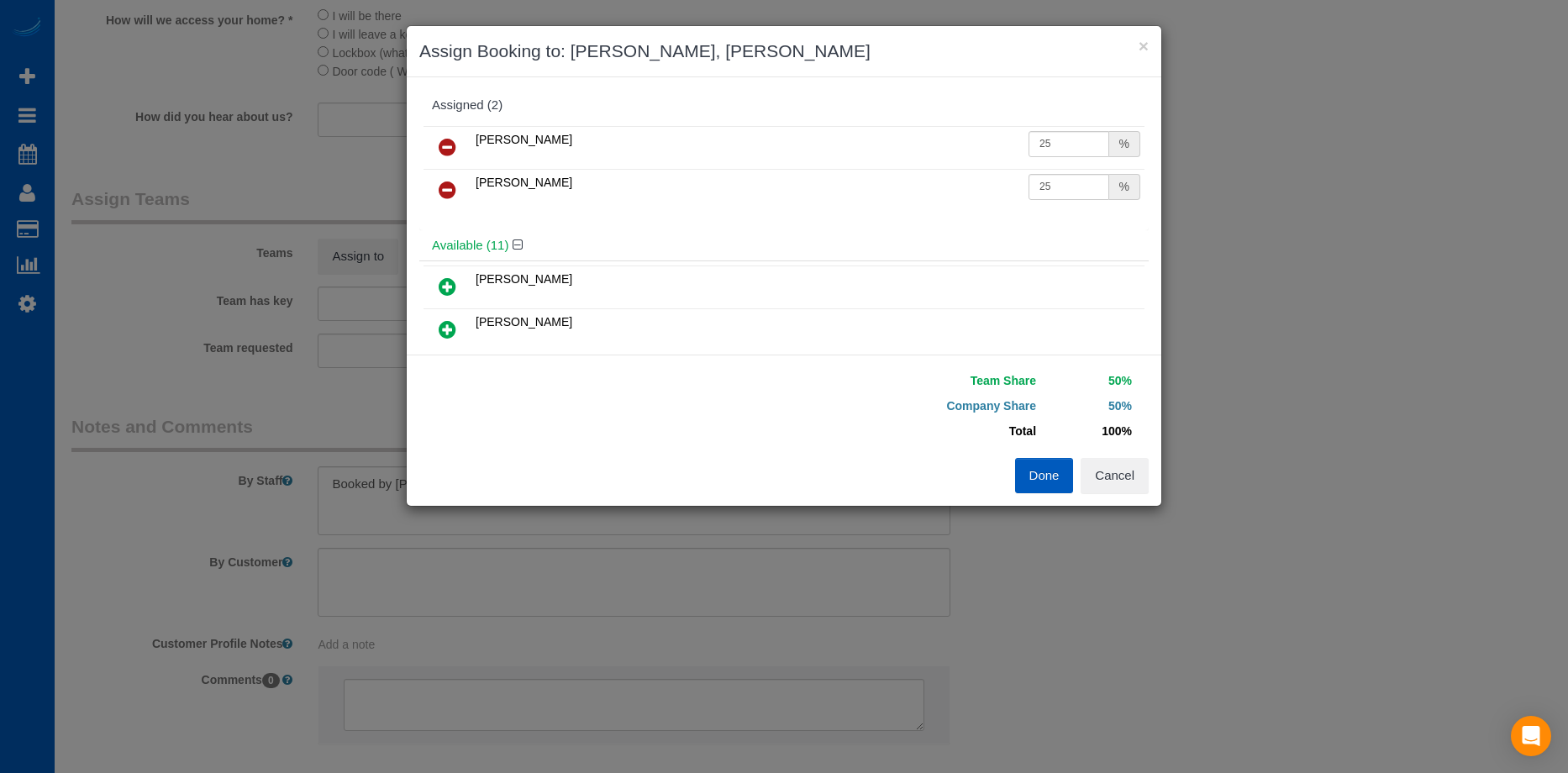
click at [1044, 471] on button "Done" at bounding box center [1044, 475] width 59 height 36
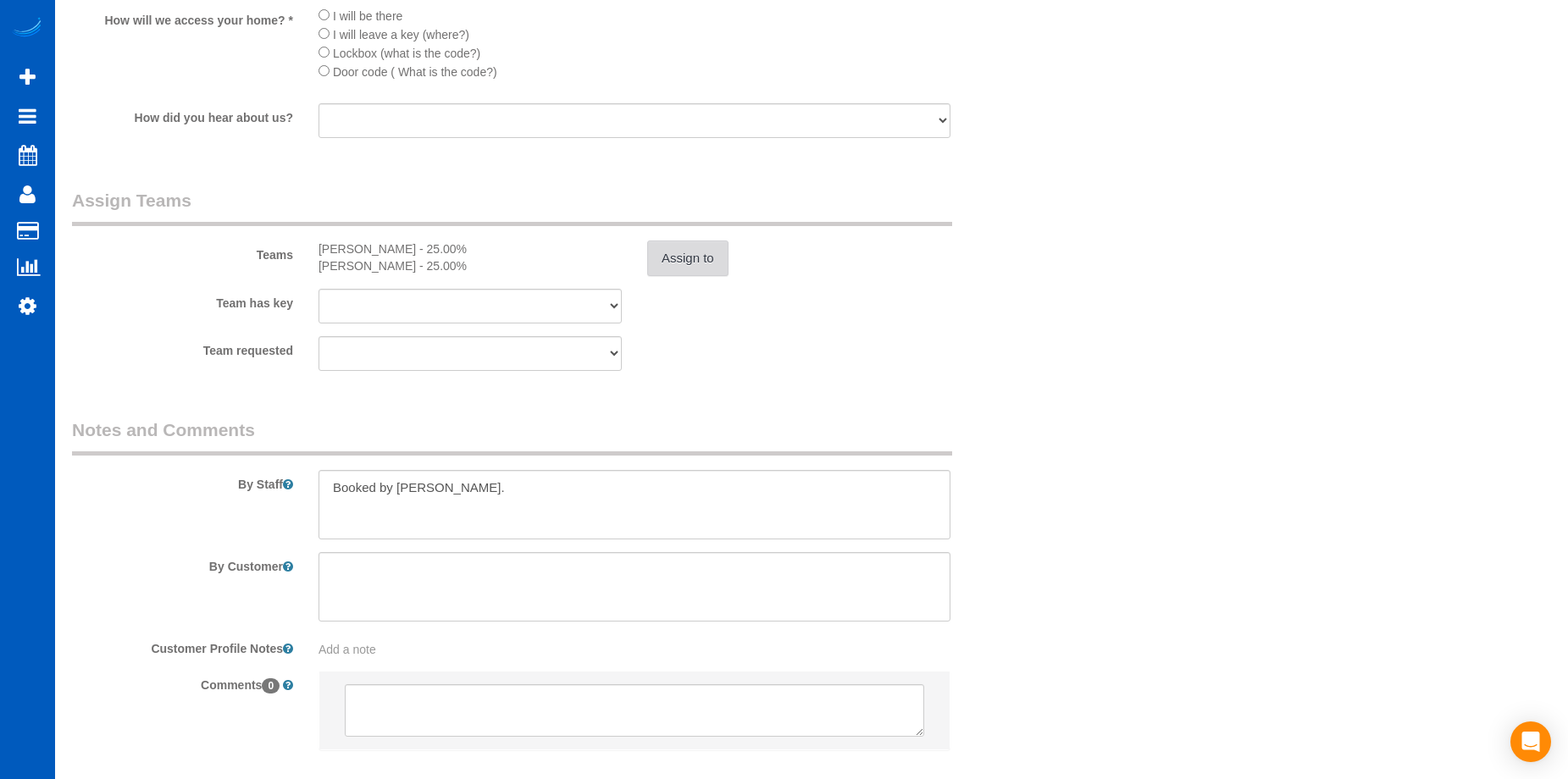
click at [671, 247] on button "Assign to" at bounding box center [687, 258] width 81 height 36
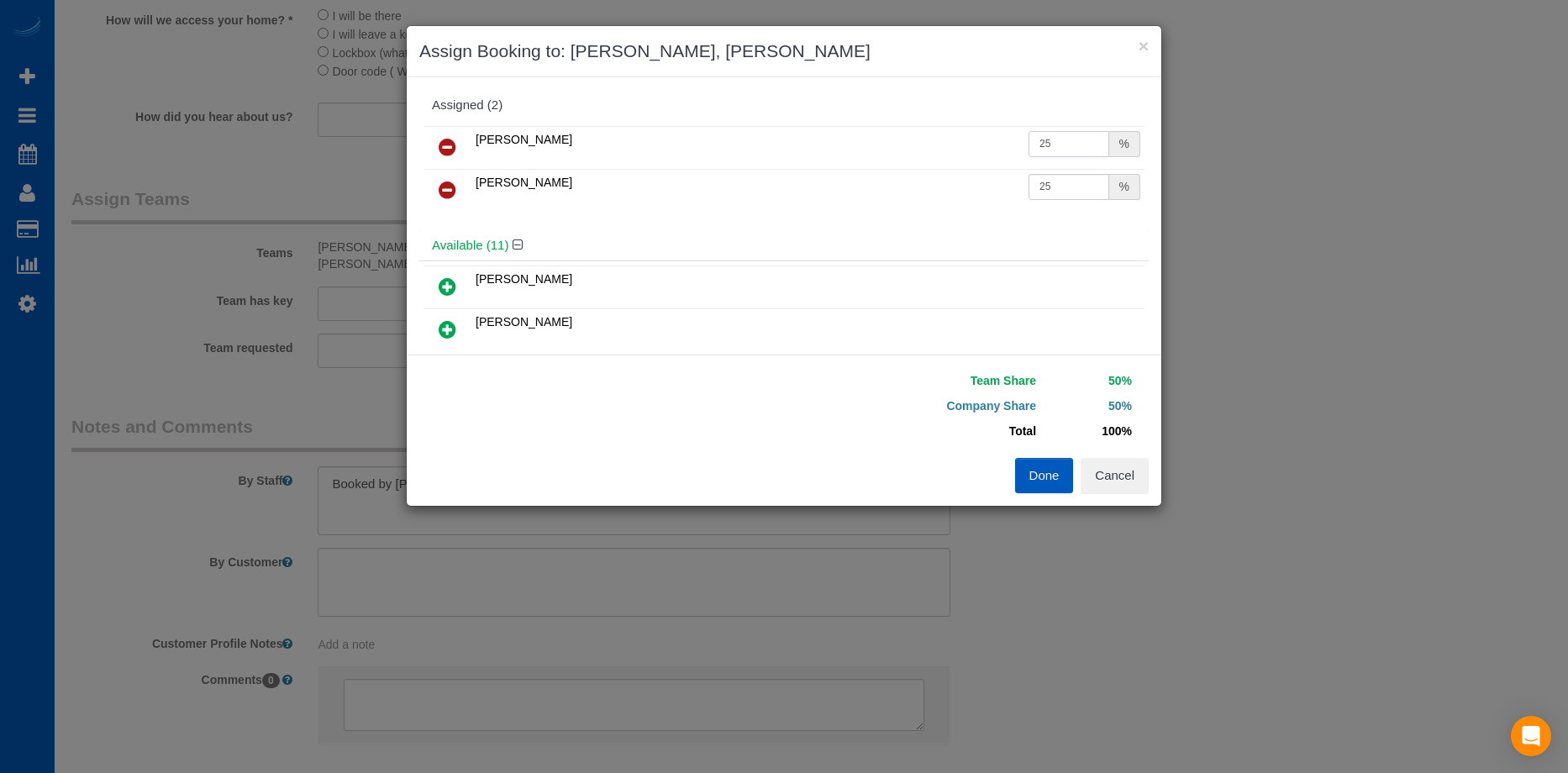
drag, startPoint x: 1046, startPoint y: 146, endPoint x: 1060, endPoint y: 140, distance: 15.2
click at [1048, 145] on input "25" at bounding box center [1069, 143] width 80 height 26
drag, startPoint x: 1060, startPoint y: 140, endPoint x: 947, endPoint y: 148, distance: 113.3
click at [947, 148] on tr "Viktoriia Zhukovska 25 %" at bounding box center [784, 147] width 721 height 43
type input "30"
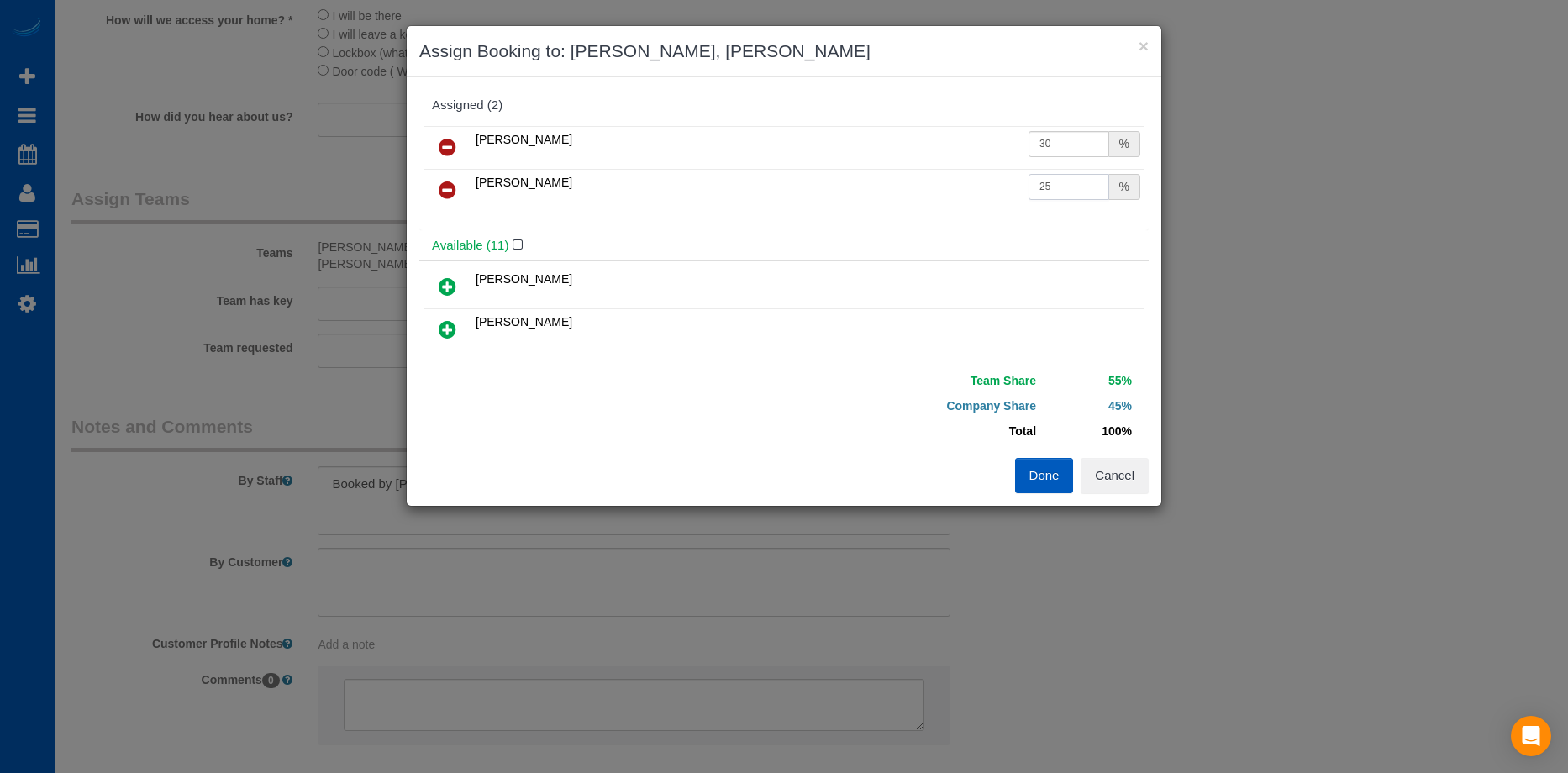
drag, startPoint x: 1083, startPoint y: 183, endPoint x: 1073, endPoint y: 183, distance: 10.0
click at [1083, 183] on input "25" at bounding box center [1069, 186] width 80 height 26
drag, startPoint x: 1072, startPoint y: 183, endPoint x: 888, endPoint y: 176, distance: 184.1
click at [888, 176] on tr "Vira Zhukovska 25 %" at bounding box center [784, 190] width 721 height 43
type input "30"
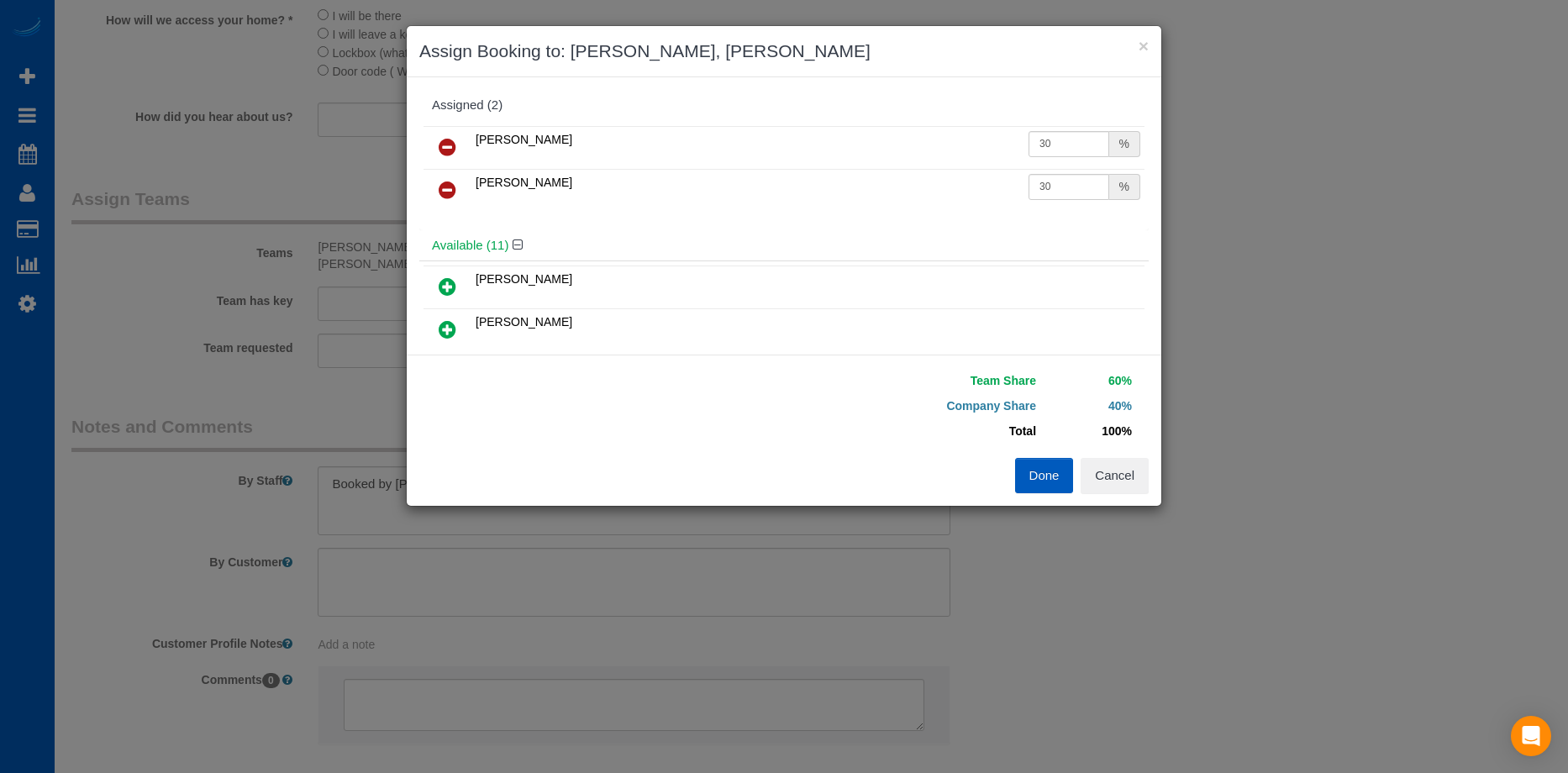
click at [1051, 473] on button "Done" at bounding box center [1044, 475] width 59 height 36
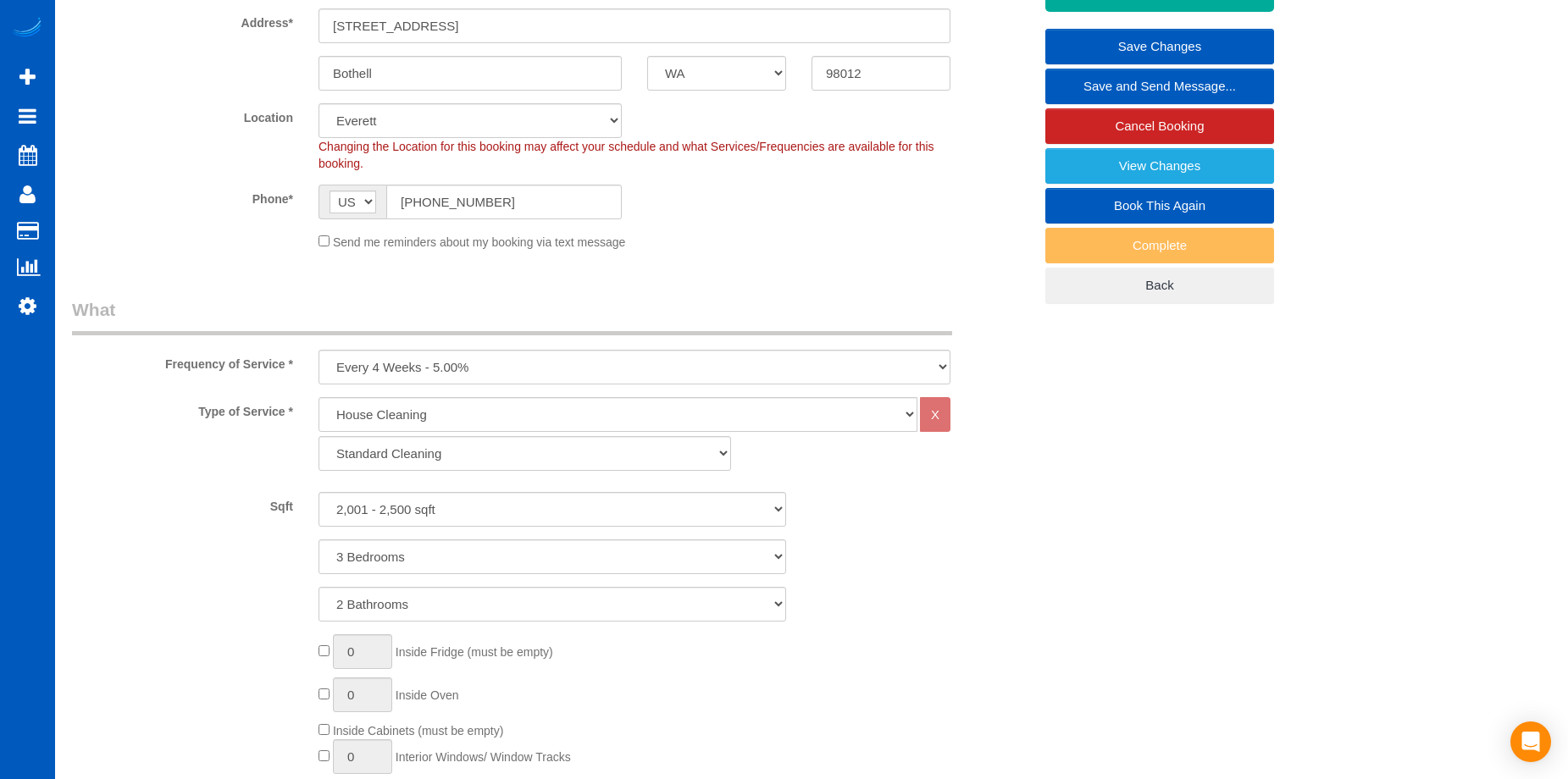
scroll to position [169, 0]
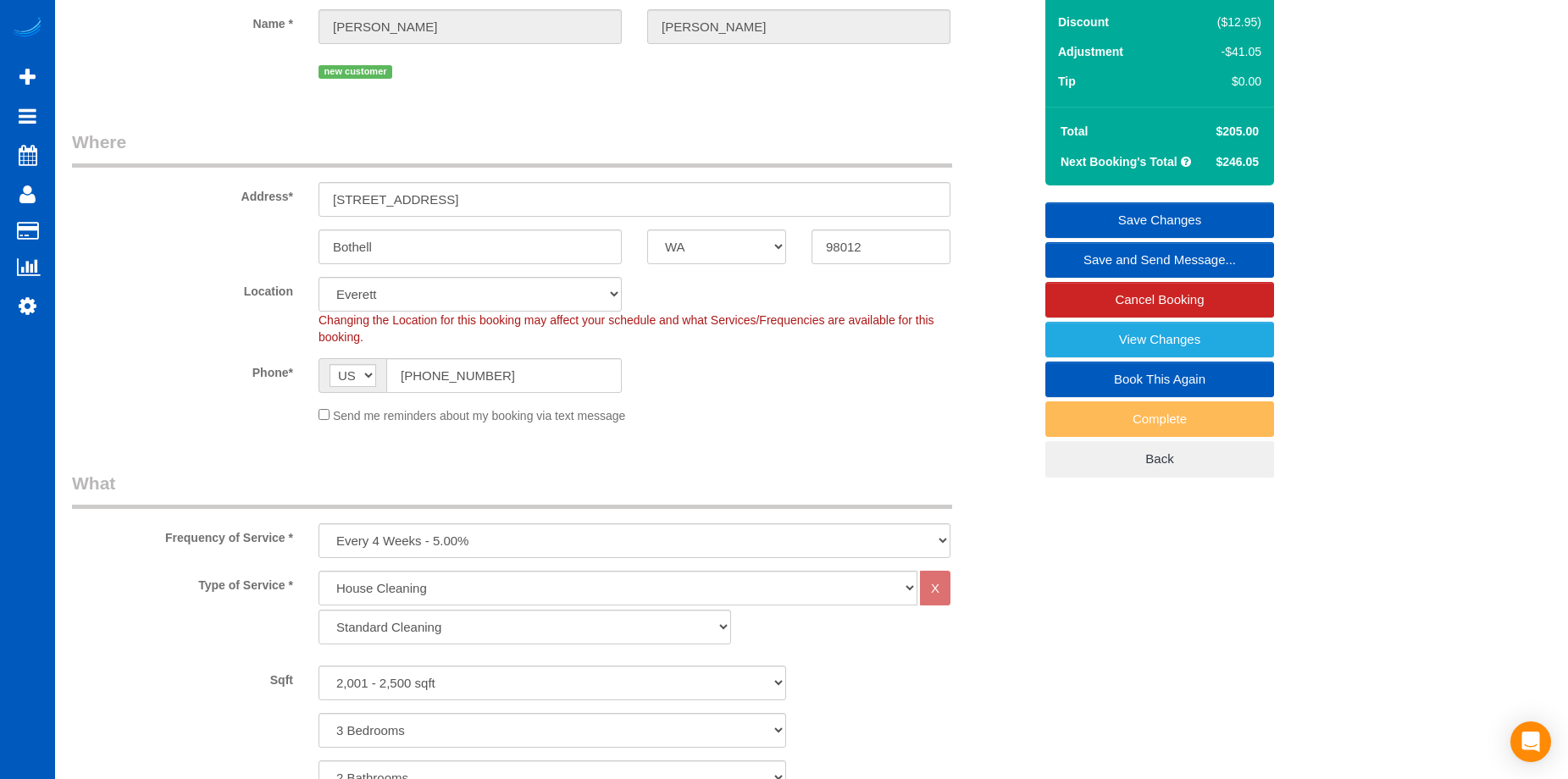
click at [1123, 209] on link "Save Changes" at bounding box center [1159, 220] width 228 height 36
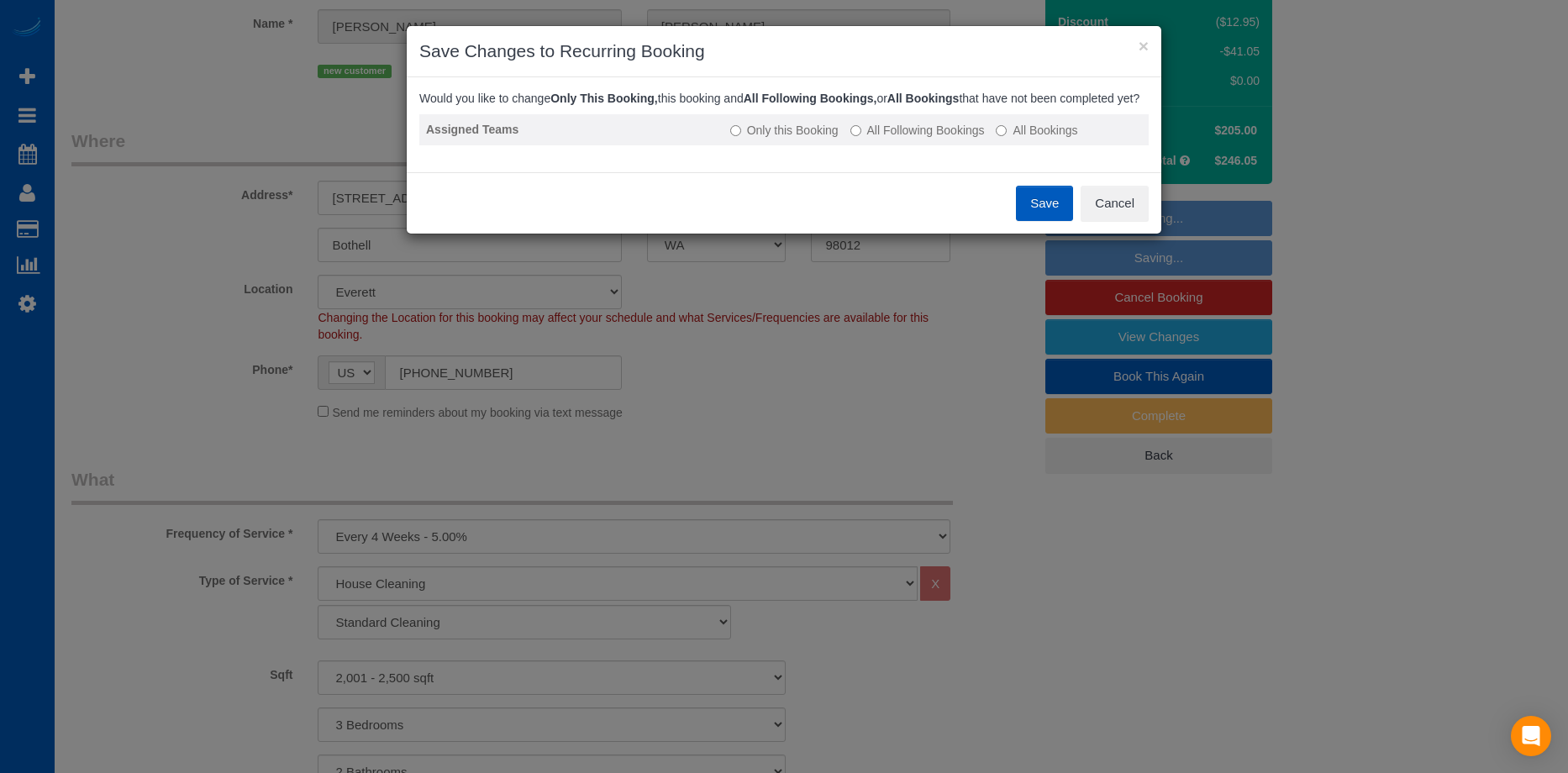
click at [912, 139] on label "All Following Bookings" at bounding box center [917, 130] width 134 height 16
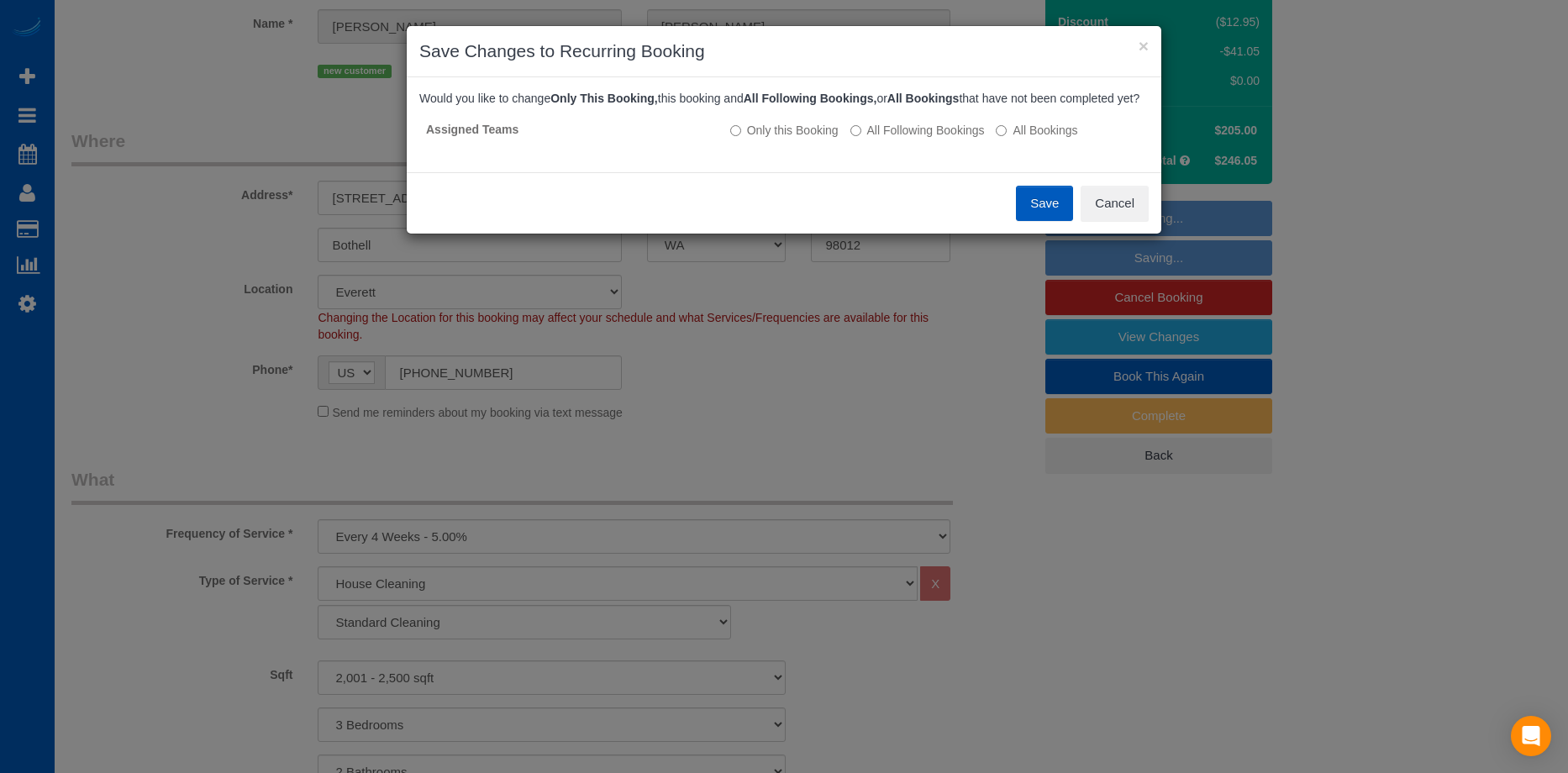
click at [1059, 207] on button "Save" at bounding box center [1044, 203] width 58 height 36
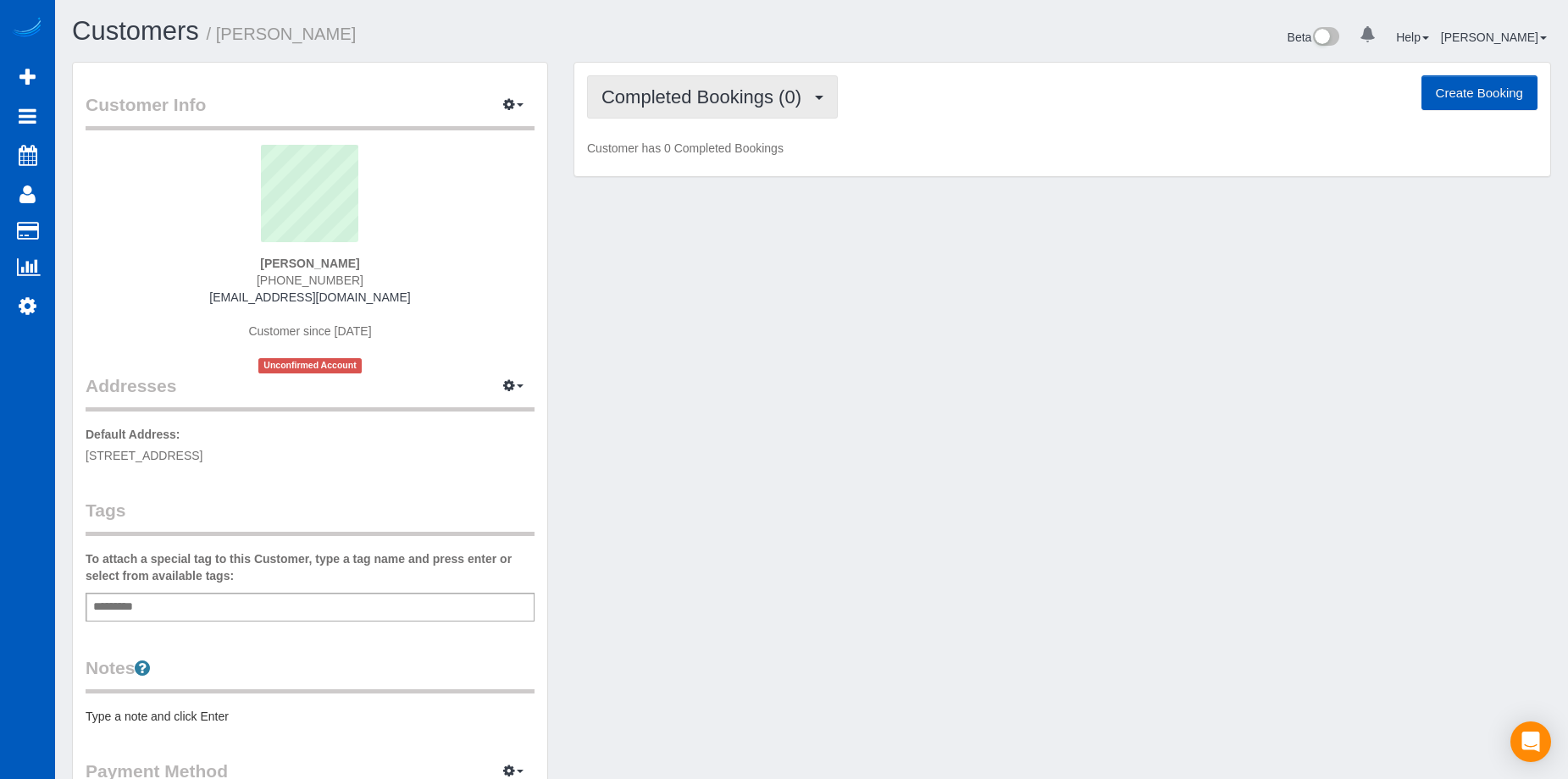
click at [755, 87] on span "Completed Bookings (0)" at bounding box center [706, 97] width 208 height 21
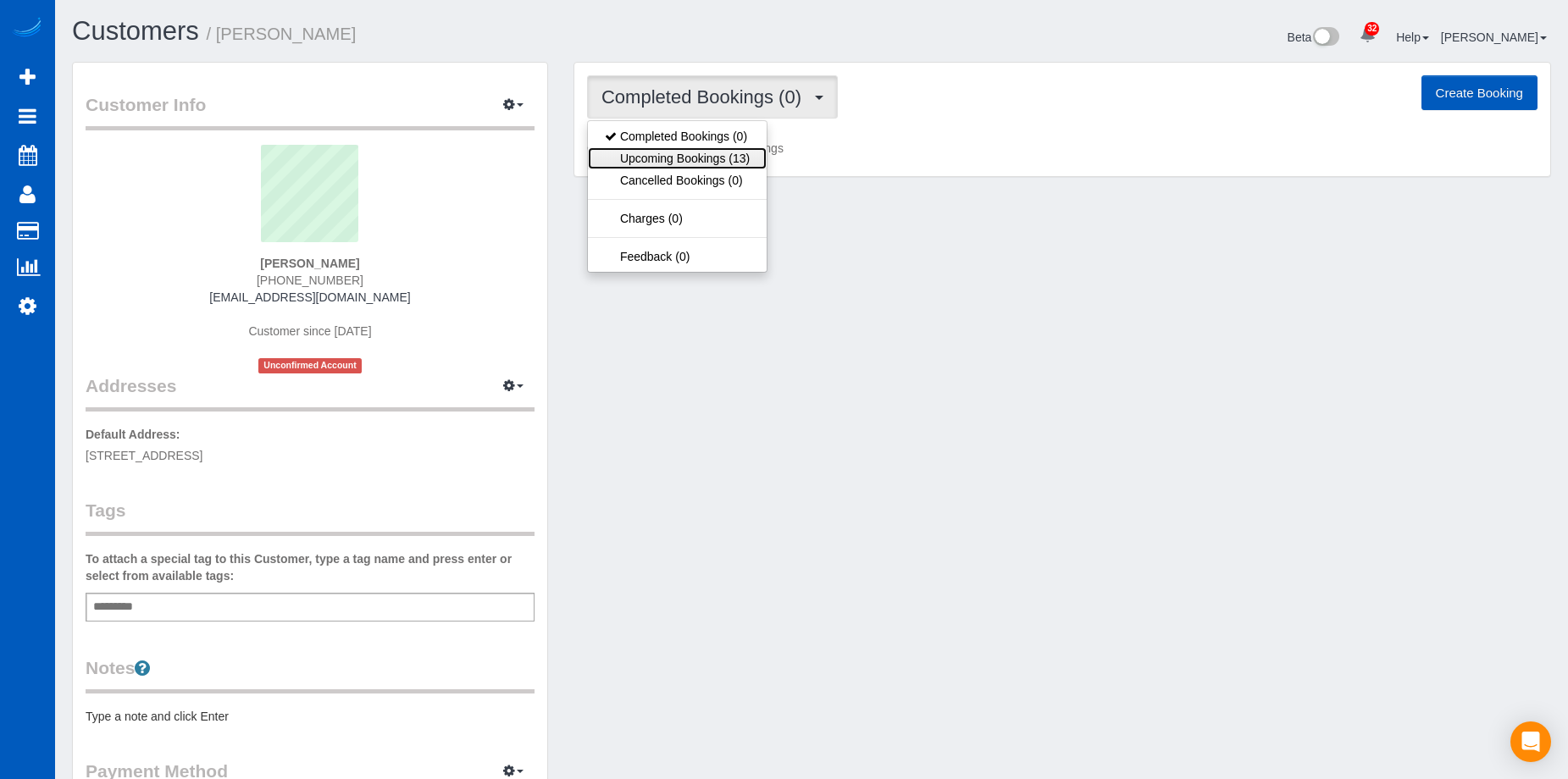
click at [712, 150] on link "Upcoming Bookings (13)" at bounding box center [677, 158] width 179 height 22
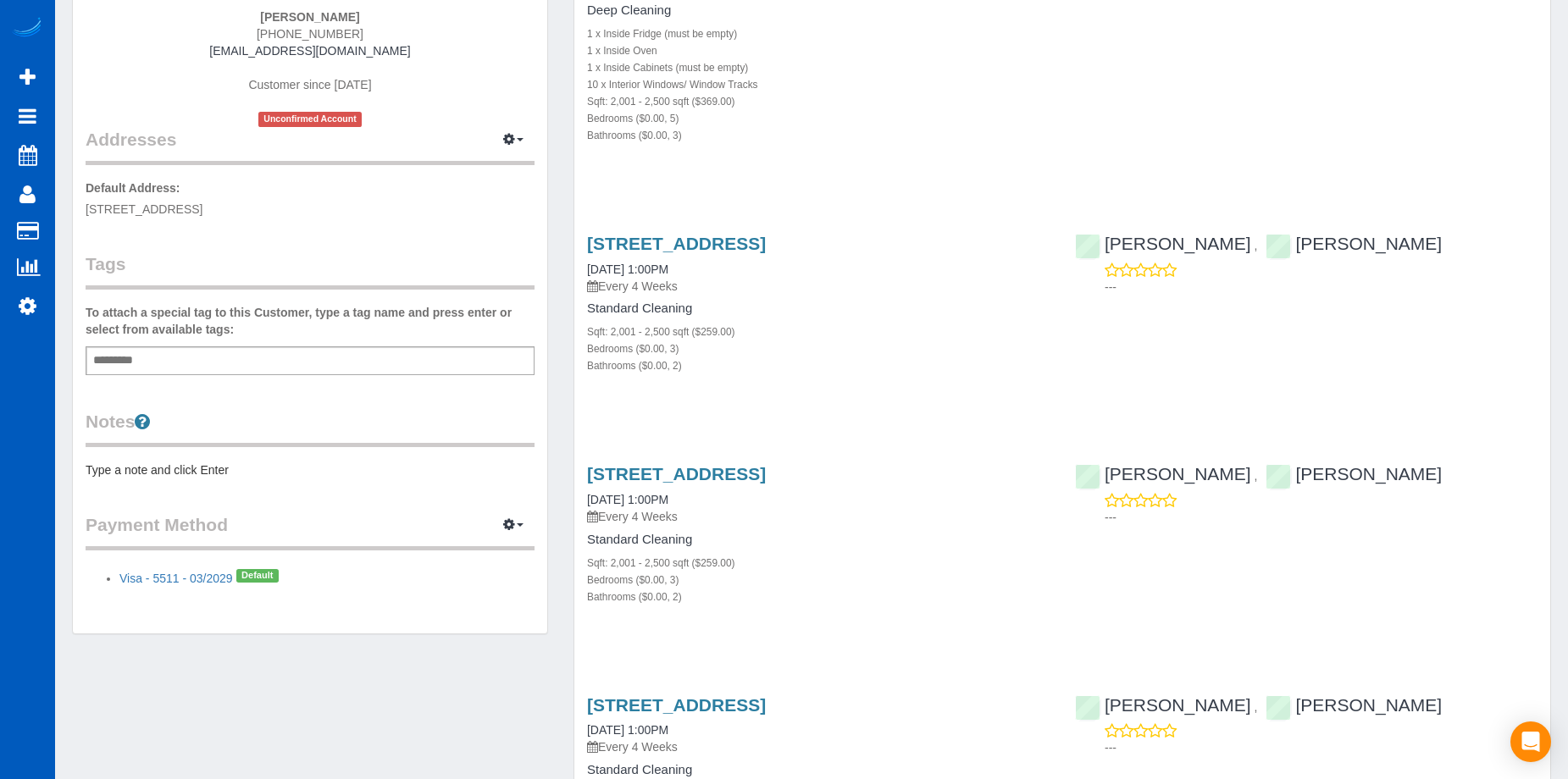
scroll to position [254, 0]
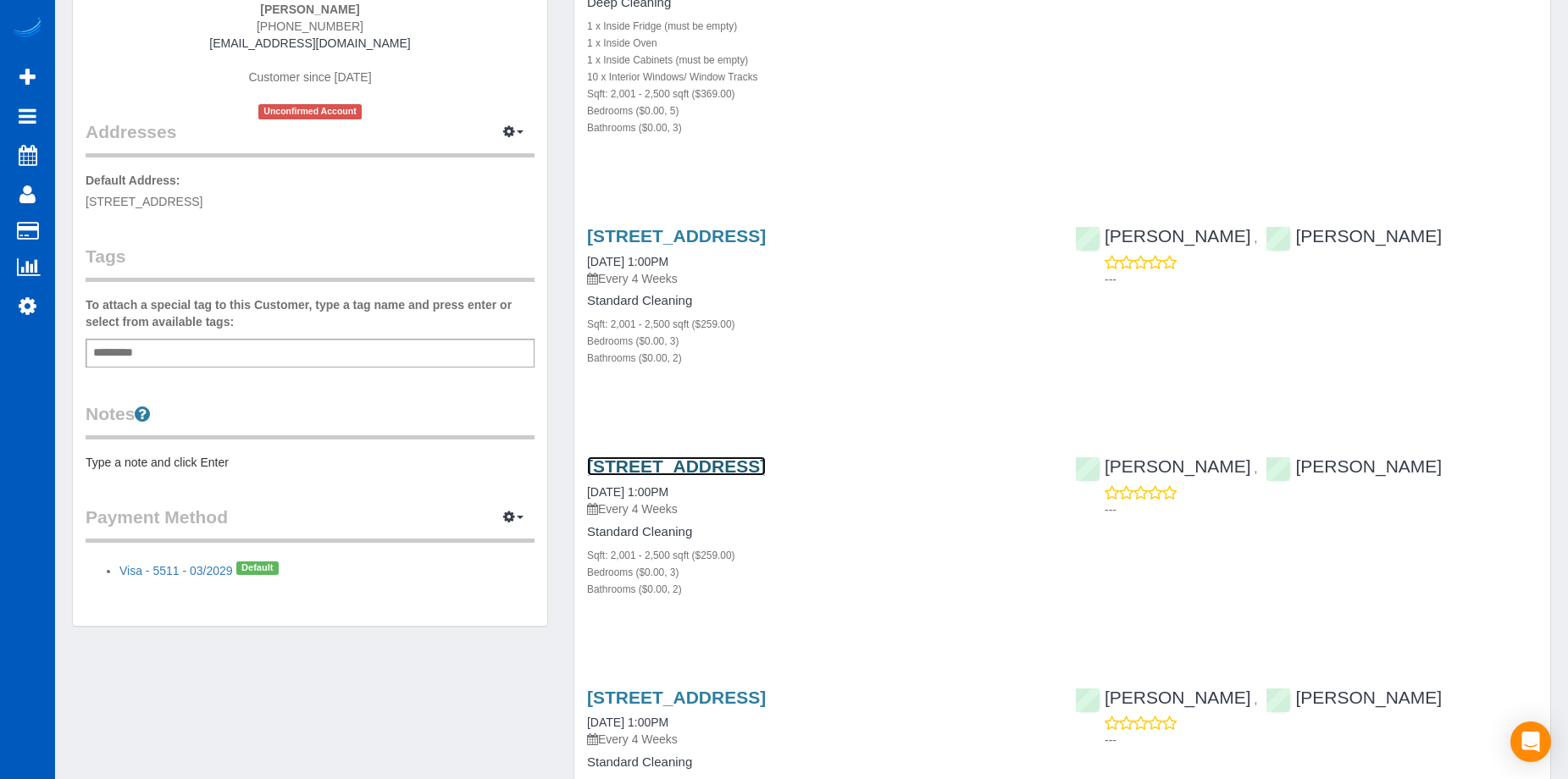
click at [737, 467] on link "[STREET_ADDRESS]" at bounding box center [676, 465] width 179 height 19
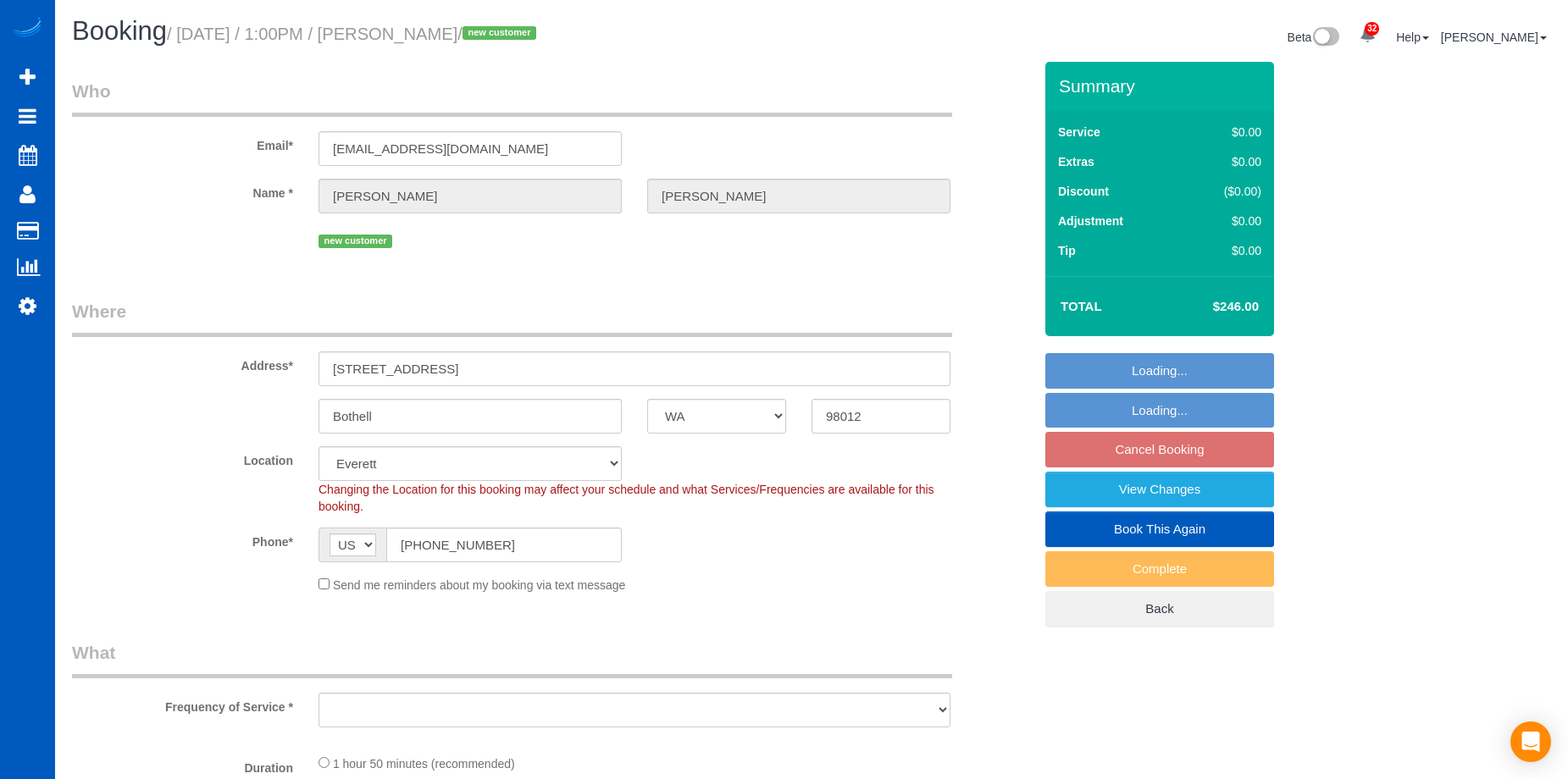
select select "WA"
select select "object:922"
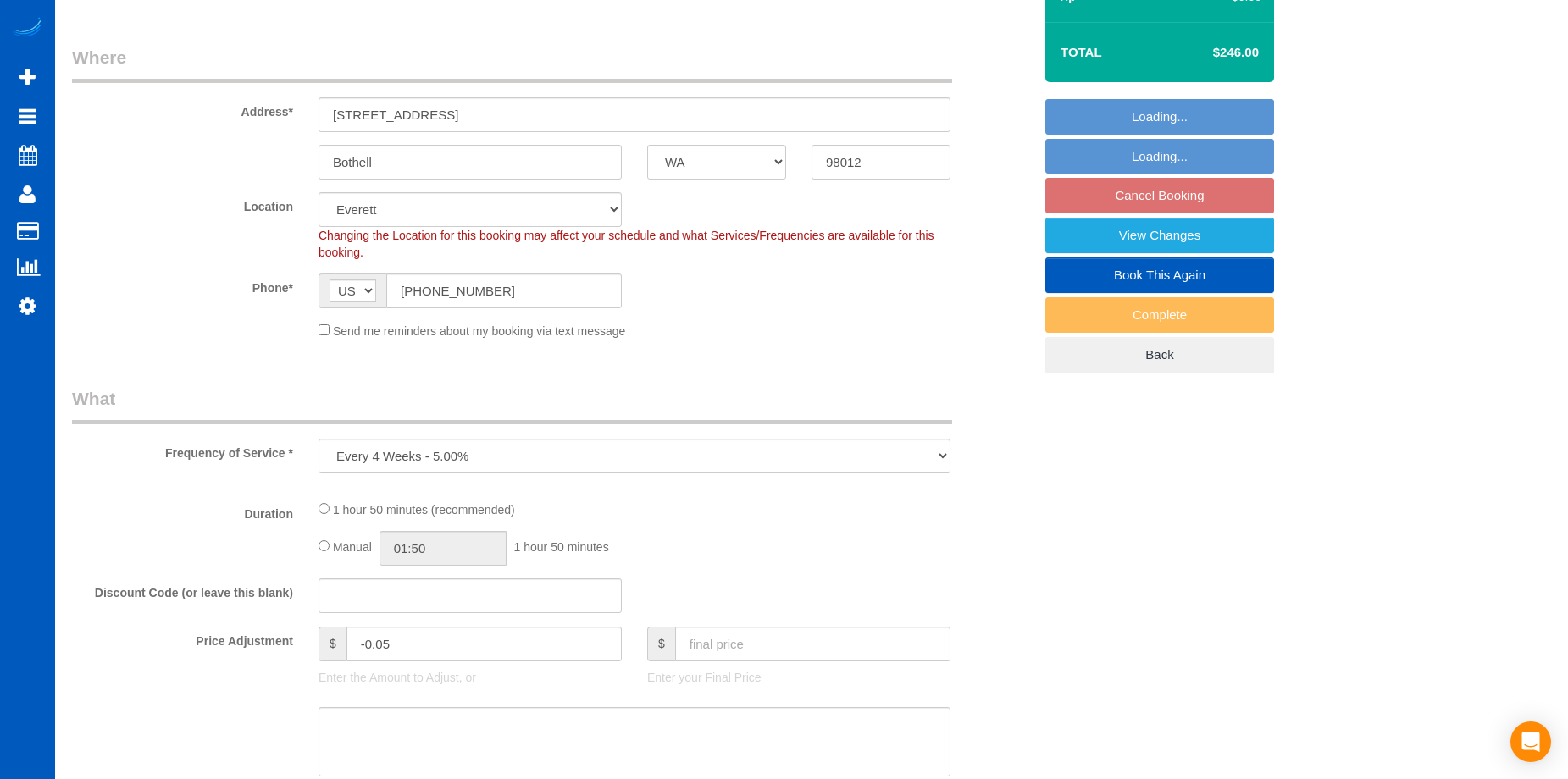
select select "199"
select select "2001"
select select "3"
select select "2"
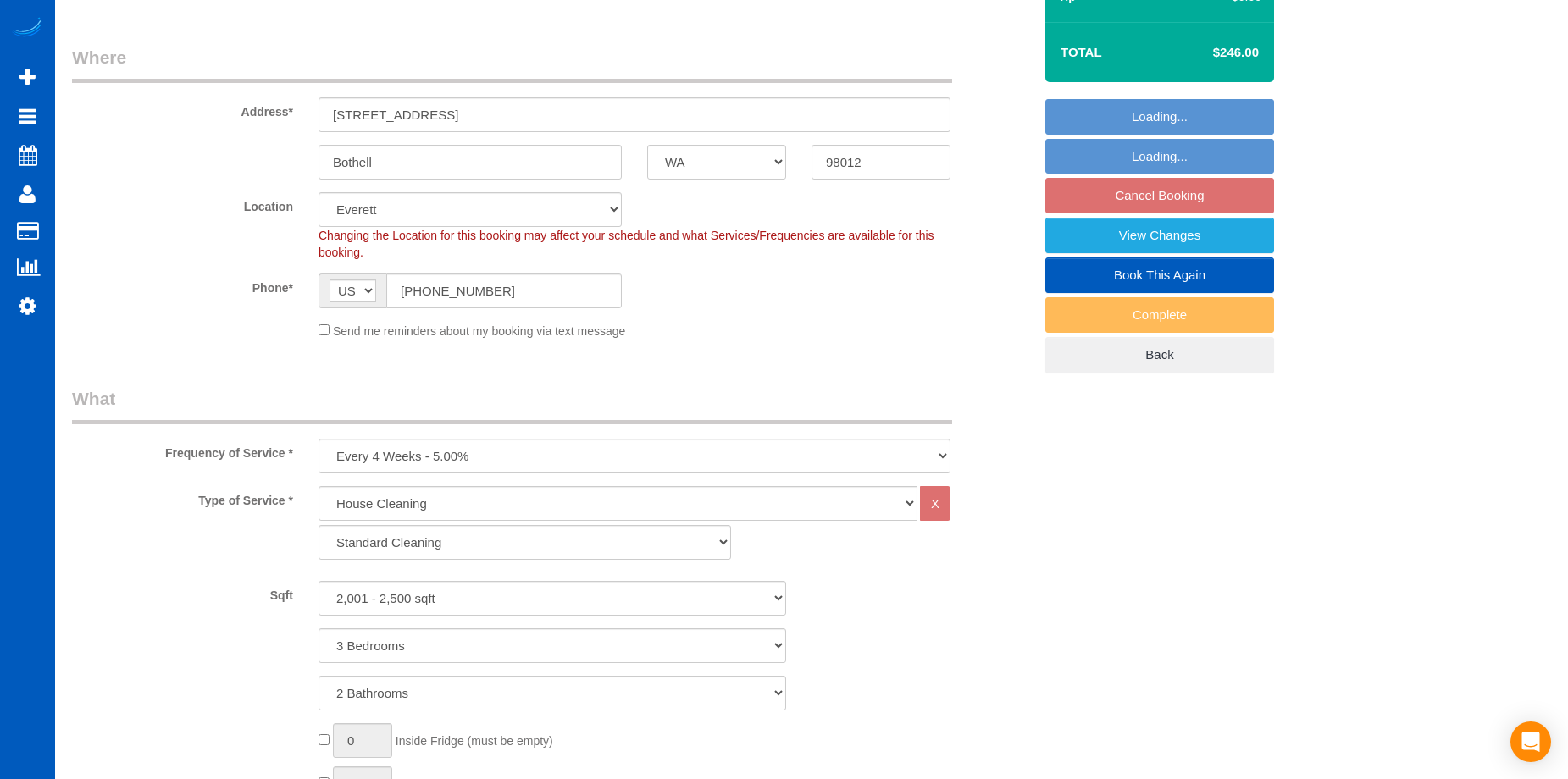
select select "object:1186"
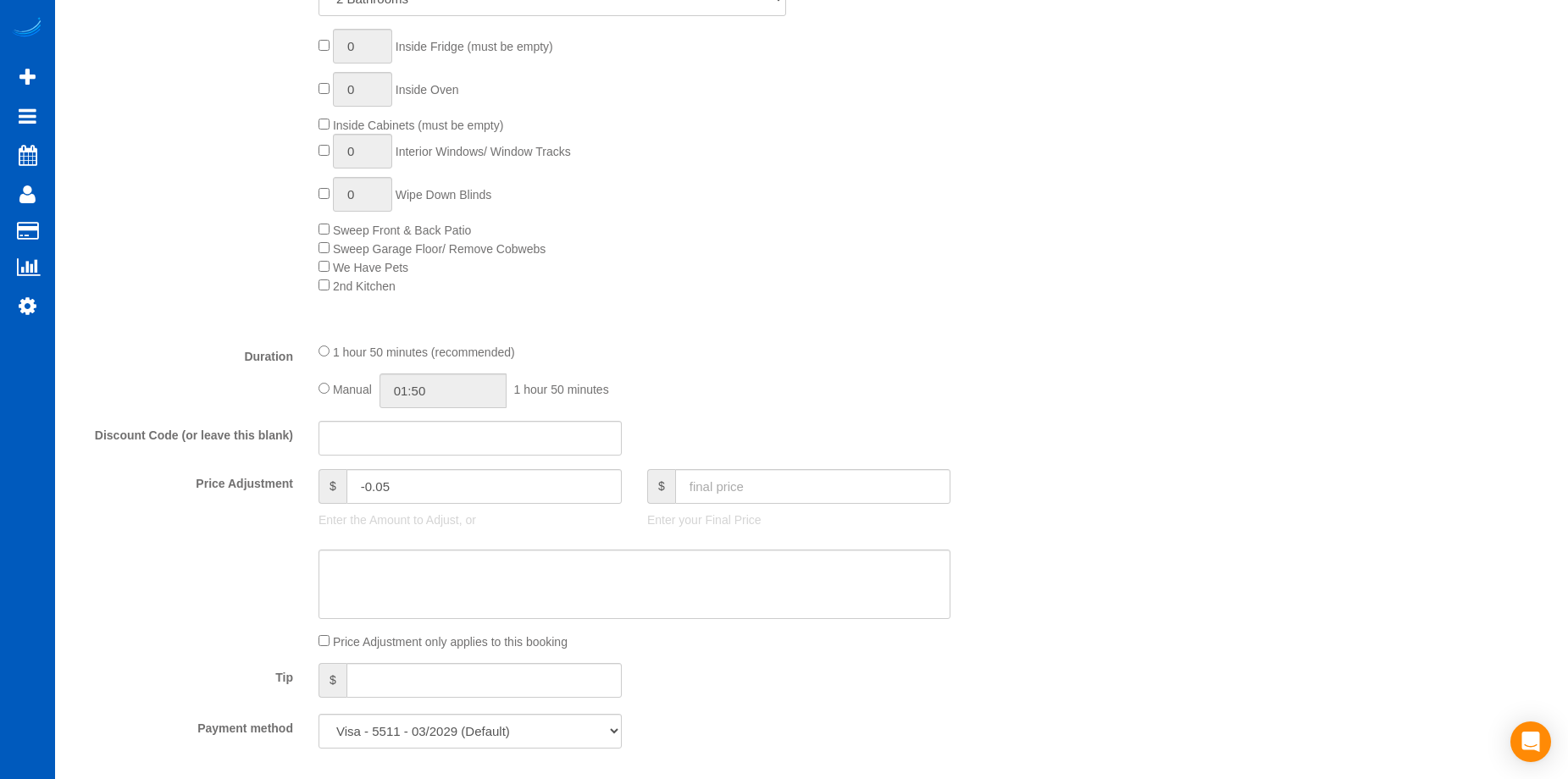
select select "2001"
select select "3"
select select "2"
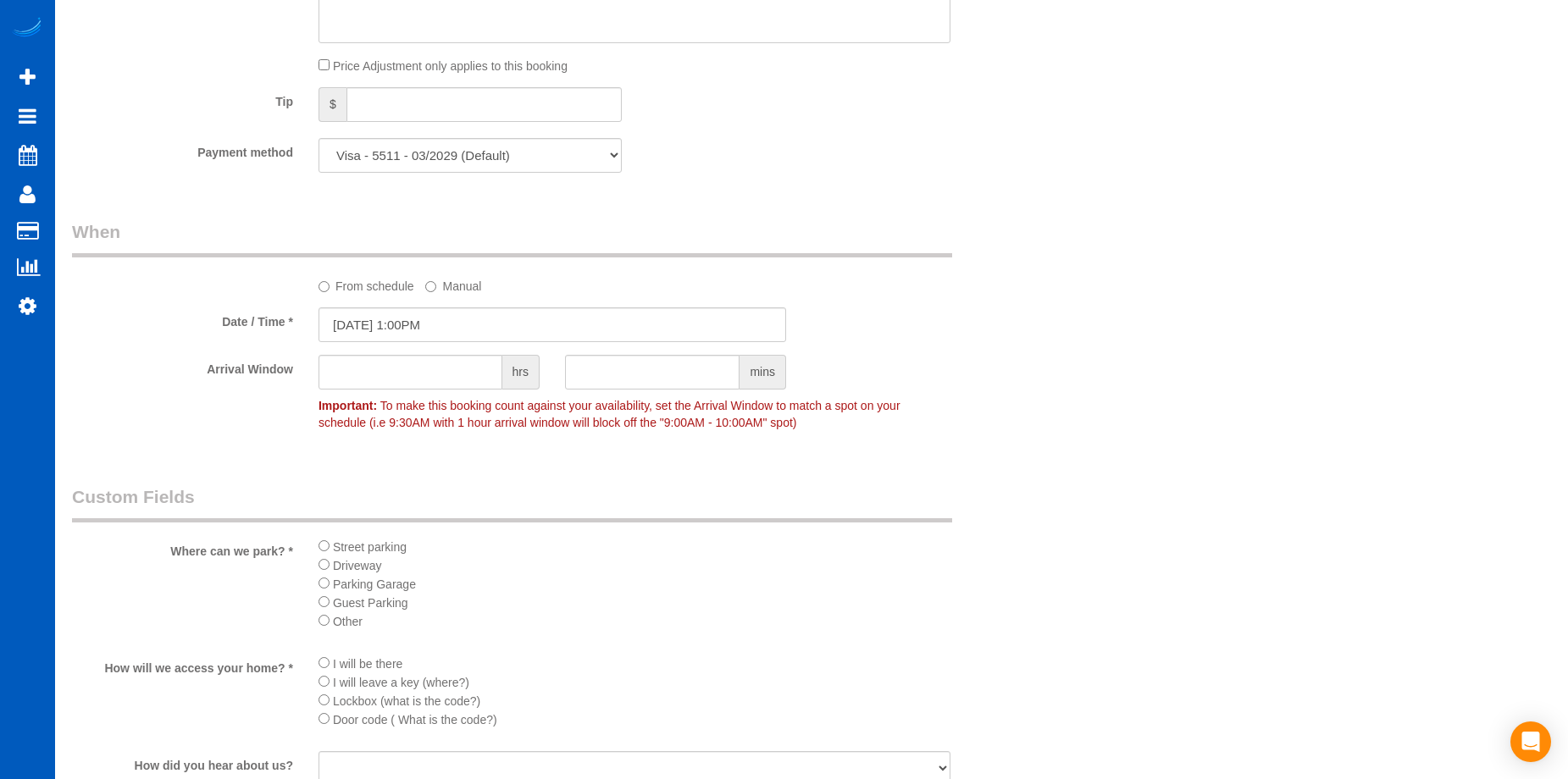
scroll to position [1947, 0]
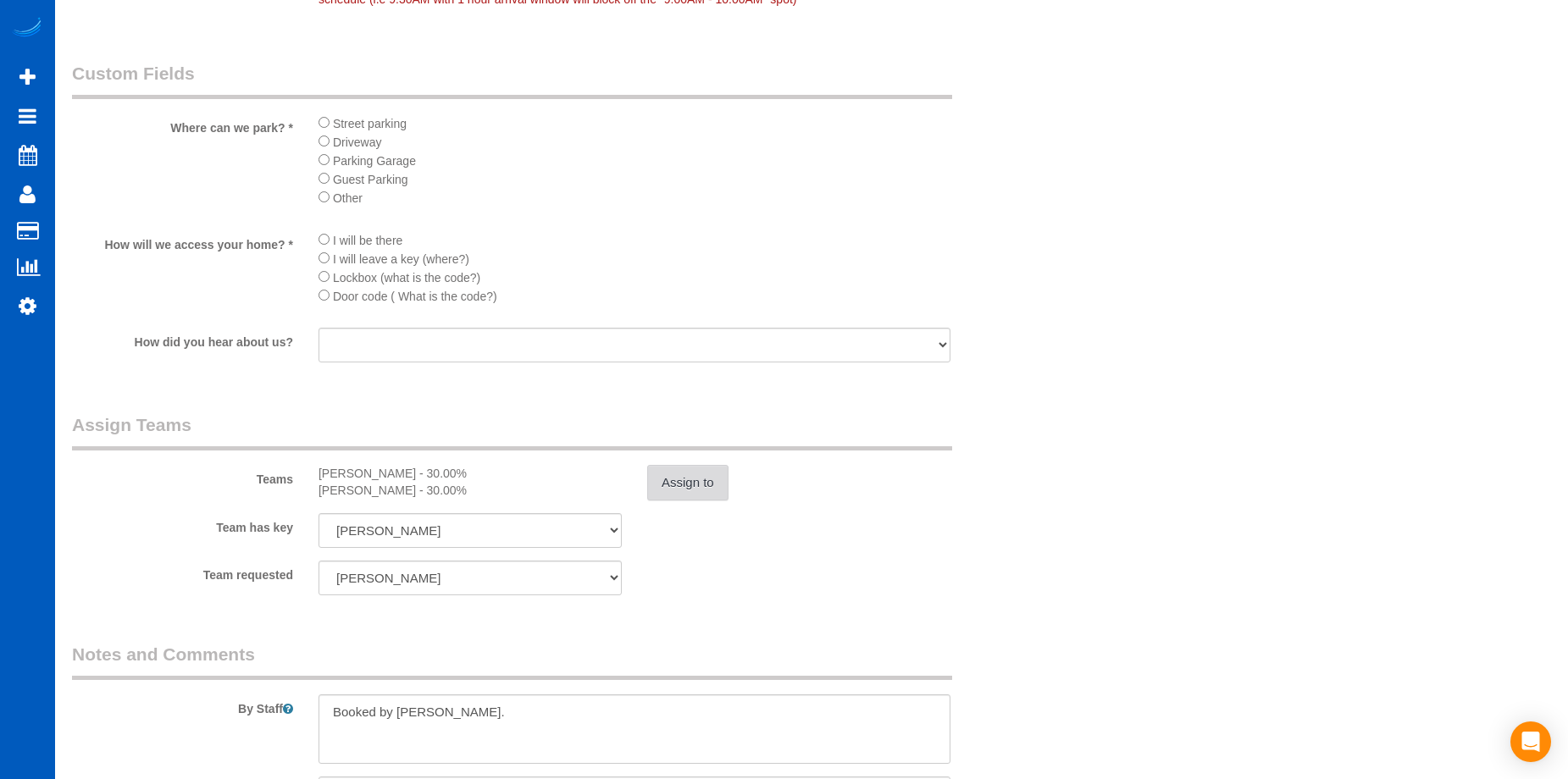
click at [719, 483] on button "Assign to" at bounding box center [687, 483] width 81 height 36
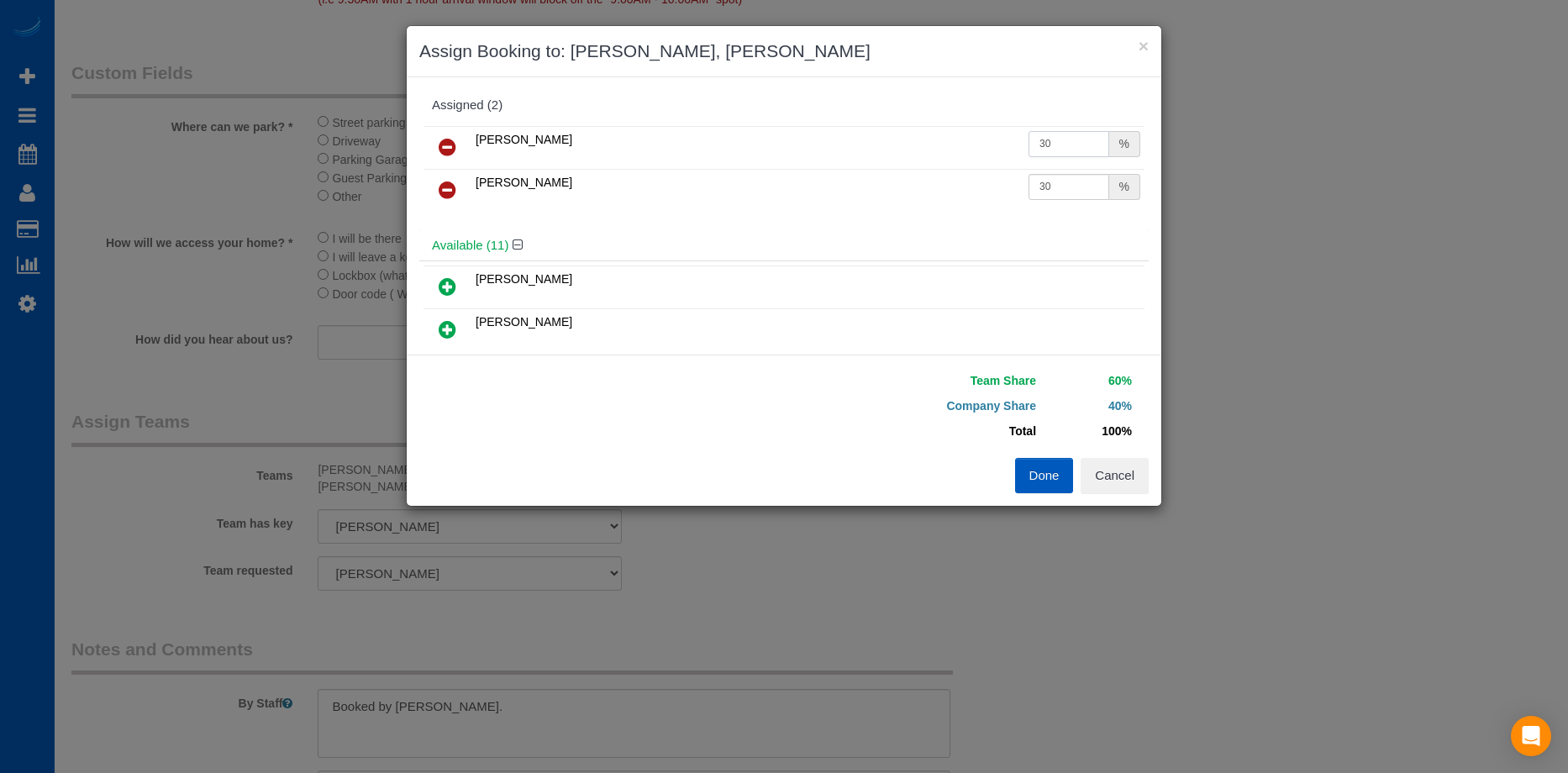
click at [1051, 141] on input "30" at bounding box center [1069, 143] width 80 height 26
drag, startPoint x: 1054, startPoint y: 140, endPoint x: 987, endPoint y: 145, distance: 67.2
click at [987, 145] on tr "[PERSON_NAME] 30 %" at bounding box center [784, 147] width 721 height 43
type input "25"
click at [1060, 191] on input "30" at bounding box center [1069, 186] width 80 height 26
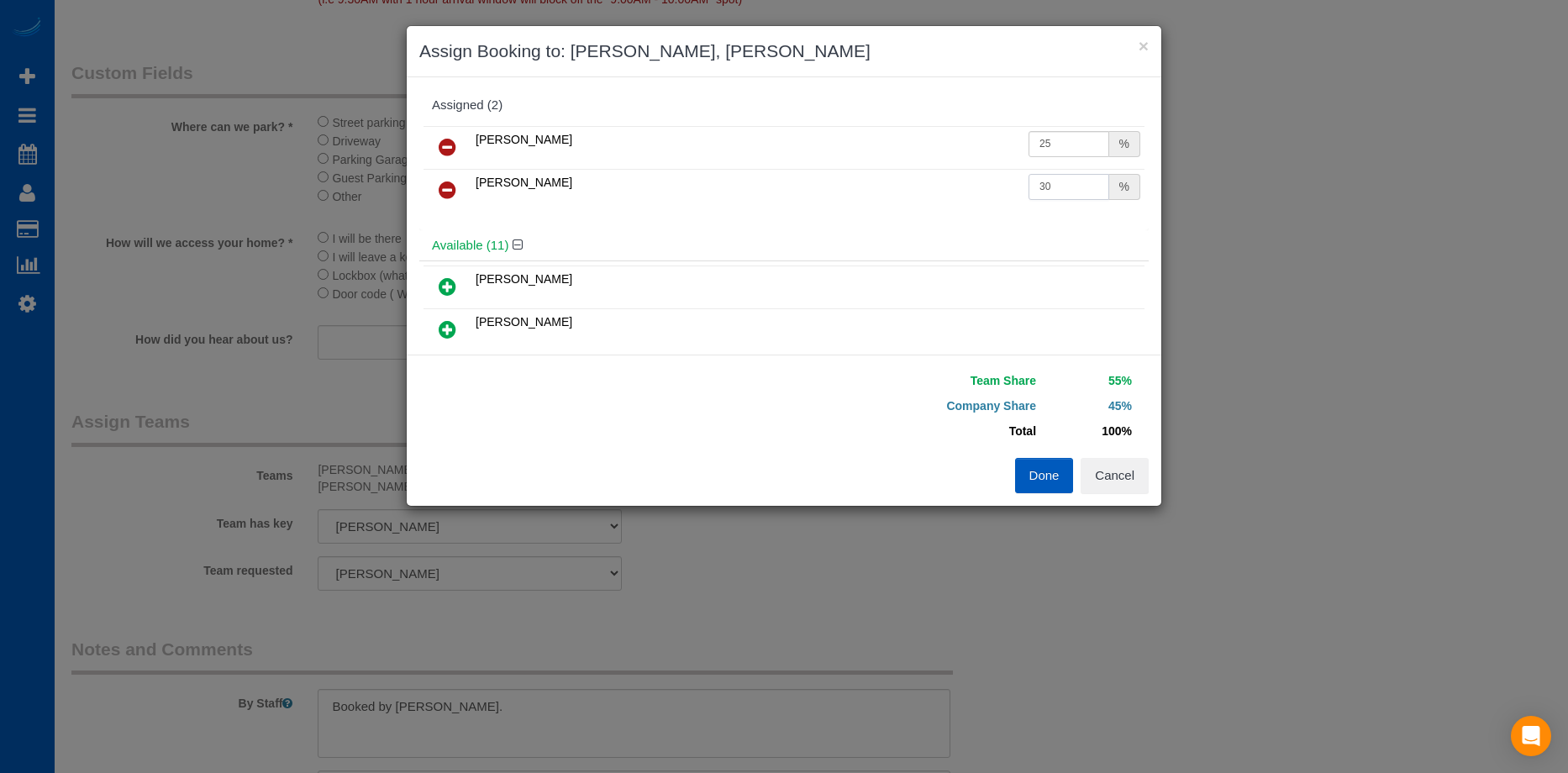
drag, startPoint x: 1067, startPoint y: 185, endPoint x: 971, endPoint y: 173, distance: 96.7
click at [971, 173] on tr "[PERSON_NAME] 30 %" at bounding box center [784, 190] width 721 height 43
type input "25"
click at [1061, 476] on button "Done" at bounding box center [1044, 475] width 59 height 36
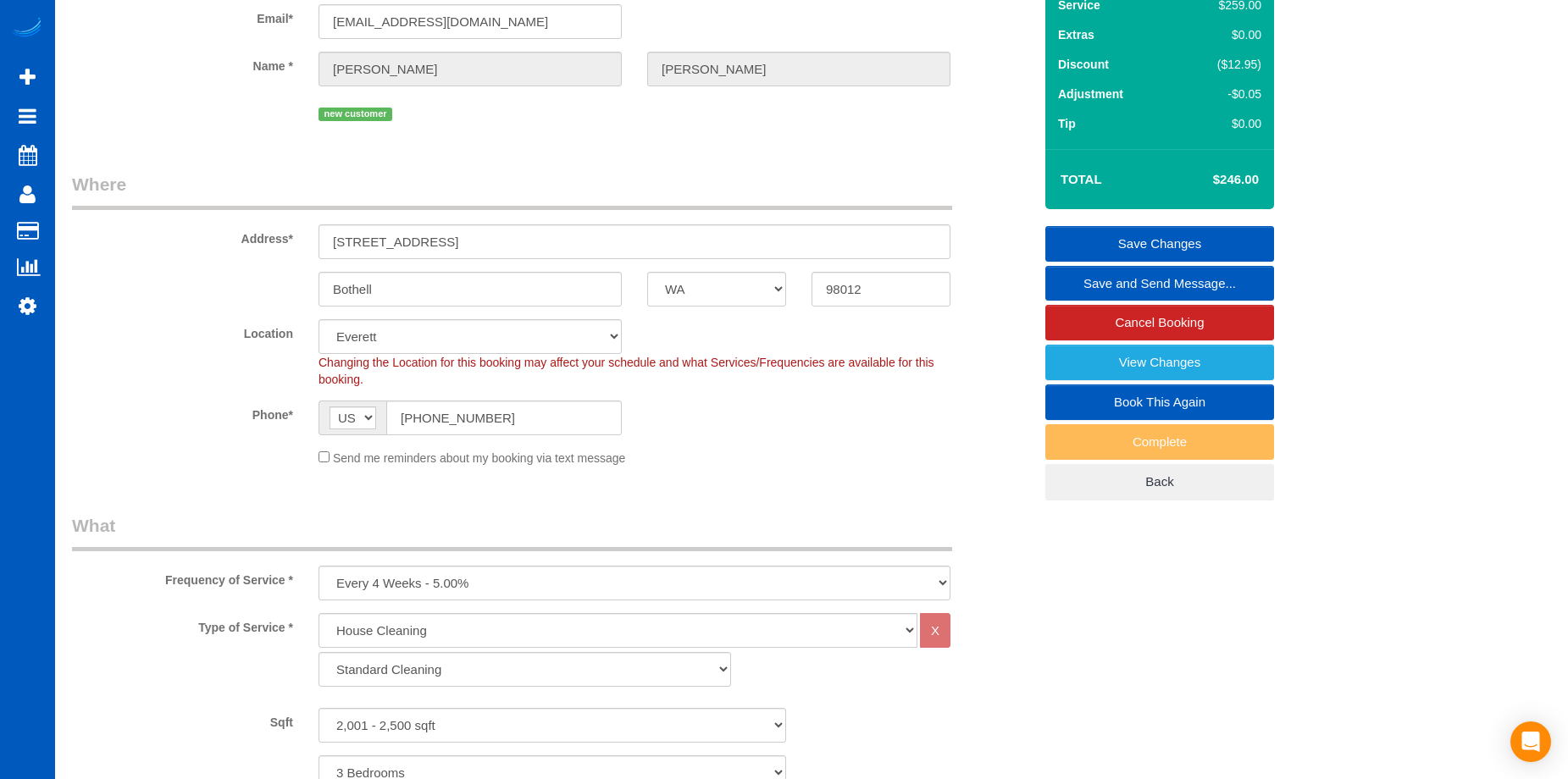
scroll to position [0, 0]
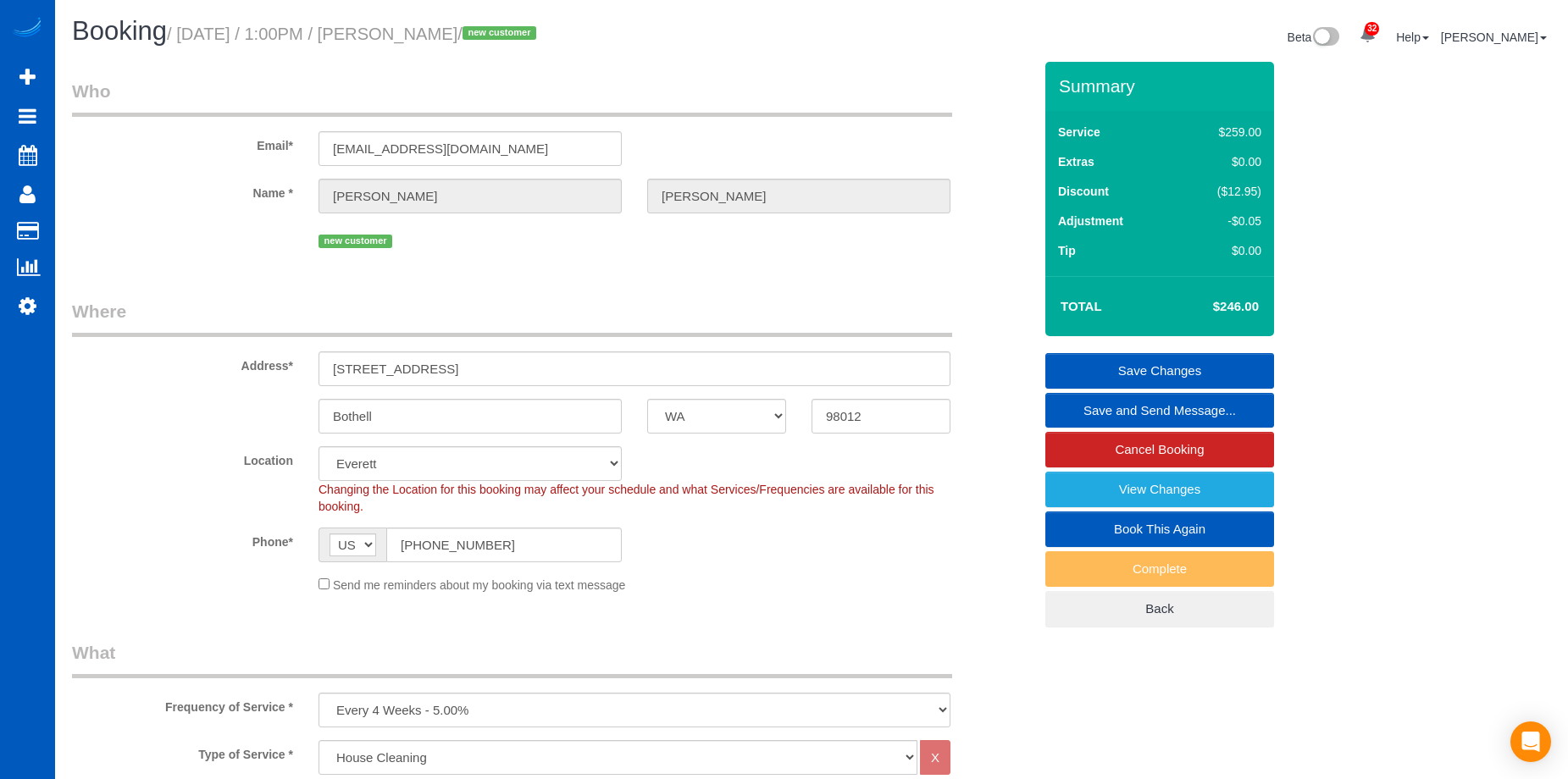
click at [1084, 372] on link "Save Changes" at bounding box center [1159, 370] width 228 height 36
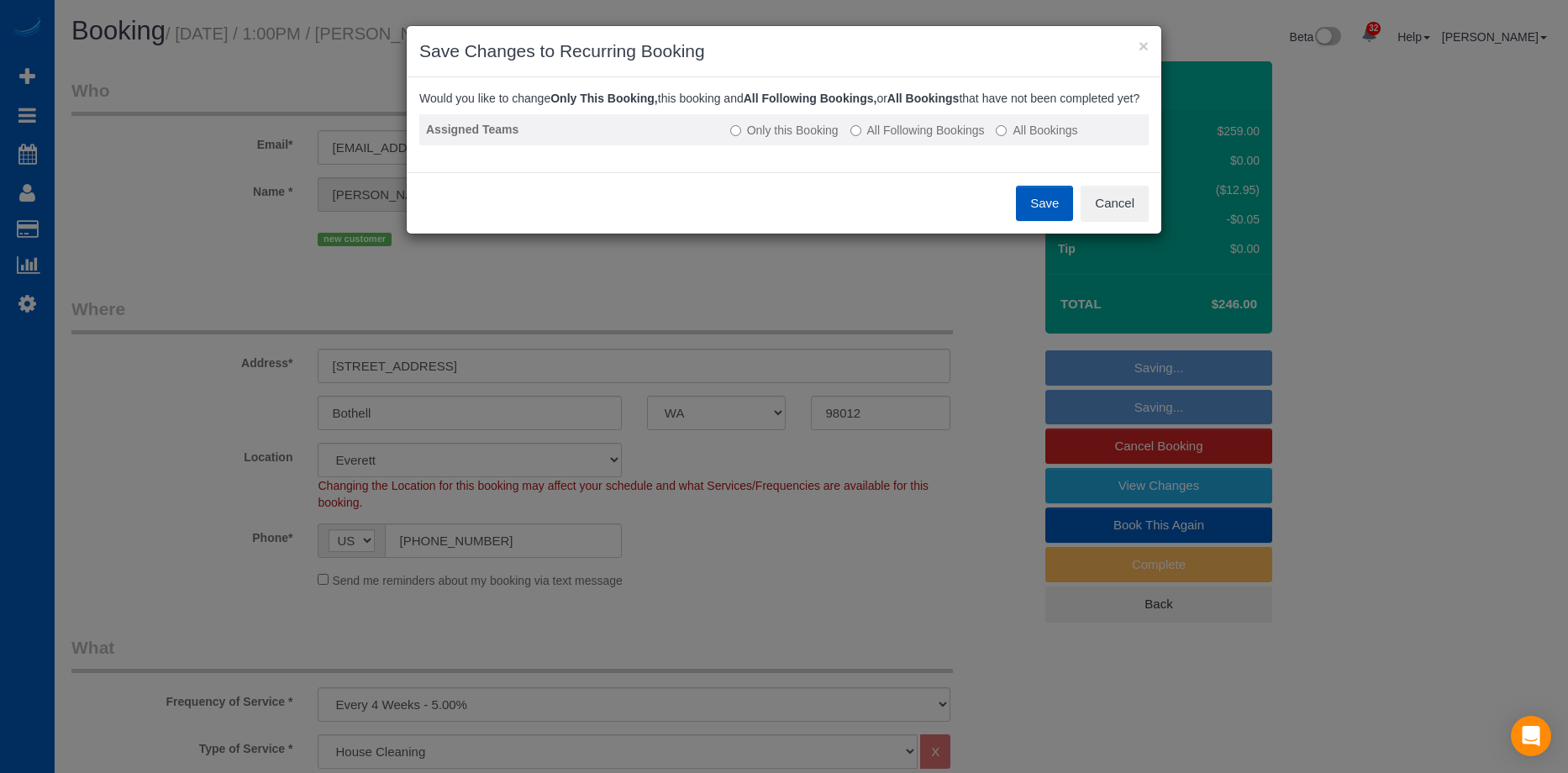
click at [932, 137] on td "Only this Booking All Following Bookings All Bookings" at bounding box center [935, 130] width 425 height 31
click at [929, 139] on label "All Following Bookings" at bounding box center [917, 130] width 134 height 16
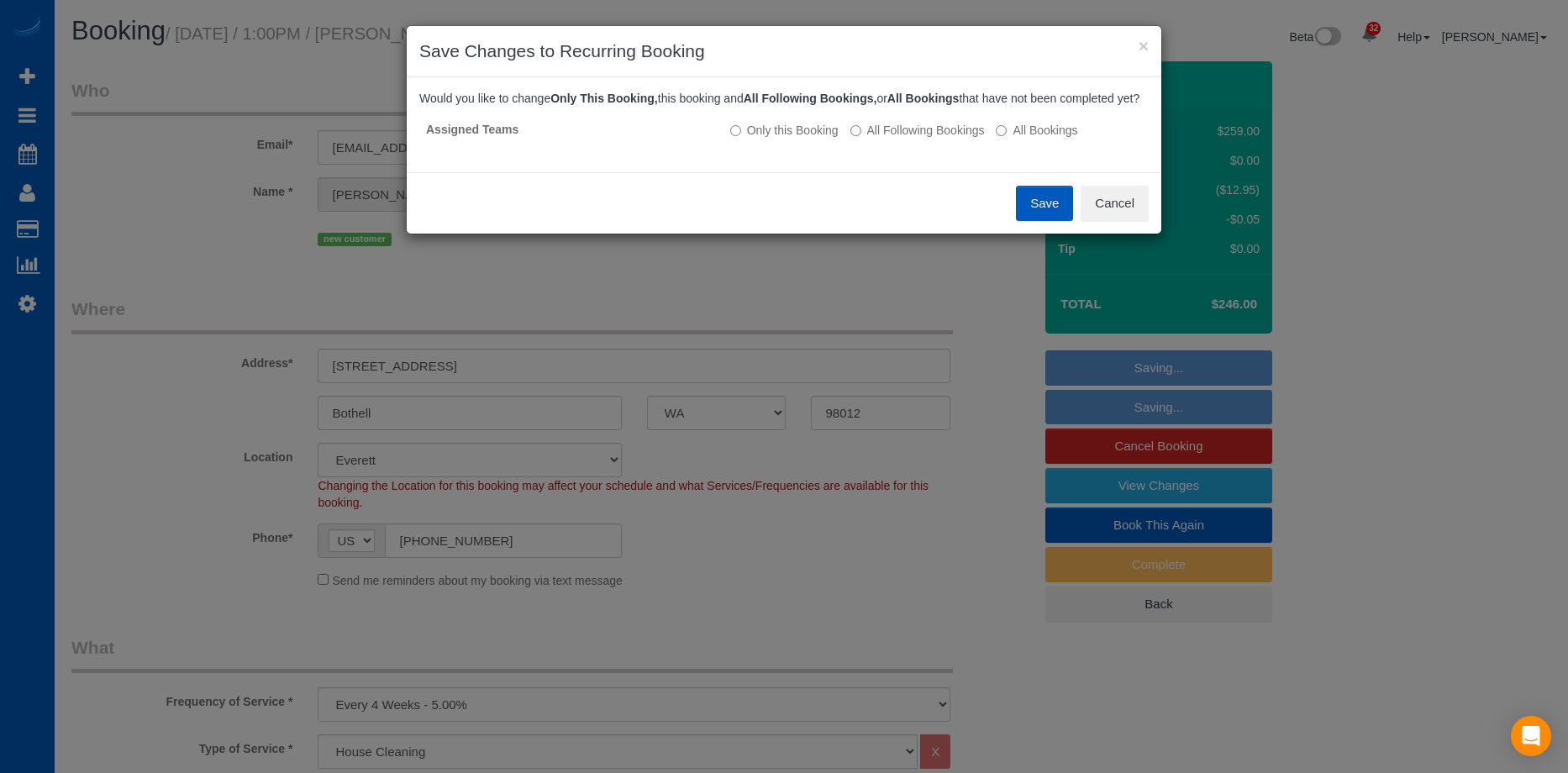
click at [1045, 214] on button "Save" at bounding box center [1044, 203] width 58 height 36
